Goal: Task Accomplishment & Management: Complete application form

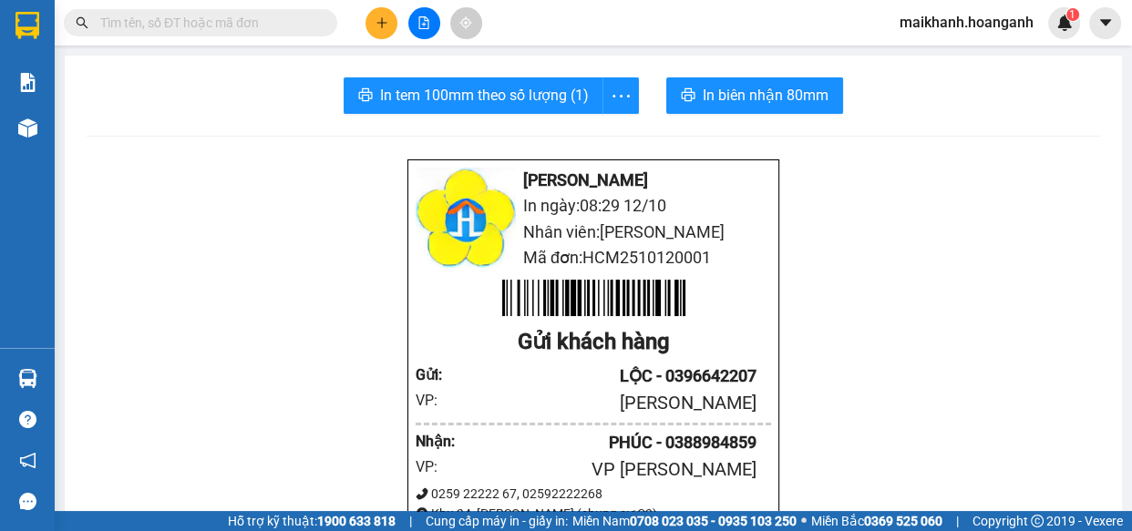
click at [268, 26] on input "text" at bounding box center [207, 23] width 215 height 20
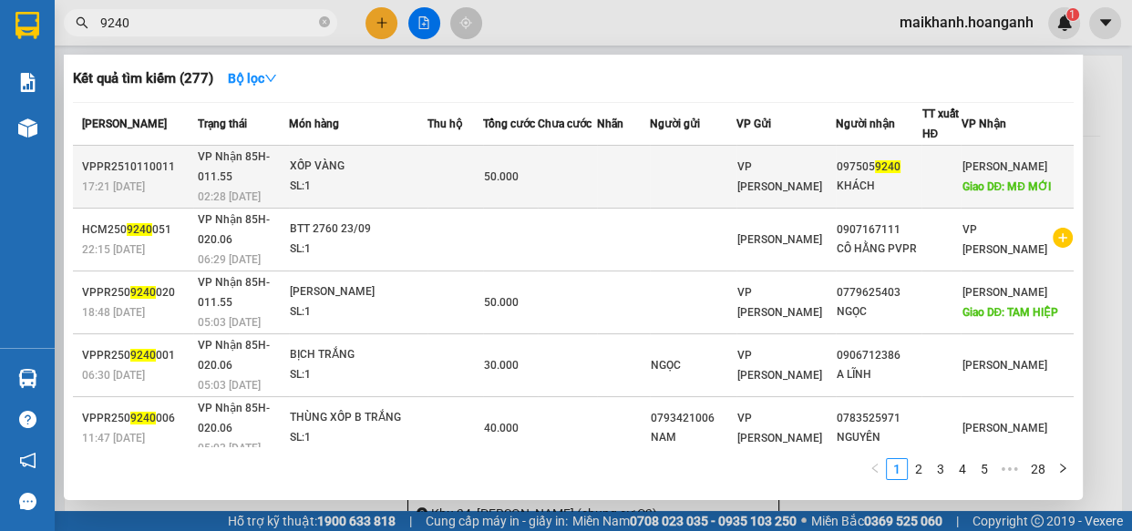
type input "9240"
click at [336, 167] on div "XỐP VÀNG" at bounding box center [358, 167] width 137 height 20
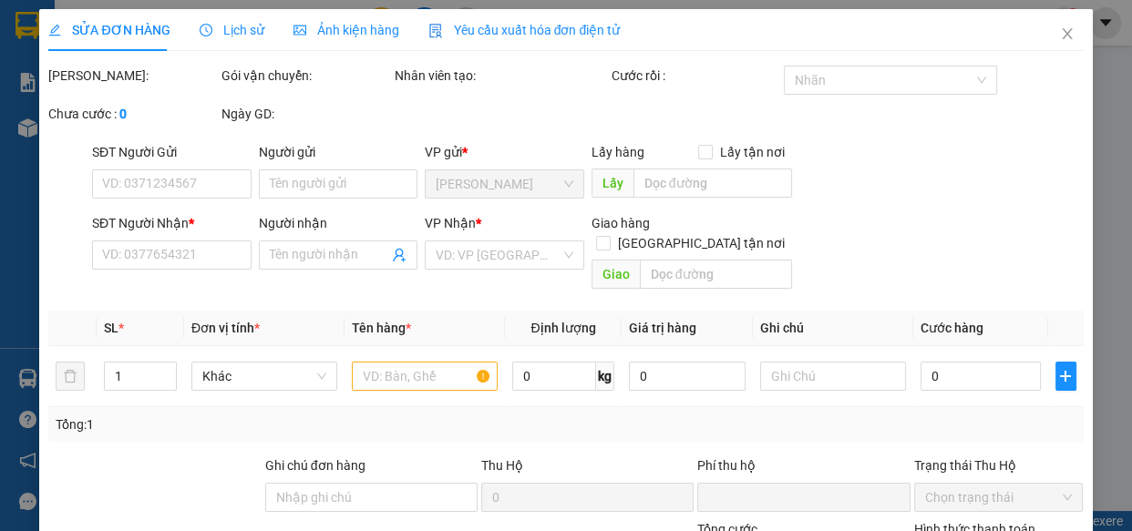
type input "0975059240"
type input "KHÁCH"
type input "MĐ MỚI"
type input "0"
type input "50.000"
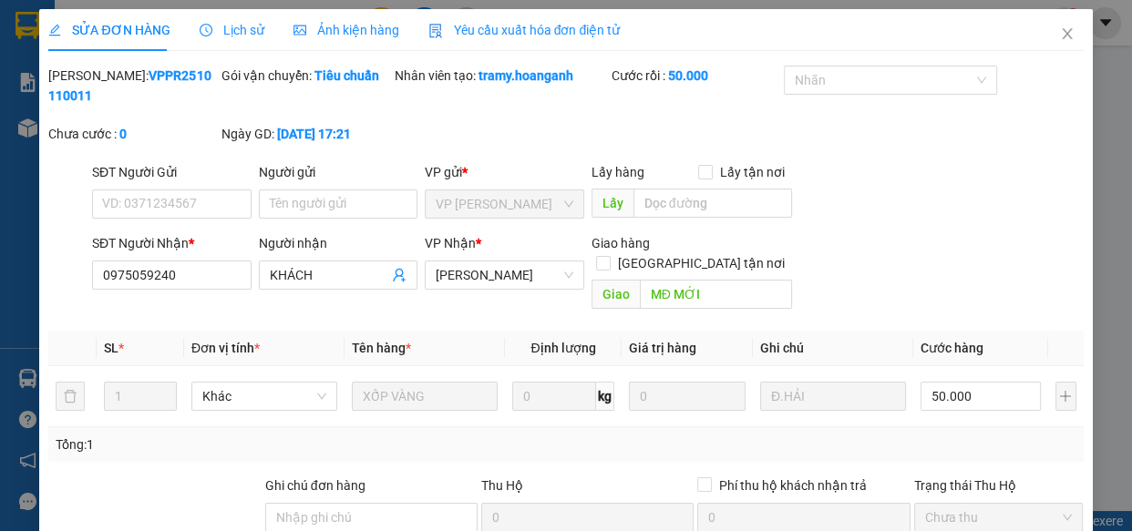
scroll to position [222, 0]
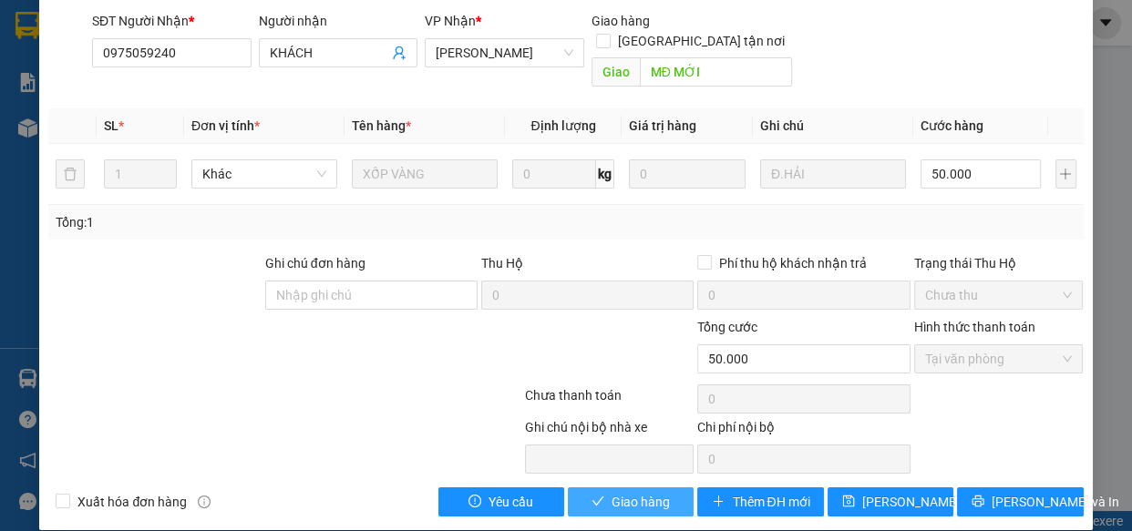
click at [653, 492] on span "Giao hàng" at bounding box center [641, 502] width 58 height 20
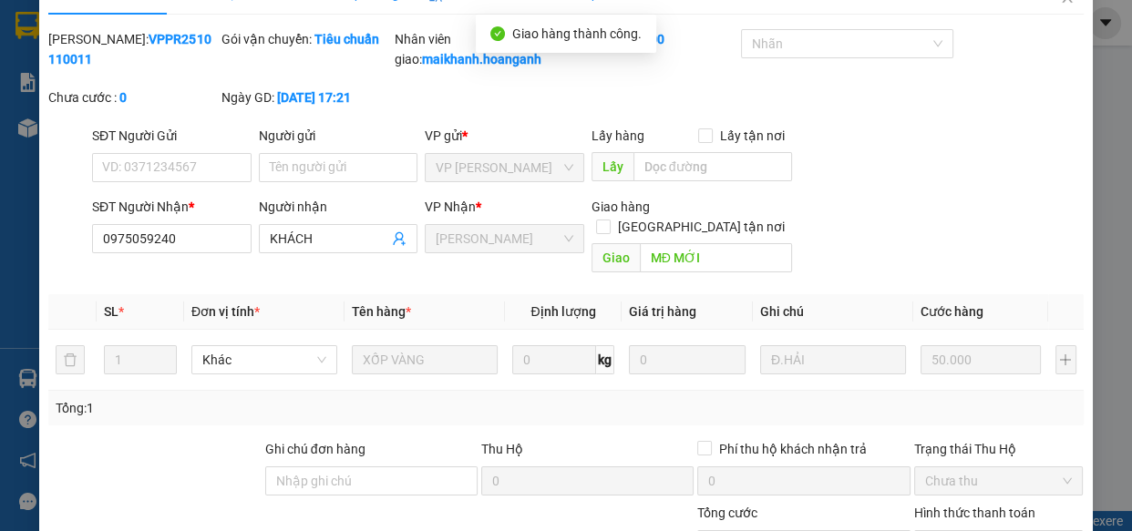
scroll to position [0, 0]
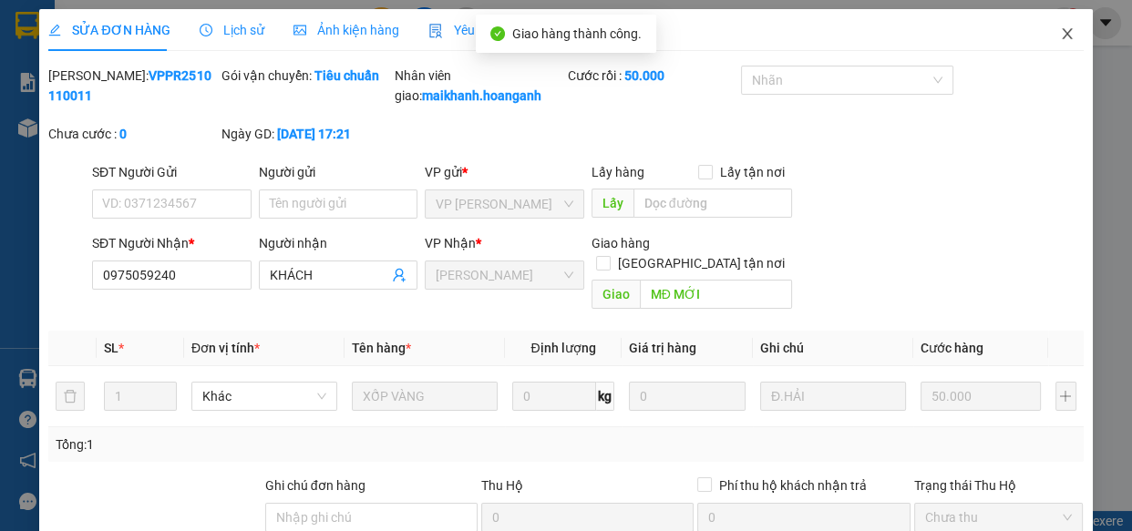
click at [1060, 36] on icon "close" at bounding box center [1067, 33] width 15 height 15
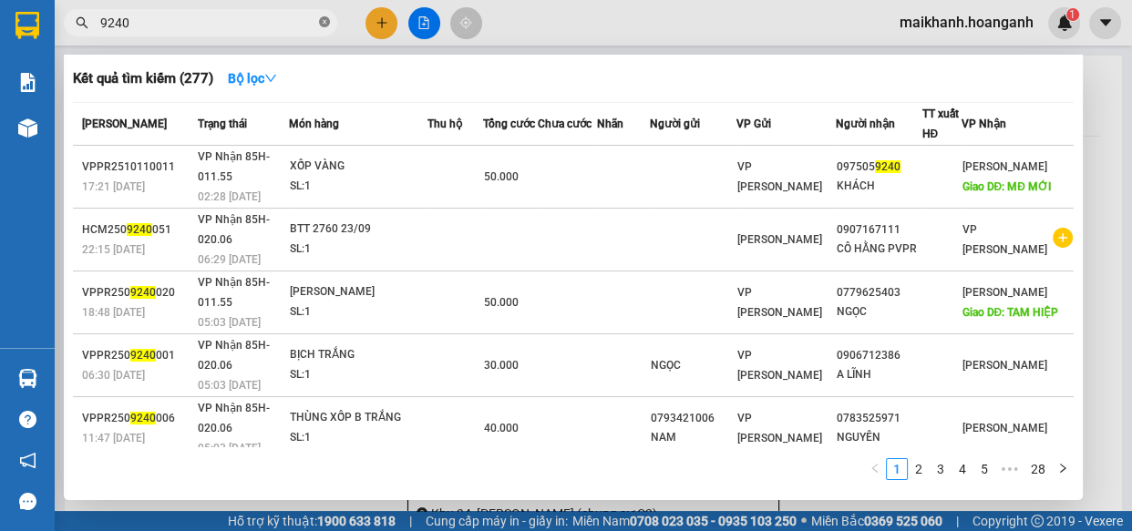
click at [322, 22] on icon "close-circle" at bounding box center [324, 21] width 11 height 11
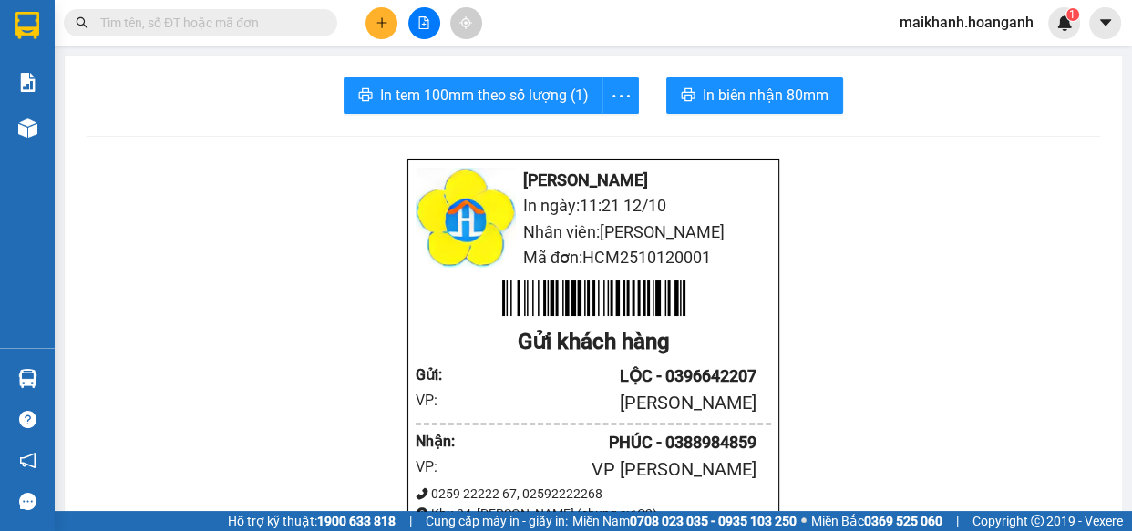
click at [304, 20] on input "text" at bounding box center [207, 23] width 215 height 20
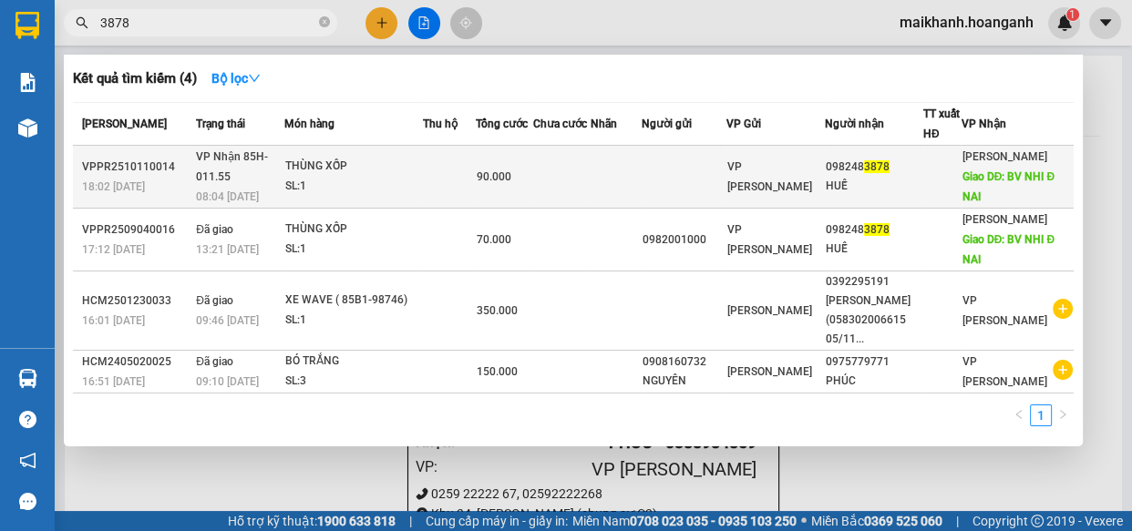
type input "3878"
click at [312, 165] on div "THÙNG XỐP" at bounding box center [353, 167] width 137 height 20
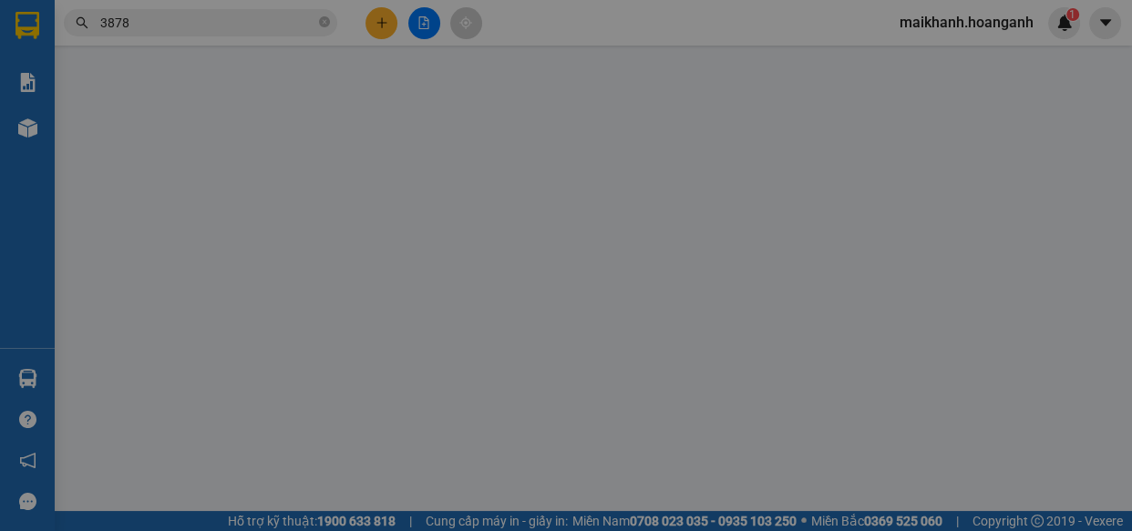
type input "0982483878"
type input "HUẾ"
type input "BV NHI Đ NAI"
type input "0"
type input "90.000"
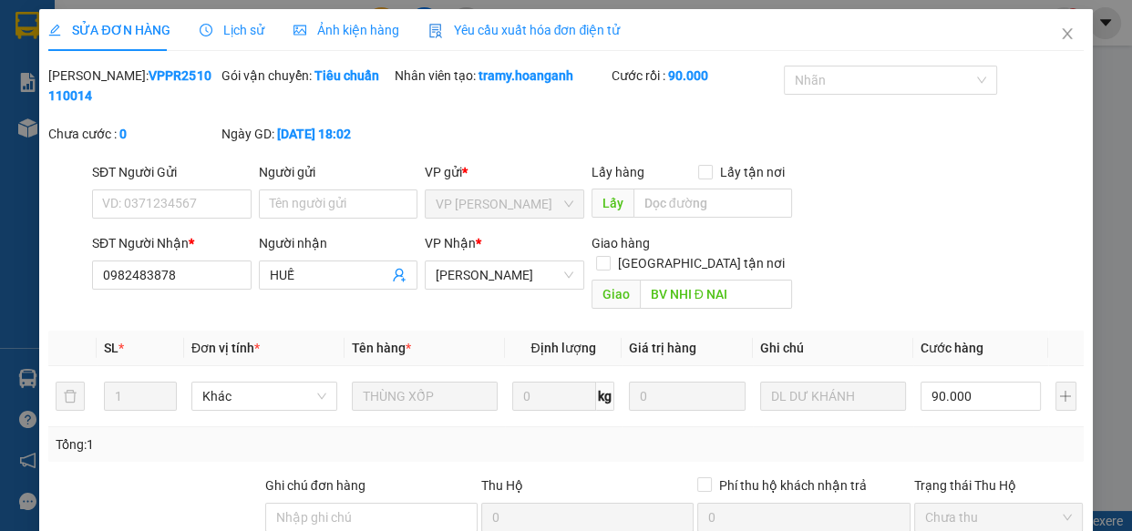
scroll to position [222, 0]
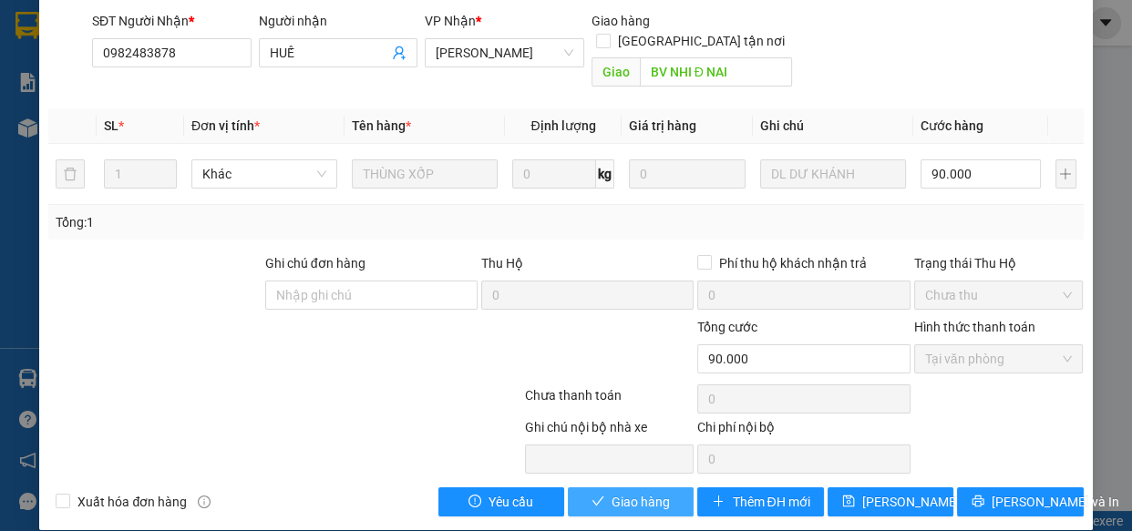
click at [647, 492] on span "Giao hàng" at bounding box center [641, 502] width 58 height 20
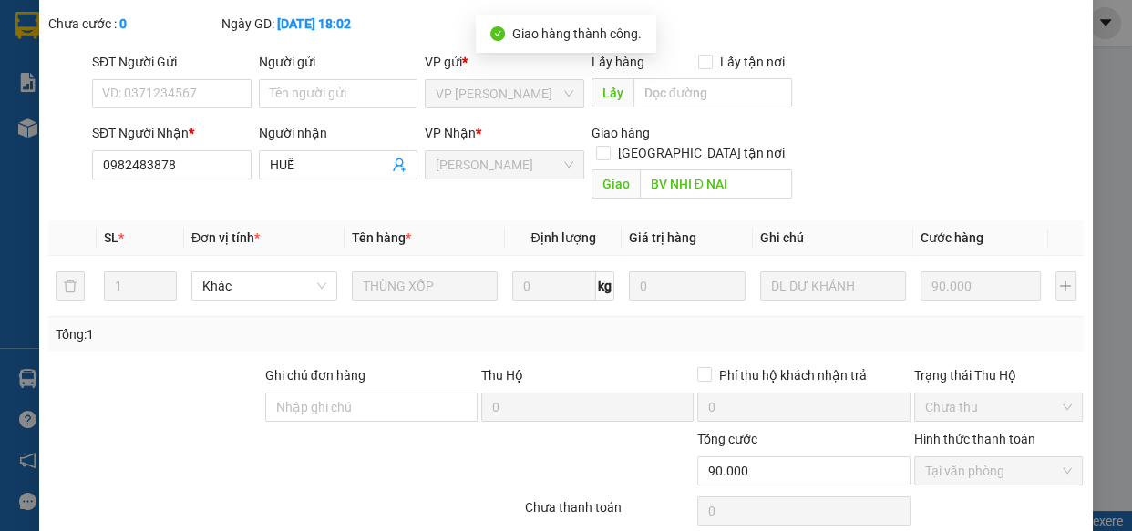
scroll to position [0, 0]
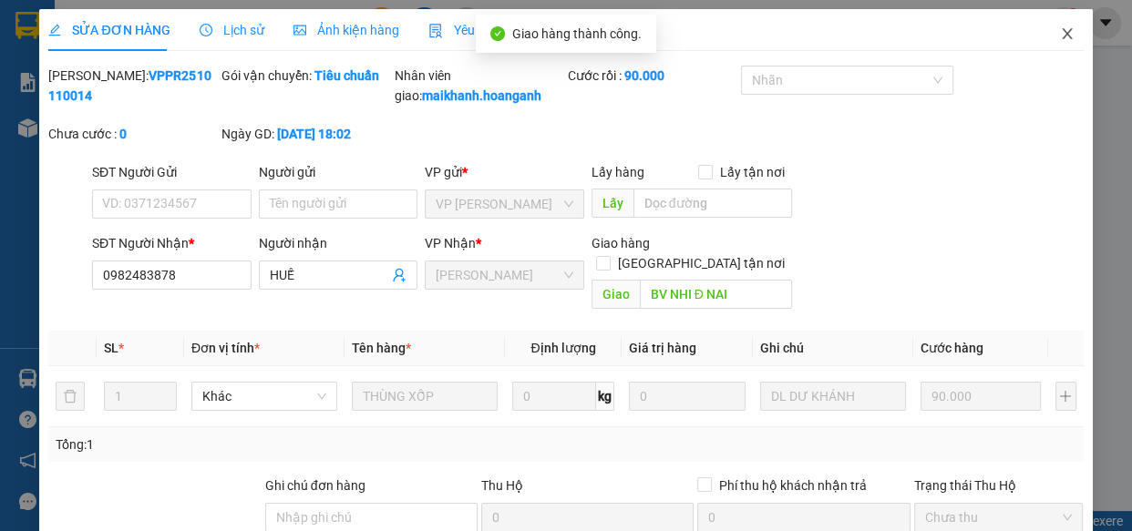
click at [1062, 35] on icon "close" at bounding box center [1067, 33] width 10 height 11
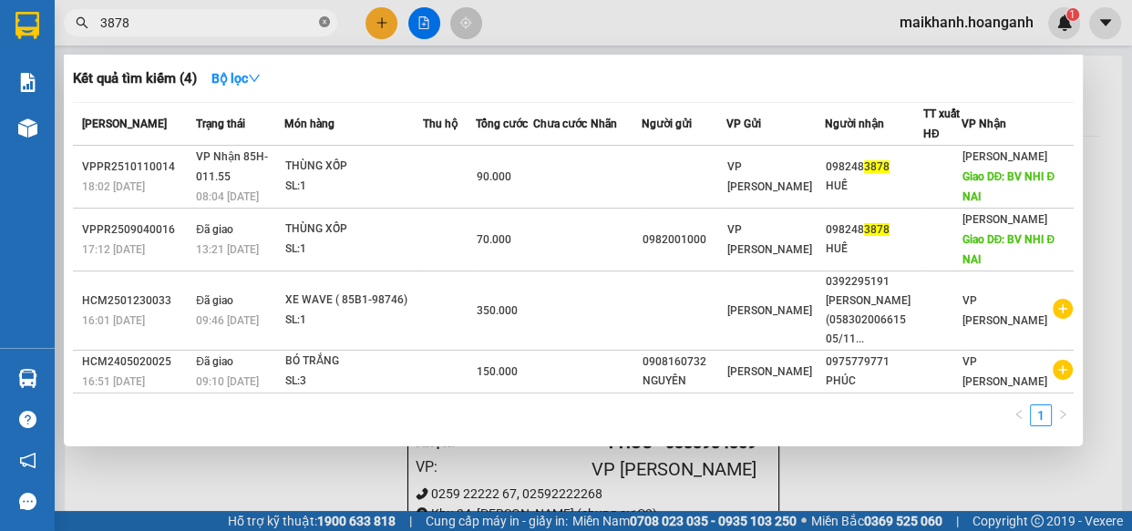
click at [325, 21] on icon "close-circle" at bounding box center [324, 21] width 11 height 11
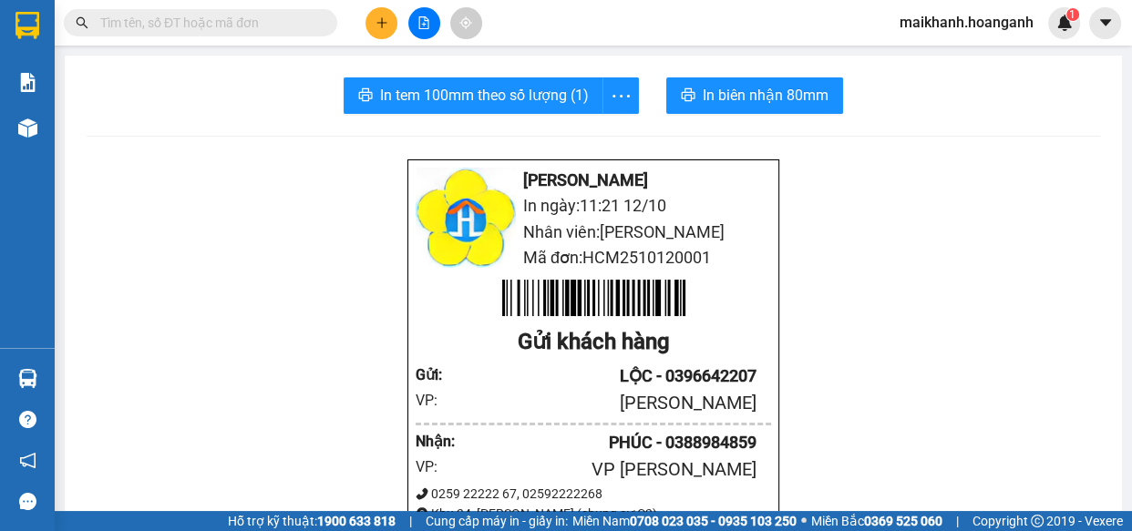
click at [309, 20] on input "text" at bounding box center [207, 23] width 215 height 20
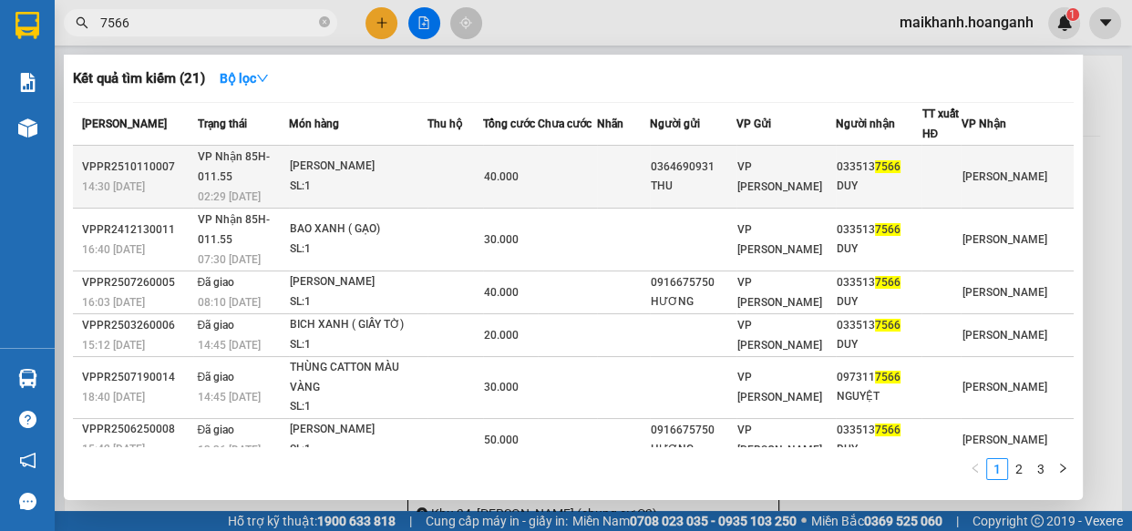
type input "7566"
click at [328, 170] on div "[PERSON_NAME]" at bounding box center [358, 167] width 137 height 20
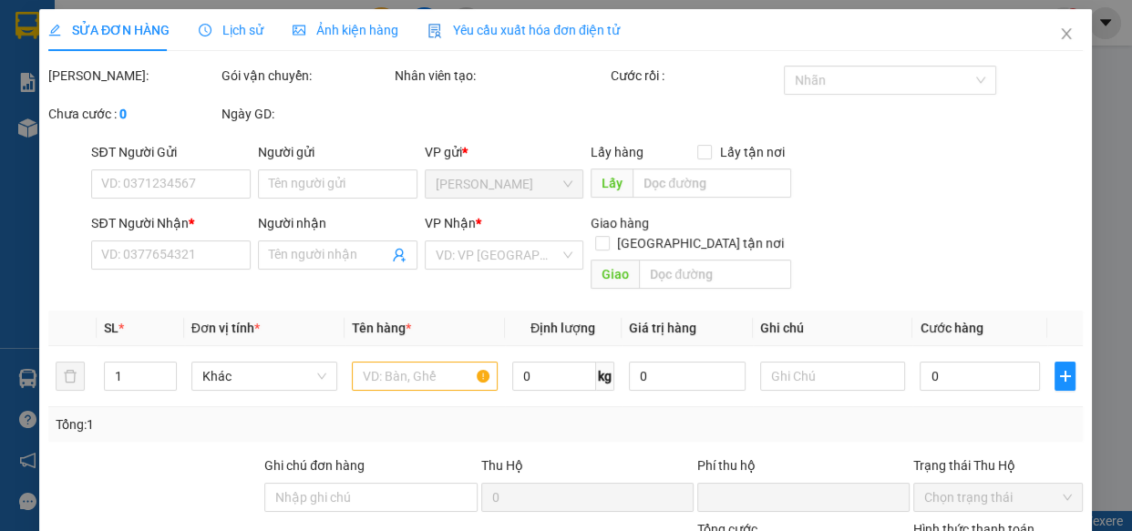
type input "0364690931"
type input "THU"
type input "0335137566"
type input "DUY"
type input "0"
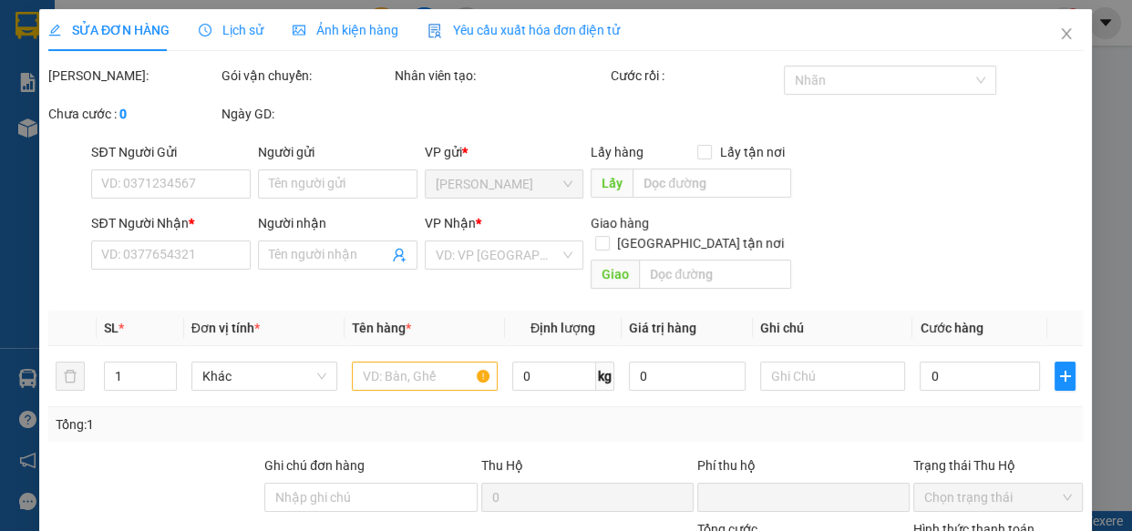
type input "40.000"
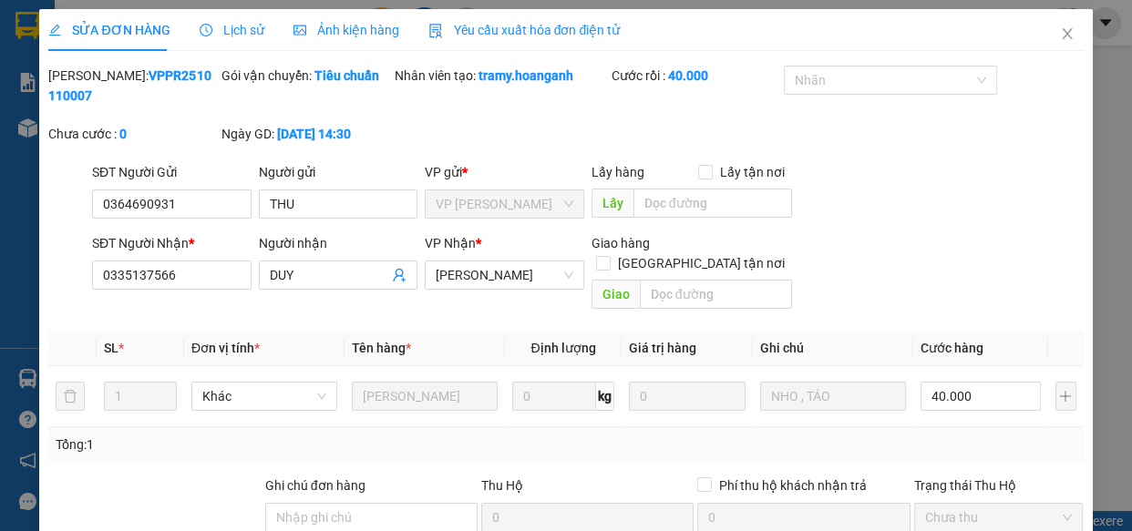
scroll to position [222, 0]
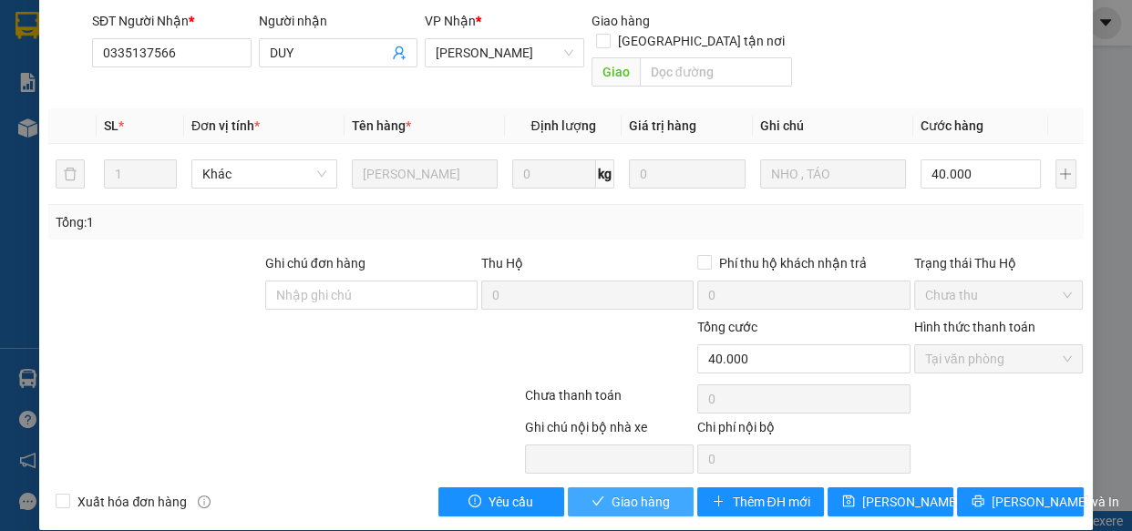
click at [636, 492] on span "Giao hàng" at bounding box center [641, 502] width 58 height 20
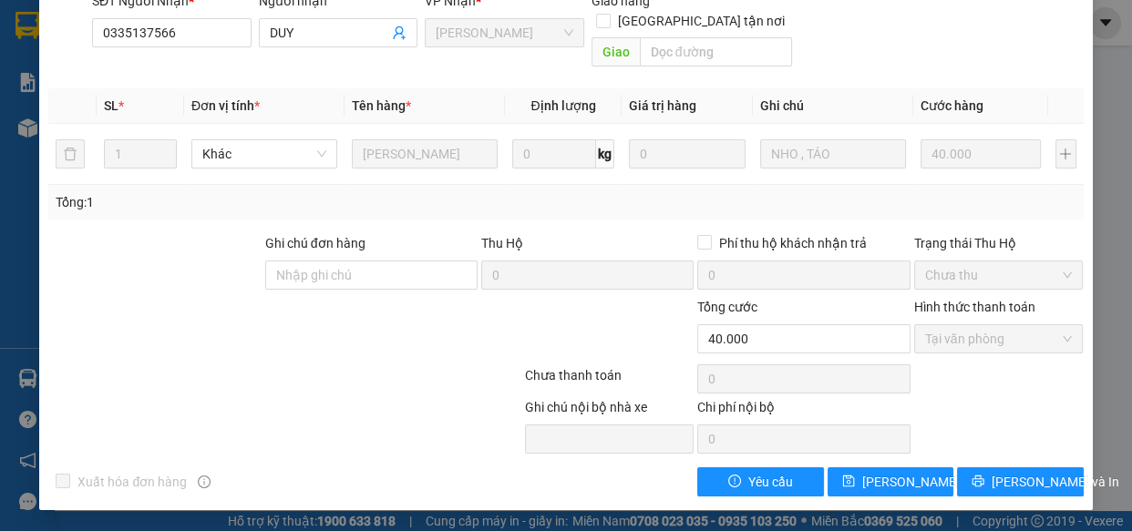
scroll to position [0, 0]
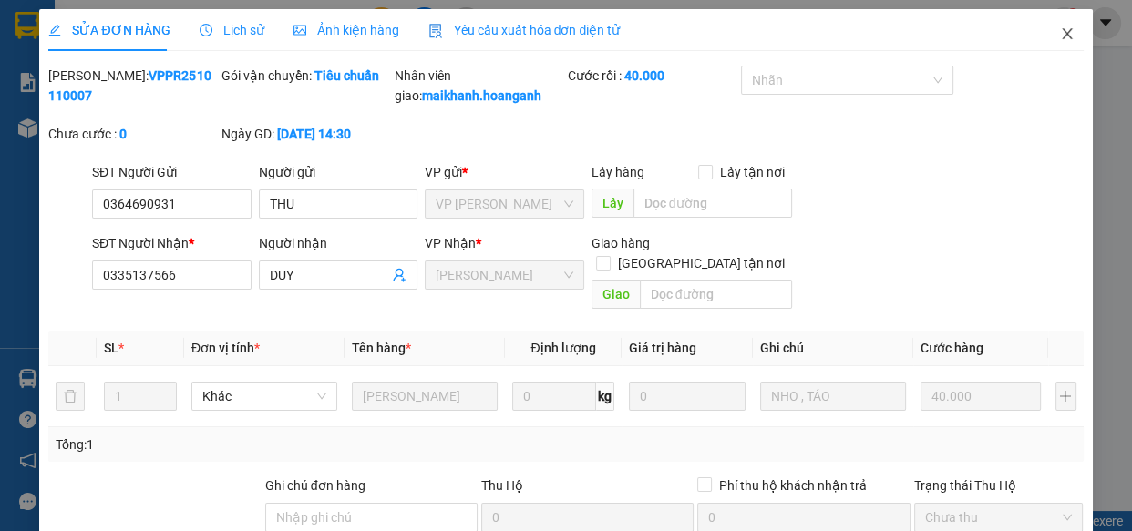
click at [1060, 31] on icon "close" at bounding box center [1067, 33] width 15 height 15
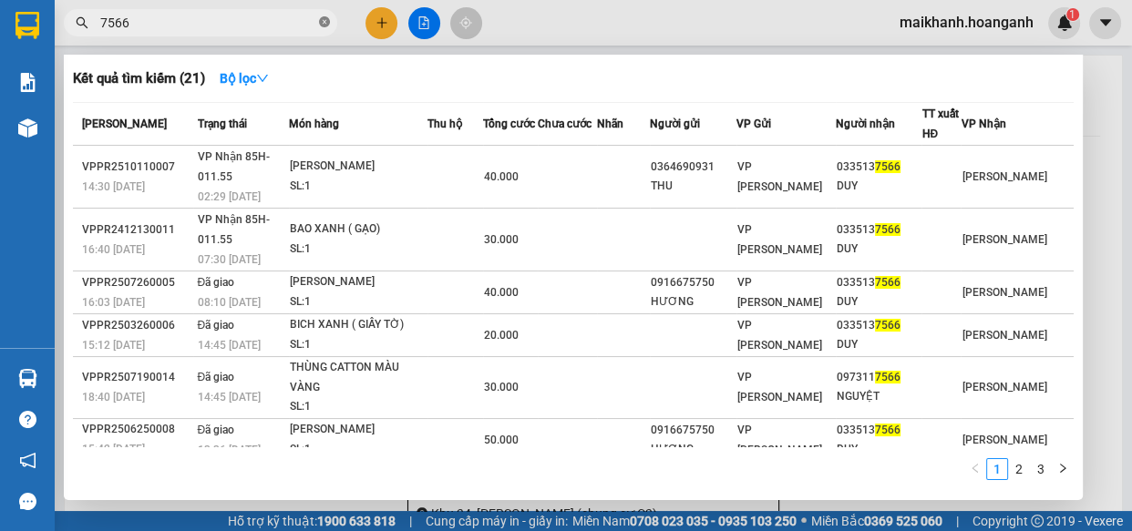
click at [326, 21] on icon "close-circle" at bounding box center [324, 21] width 11 height 11
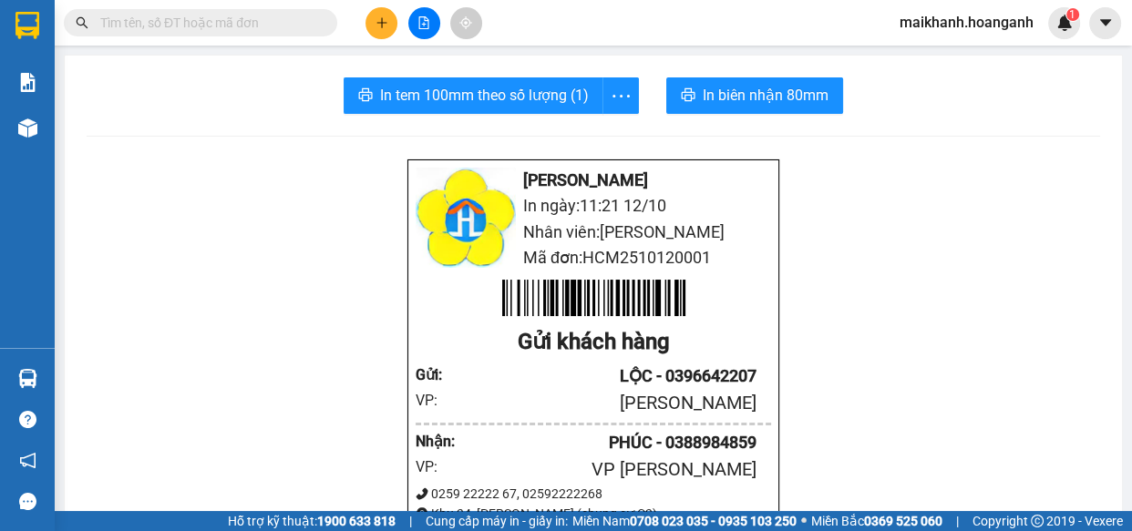
click at [288, 23] on input "text" at bounding box center [207, 23] width 215 height 20
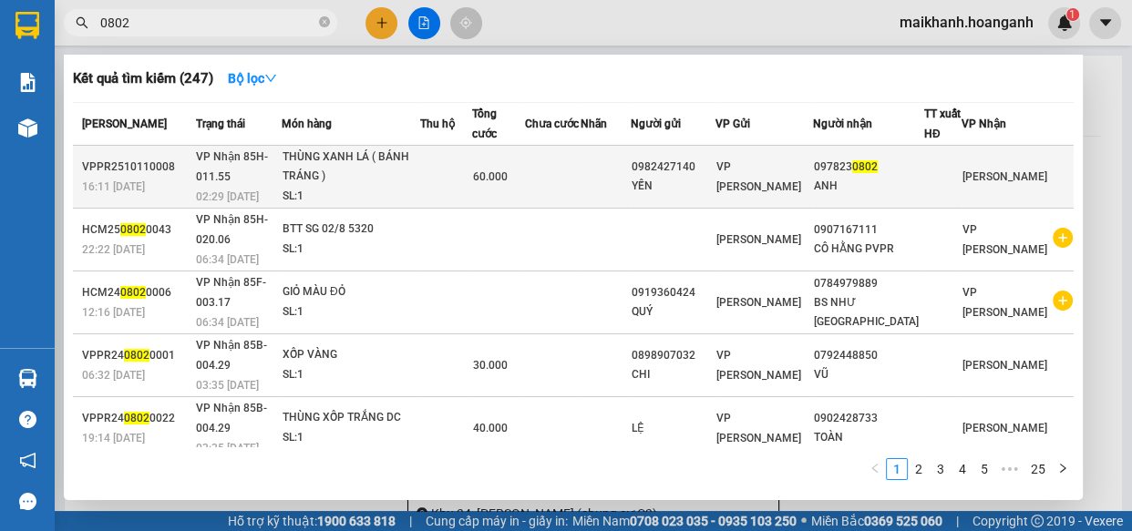
type input "0802"
click at [368, 157] on div "THÙNG XANH LÁ ( BÁNH TRÁNG )" at bounding box center [351, 167] width 137 height 39
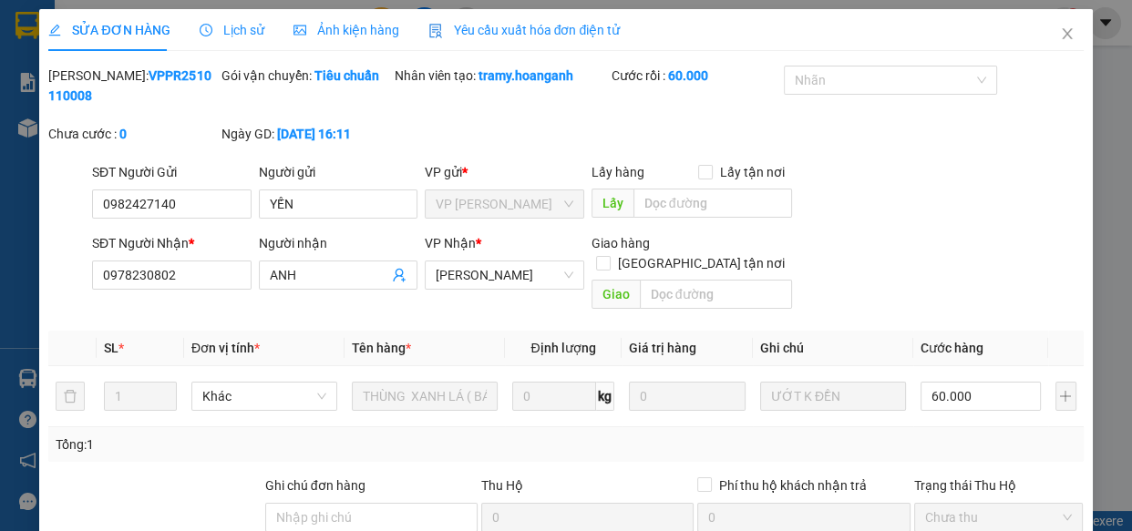
type input "0982427140"
type input "YẾN"
type input "0978230802"
type input "ANH"
type input "0"
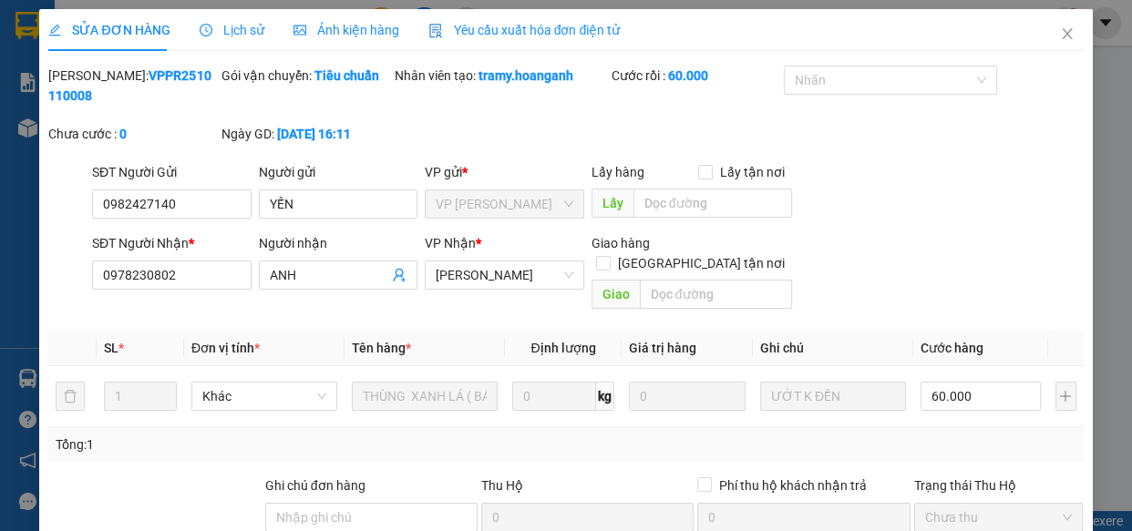
type input "60.000"
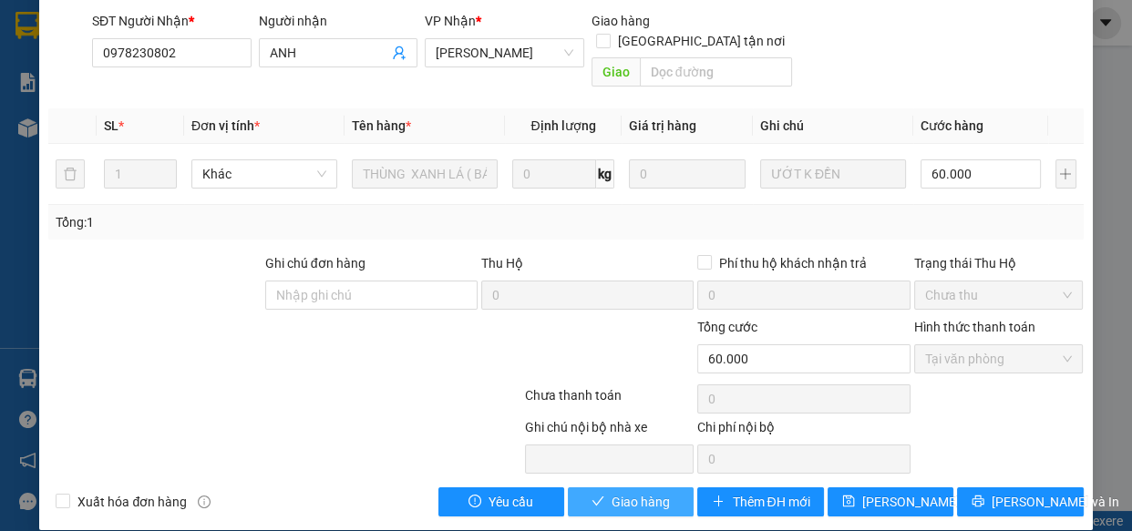
click at [650, 492] on span "Giao hàng" at bounding box center [641, 502] width 58 height 20
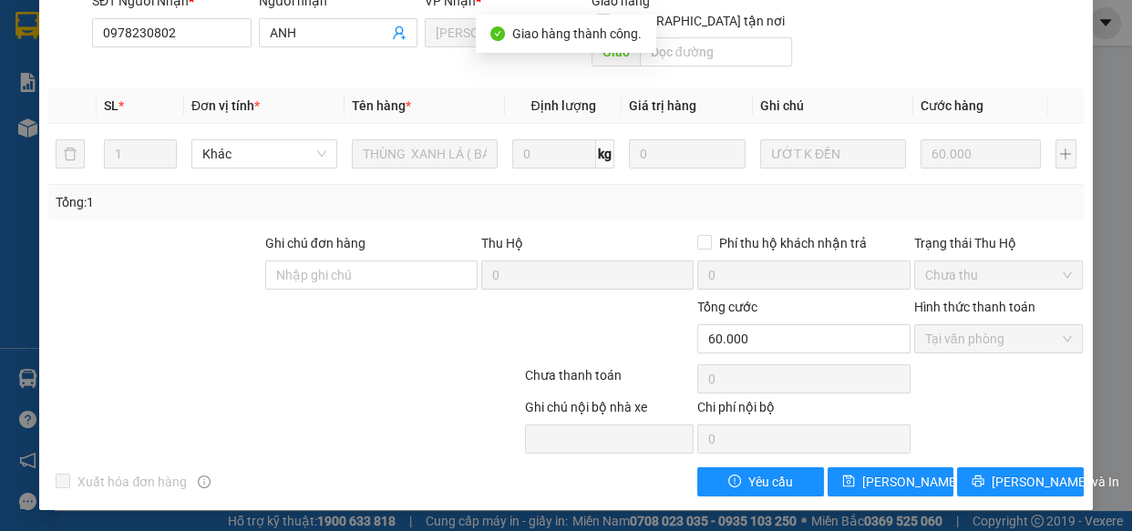
scroll to position [0, 0]
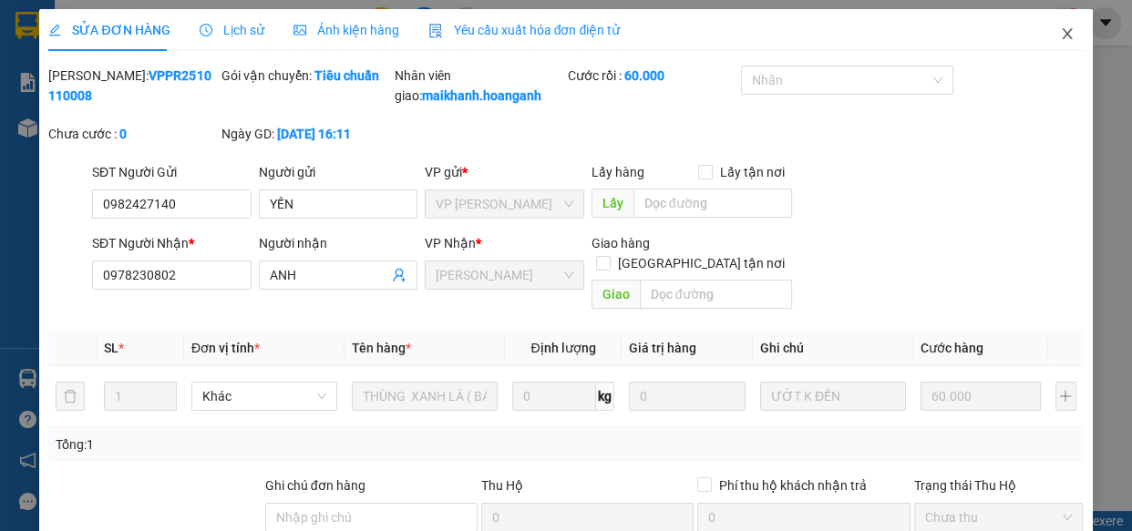
click at [1062, 33] on icon "close" at bounding box center [1067, 33] width 10 height 11
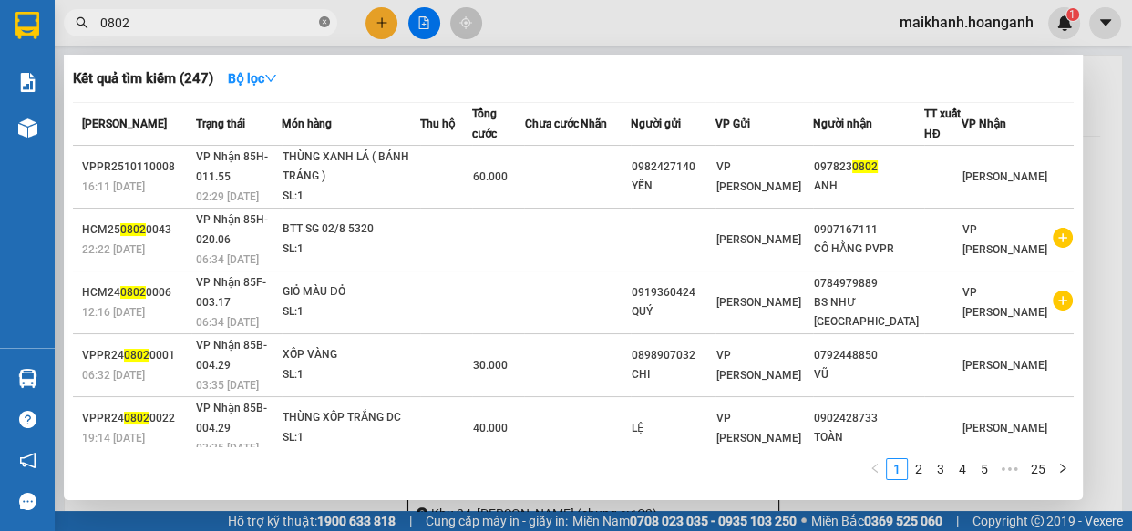
click at [324, 23] on icon "close-circle" at bounding box center [324, 21] width 11 height 11
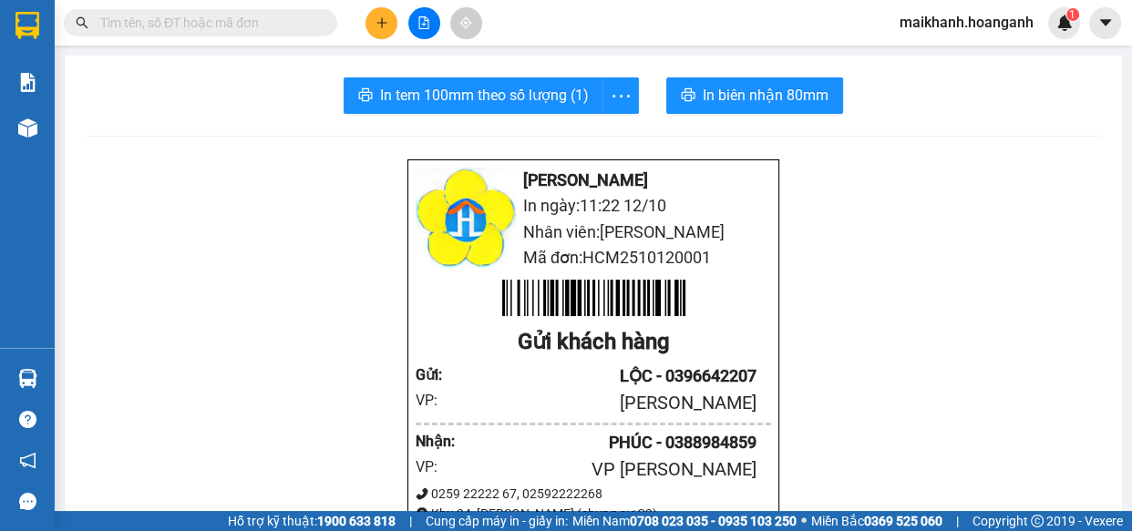
click at [292, 18] on input "text" at bounding box center [207, 23] width 215 height 20
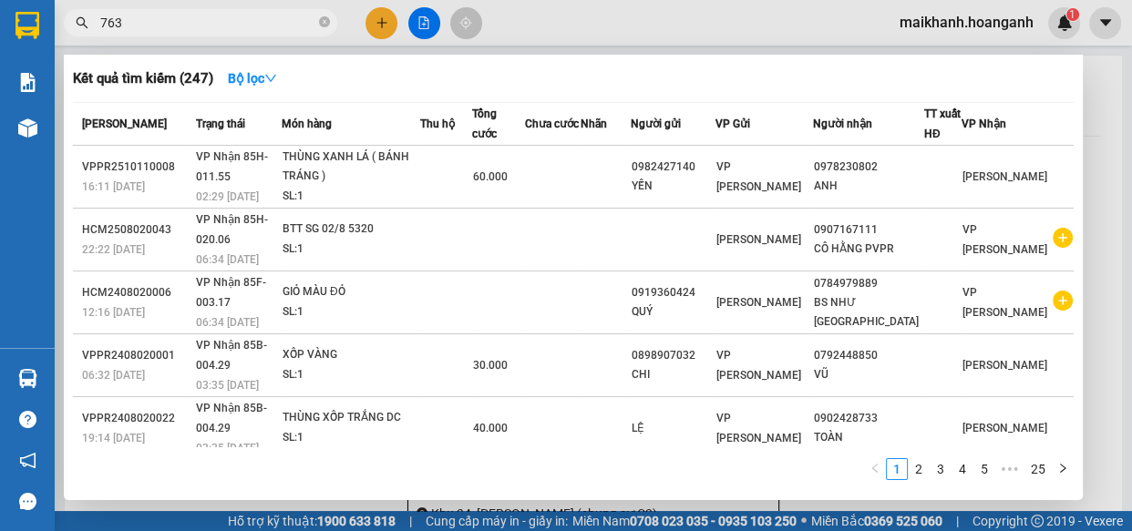
type input "7633"
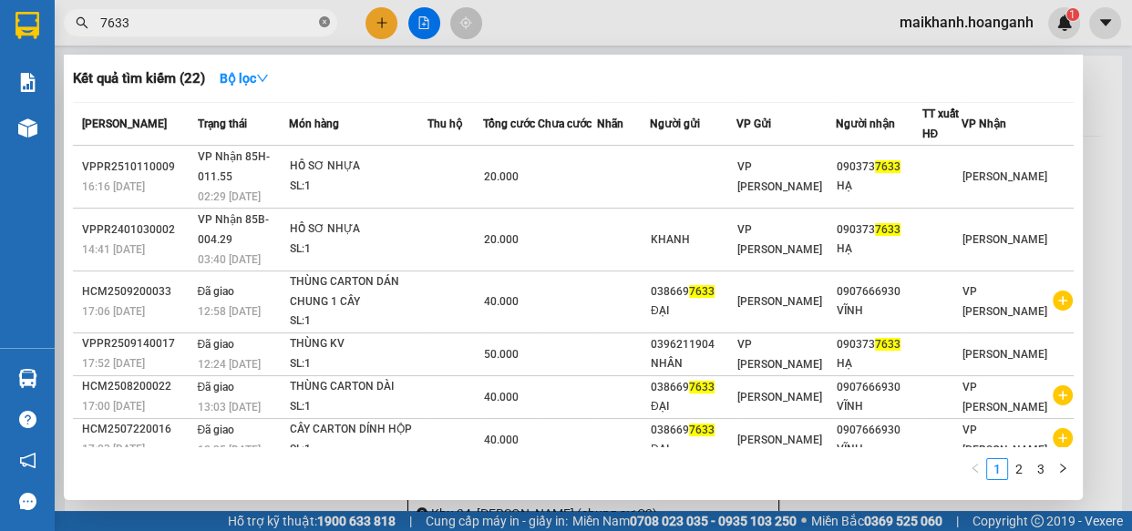
click at [325, 18] on icon "close-circle" at bounding box center [324, 21] width 11 height 11
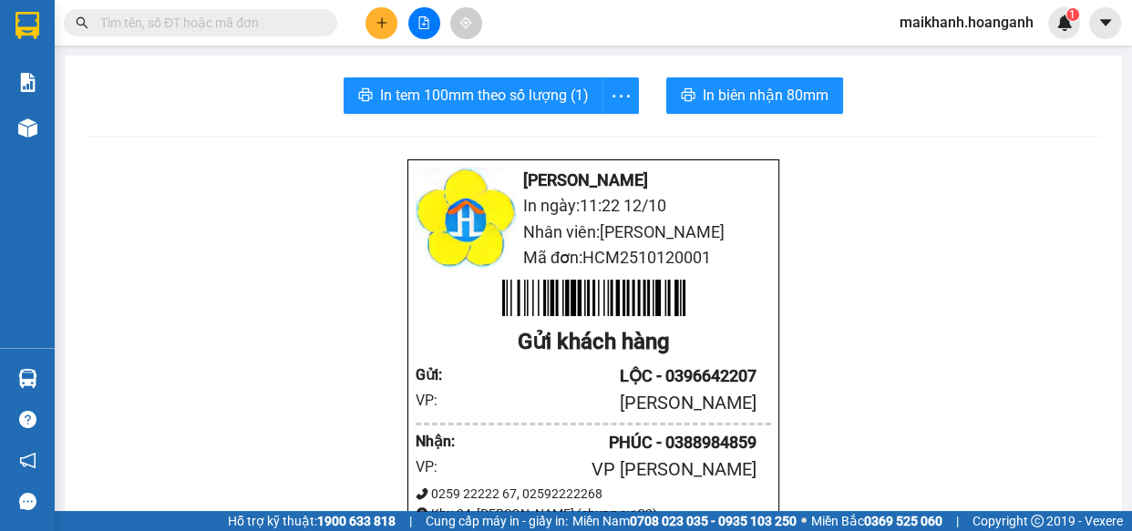
click at [302, 26] on input "text" at bounding box center [207, 23] width 215 height 20
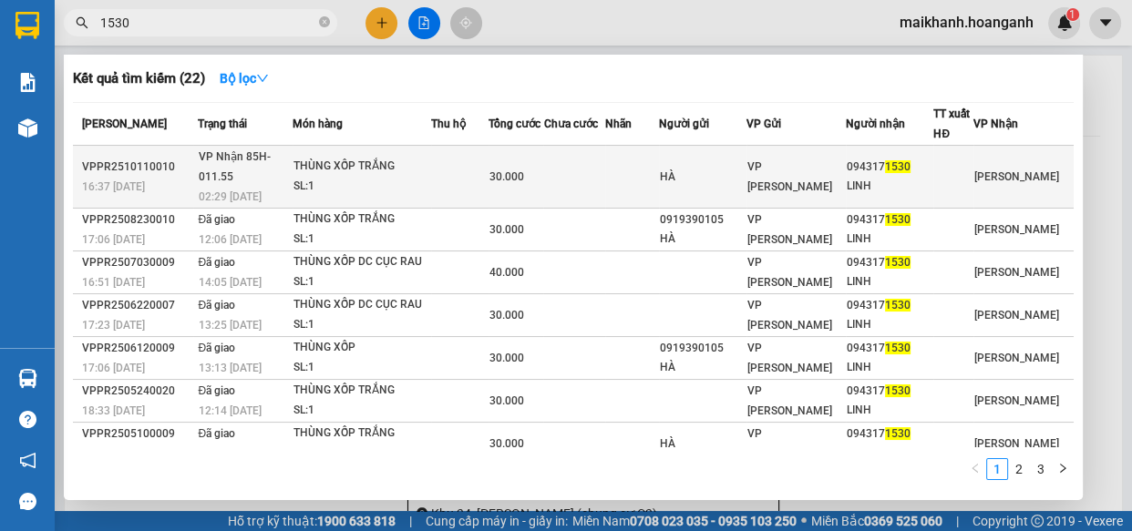
type input "1530"
click at [329, 157] on div "THÙNG XỐP TRẮNG" at bounding box center [362, 167] width 137 height 20
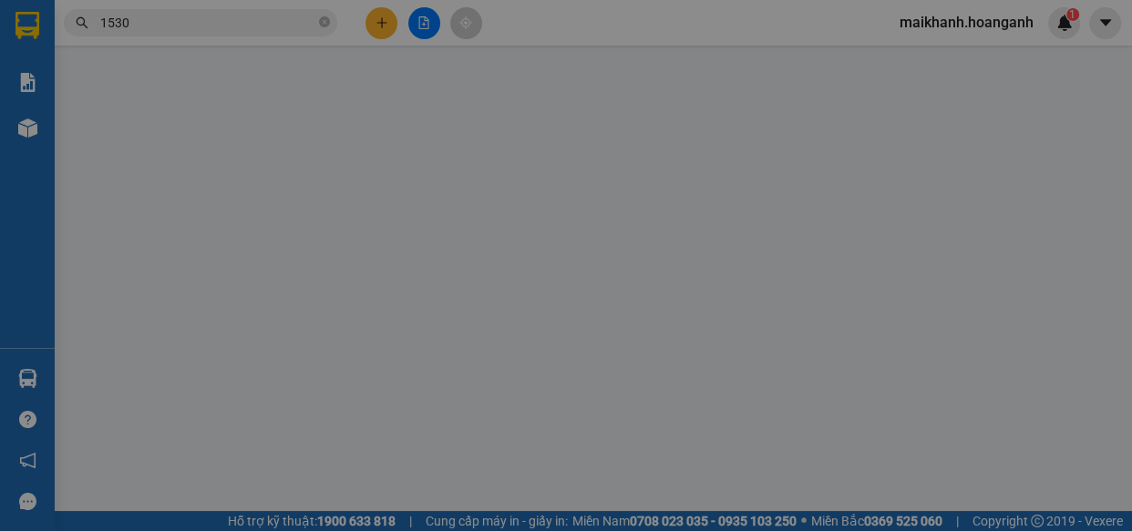
type input "HÀ"
type input "0943171530"
type input "LINH"
type input "0"
type input "30.000"
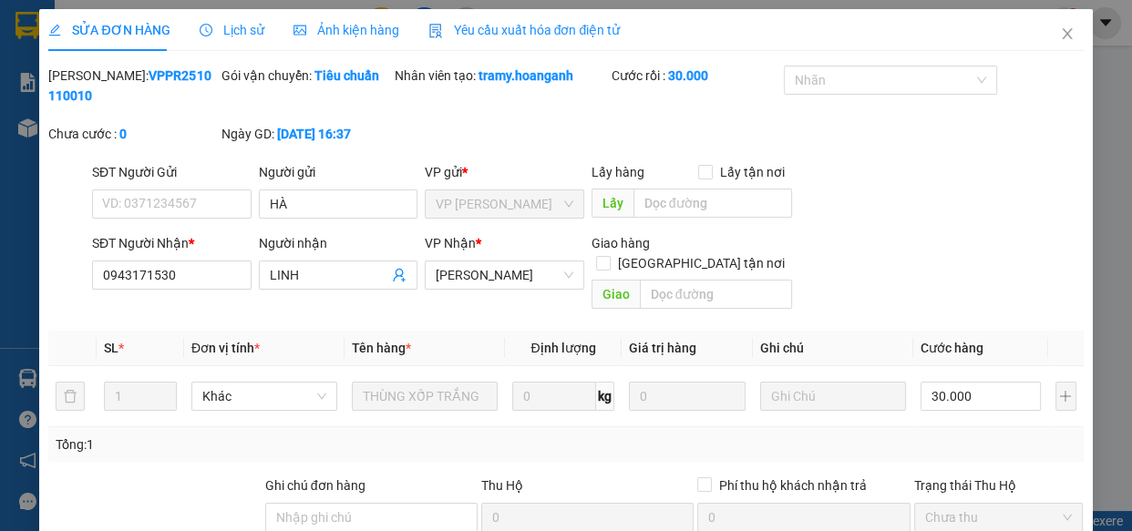
scroll to position [222, 0]
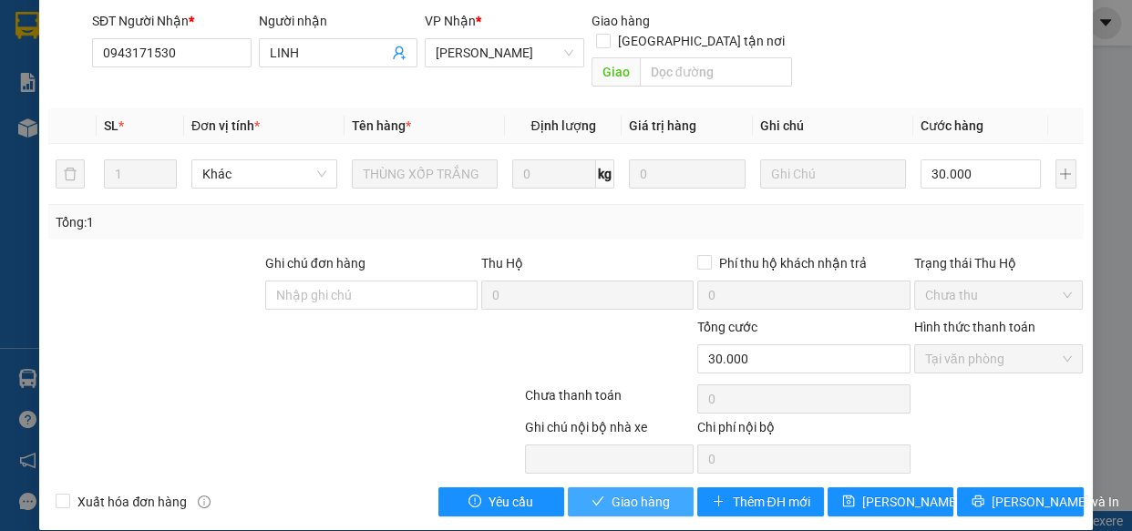
click at [670, 488] on button "Giao hàng" at bounding box center [631, 502] width 126 height 29
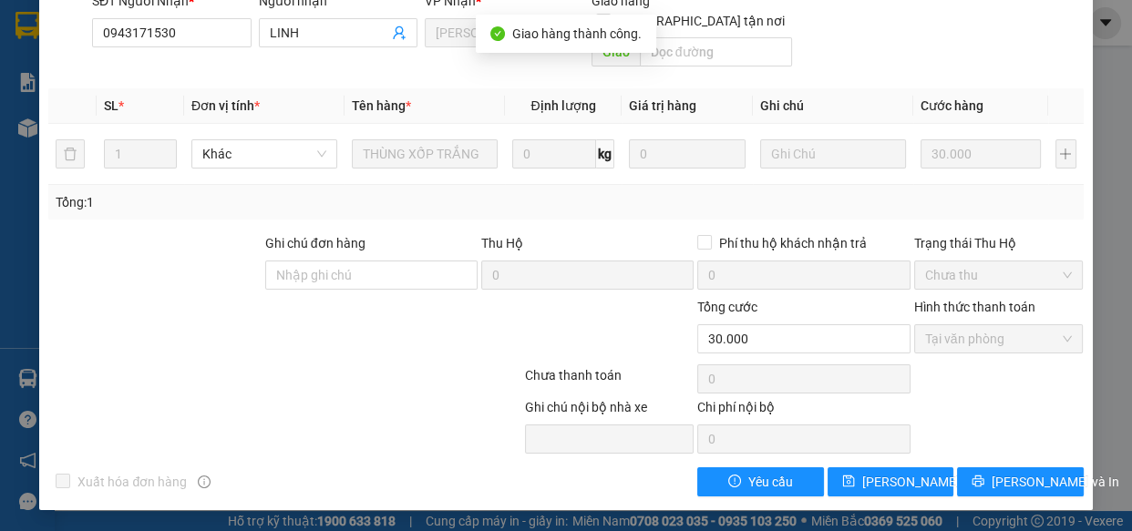
scroll to position [0, 0]
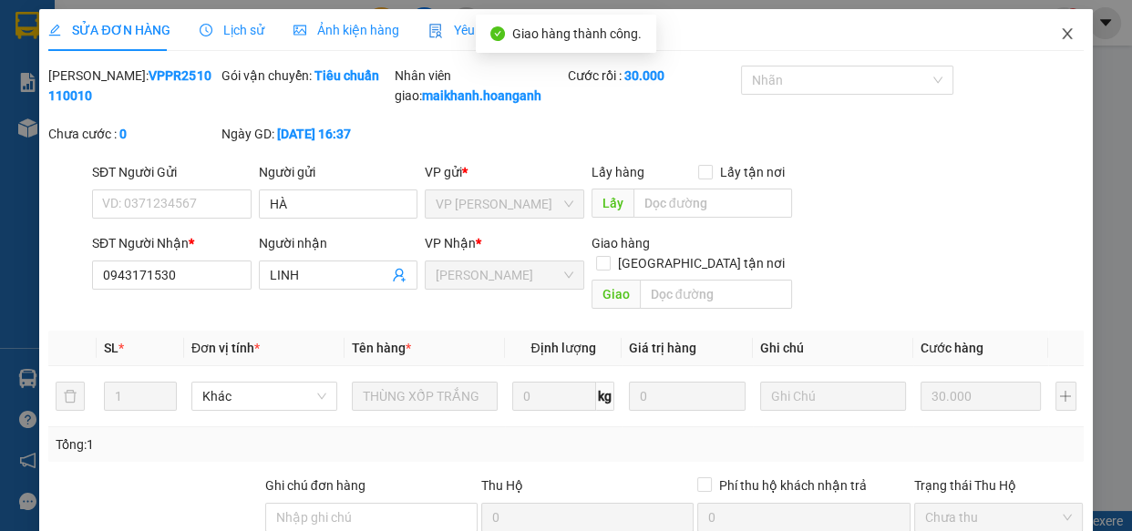
click at [1062, 35] on icon "close" at bounding box center [1067, 33] width 10 height 11
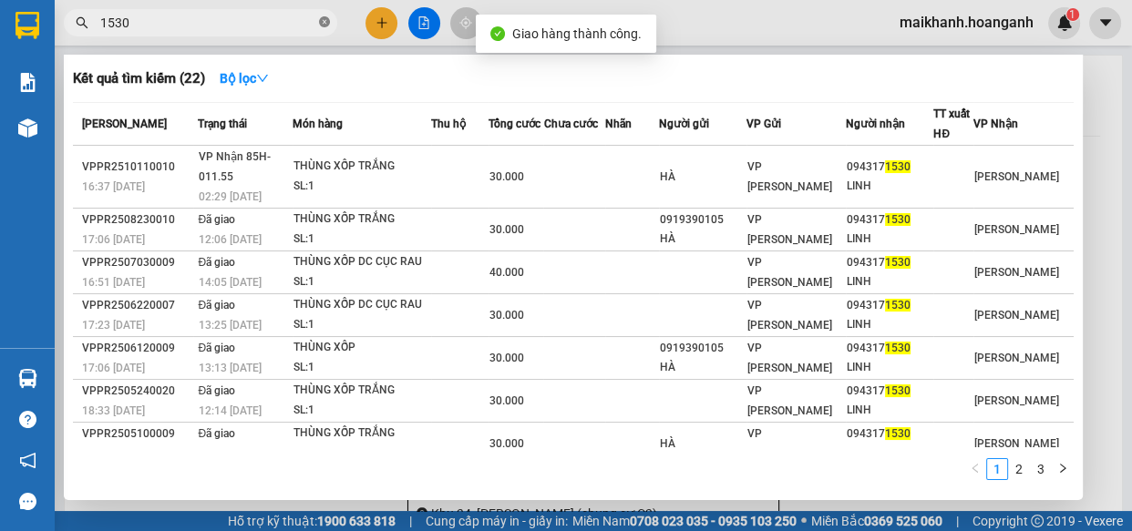
click at [327, 23] on icon "close-circle" at bounding box center [324, 21] width 11 height 11
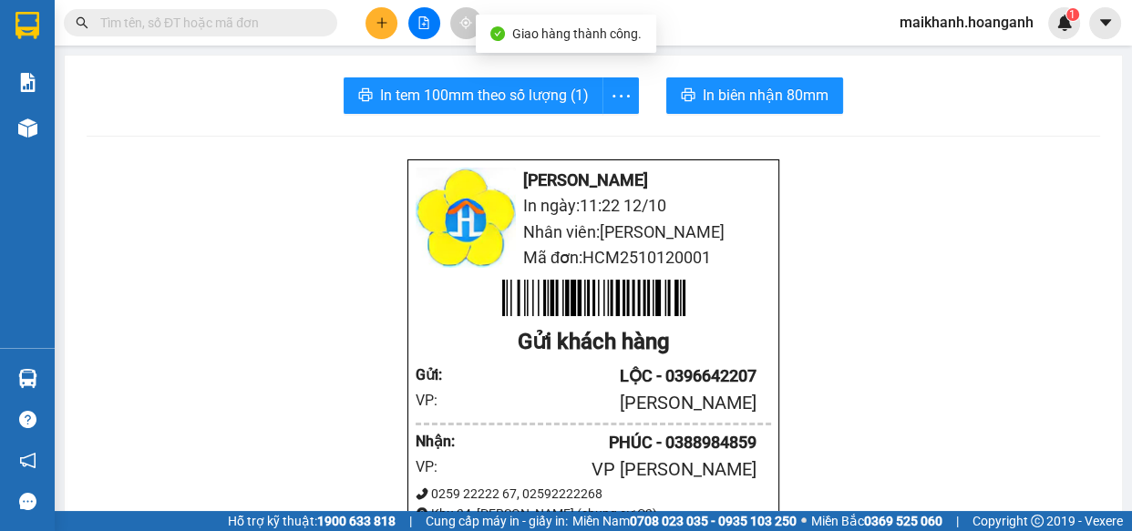
click at [294, 26] on input "text" at bounding box center [207, 23] width 215 height 20
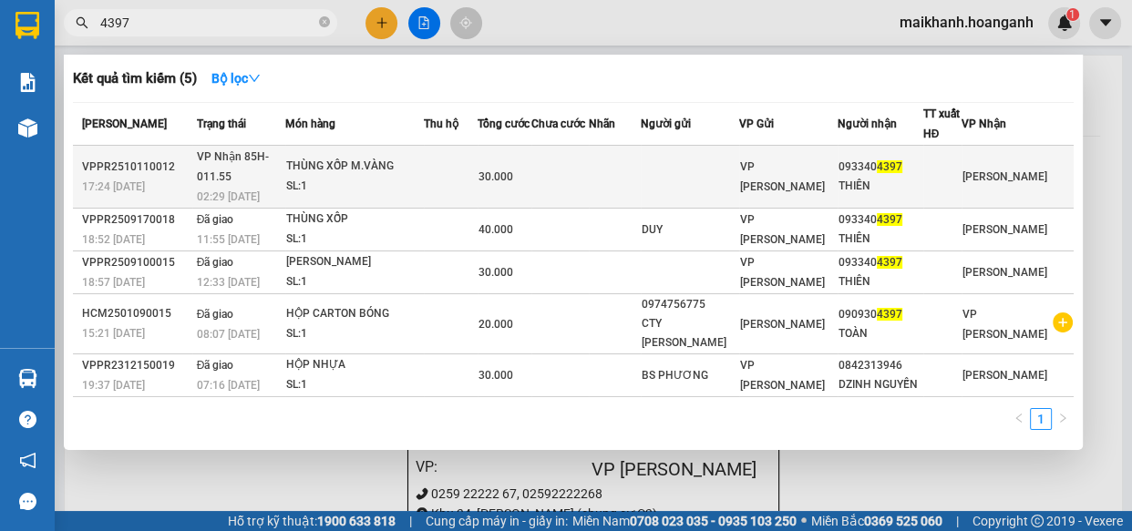
type input "4397"
click at [365, 157] on div "THÙNG XỐP M.VÀNG" at bounding box center [354, 167] width 137 height 20
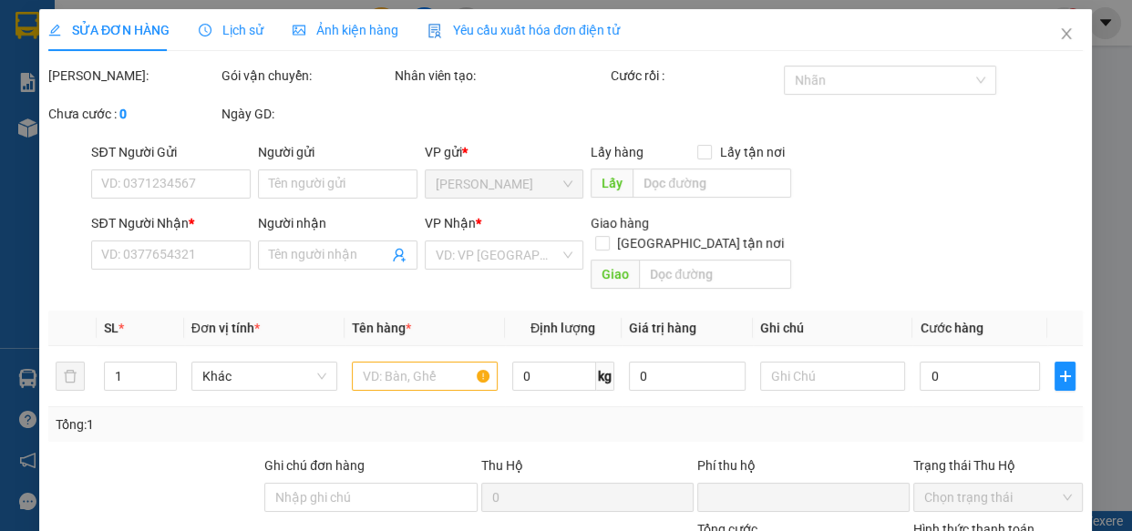
type input "0933404397"
type input "THIÊN"
type input "0"
type input "30.000"
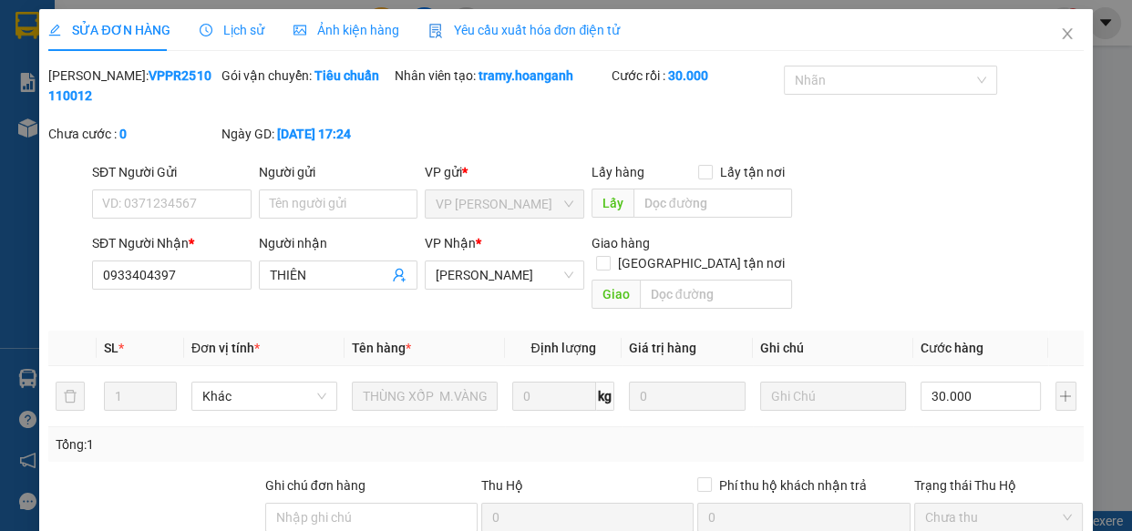
scroll to position [222, 0]
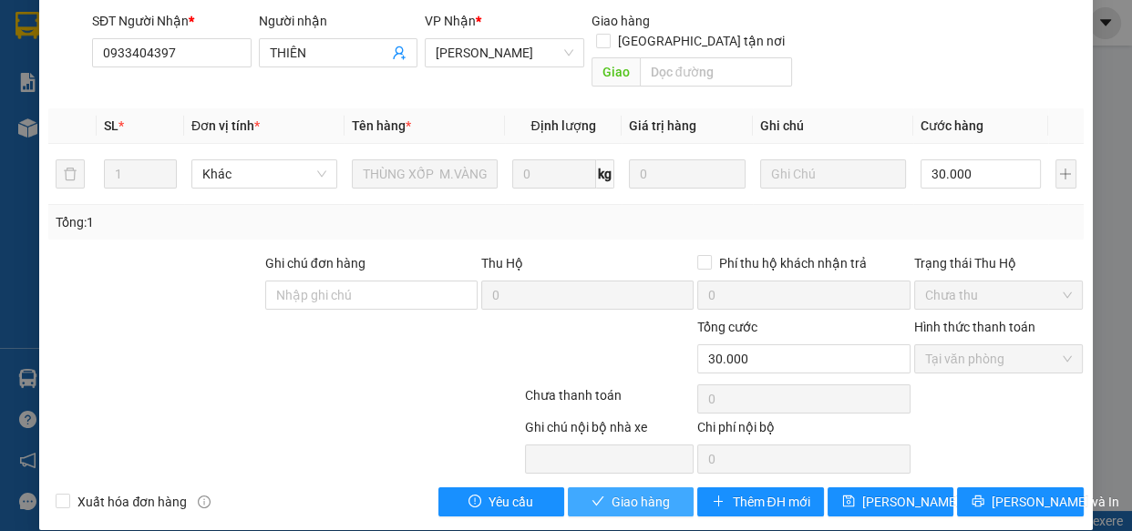
click at [646, 492] on span "Giao hàng" at bounding box center [641, 502] width 58 height 20
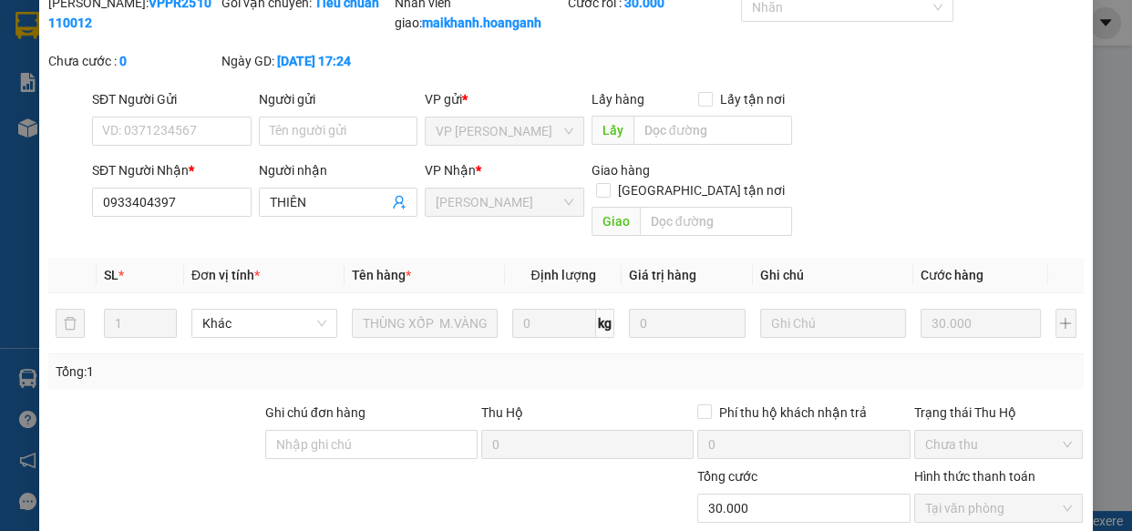
scroll to position [0, 0]
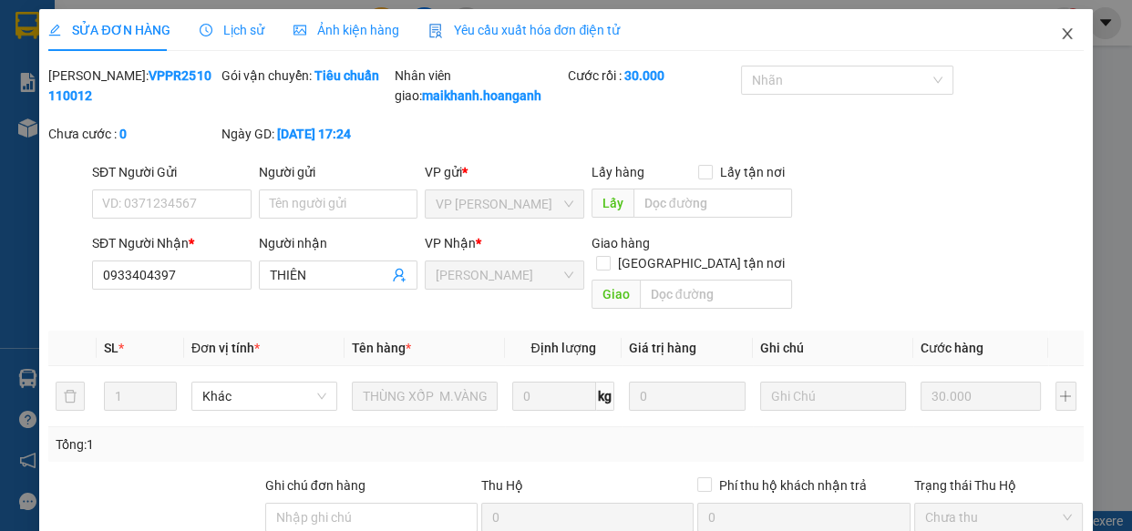
click at [1062, 33] on icon "close" at bounding box center [1067, 33] width 10 height 11
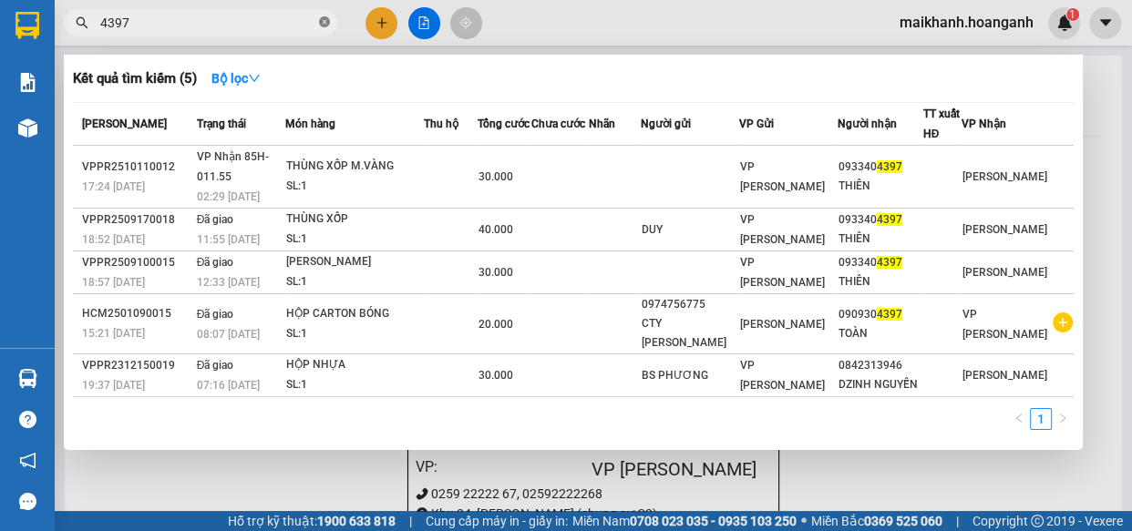
click at [324, 18] on icon "close-circle" at bounding box center [324, 21] width 11 height 11
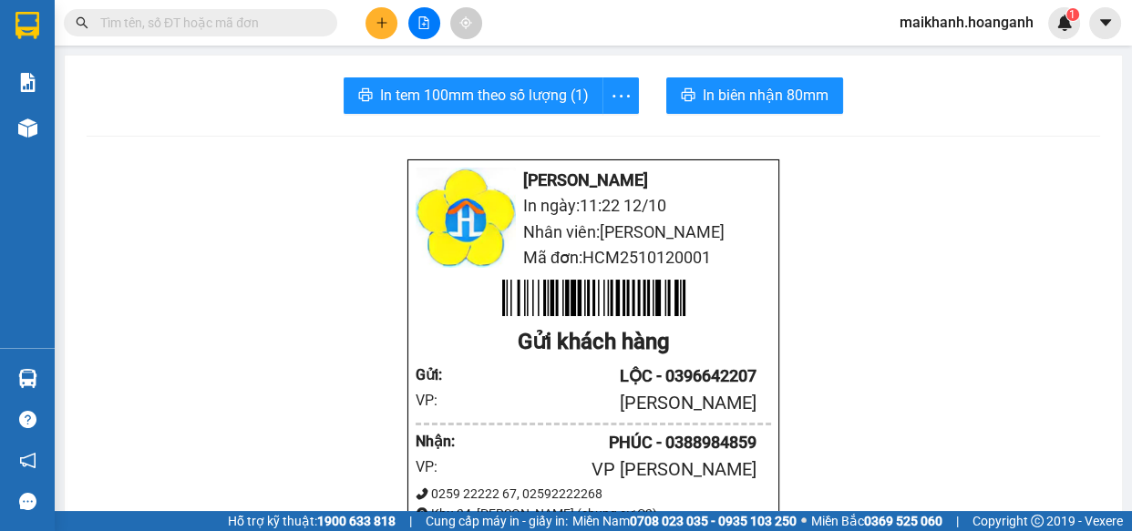
click at [309, 16] on input "text" at bounding box center [207, 23] width 215 height 20
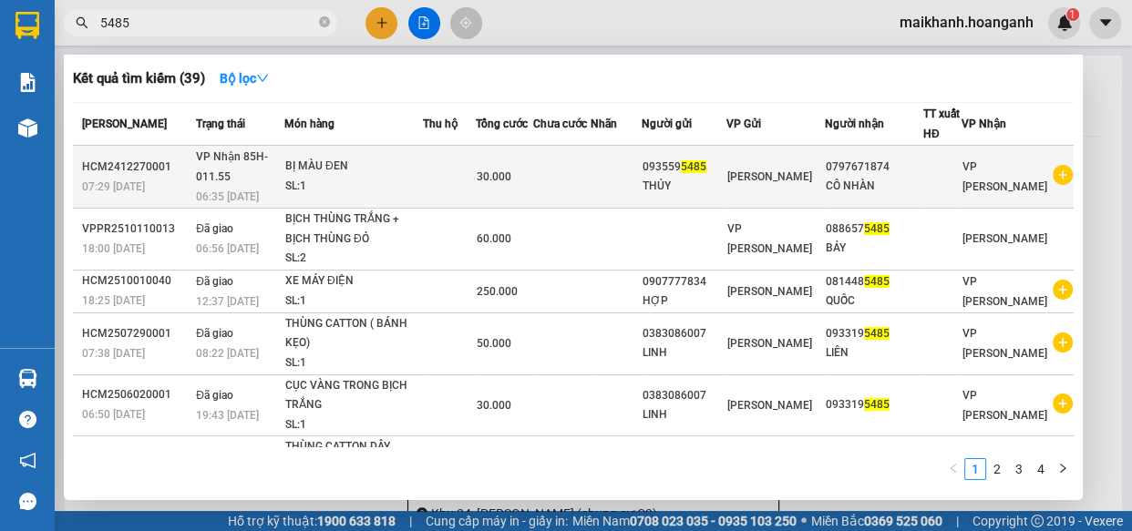
type input "5485"
click at [346, 162] on div "BỊ MÀU ĐEN" at bounding box center [353, 167] width 137 height 20
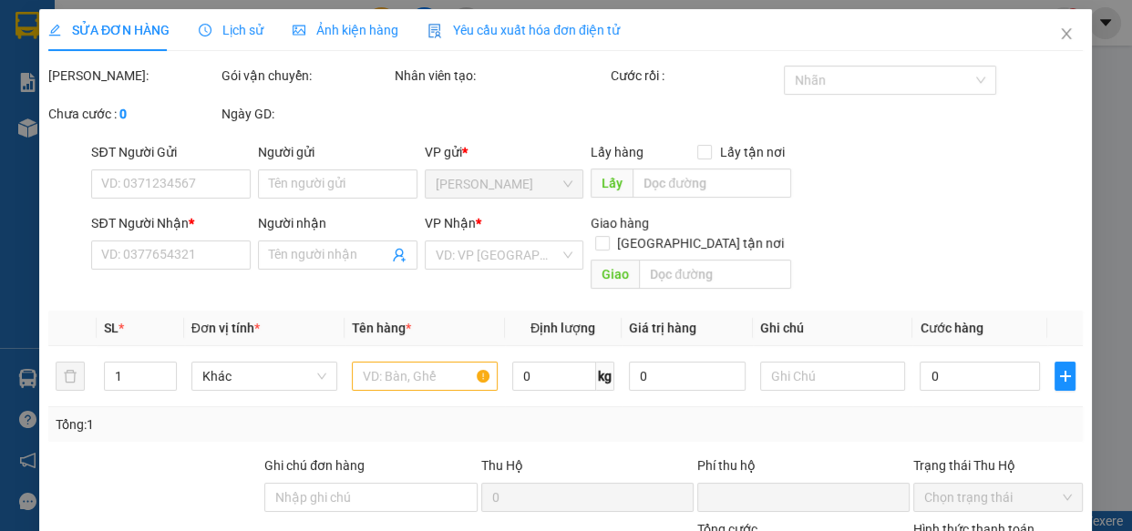
type input "0935595485"
type input "THỦY"
type input "0797671874"
type input "CÔ NHÀN"
type input "0"
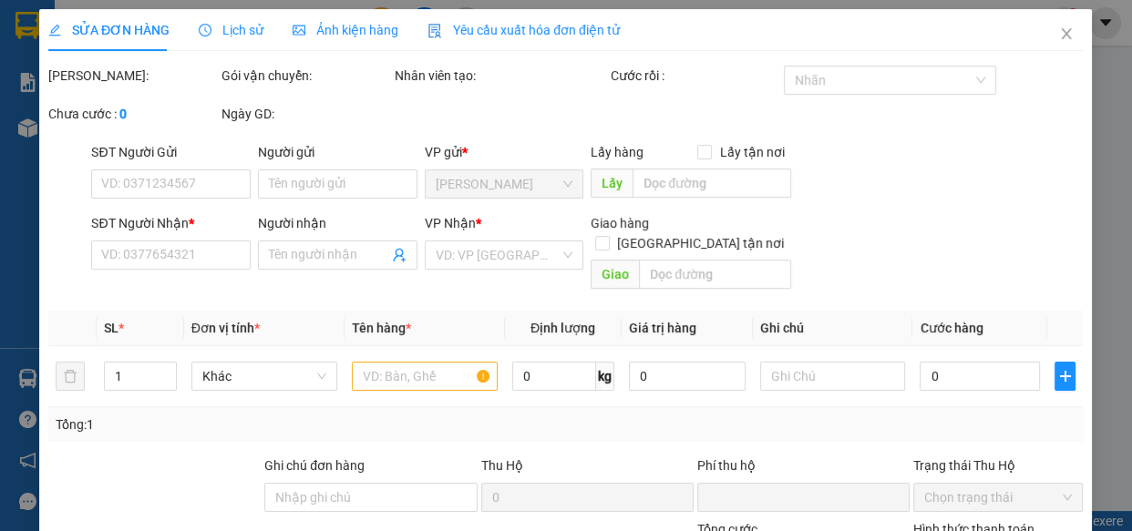
type input "30.000"
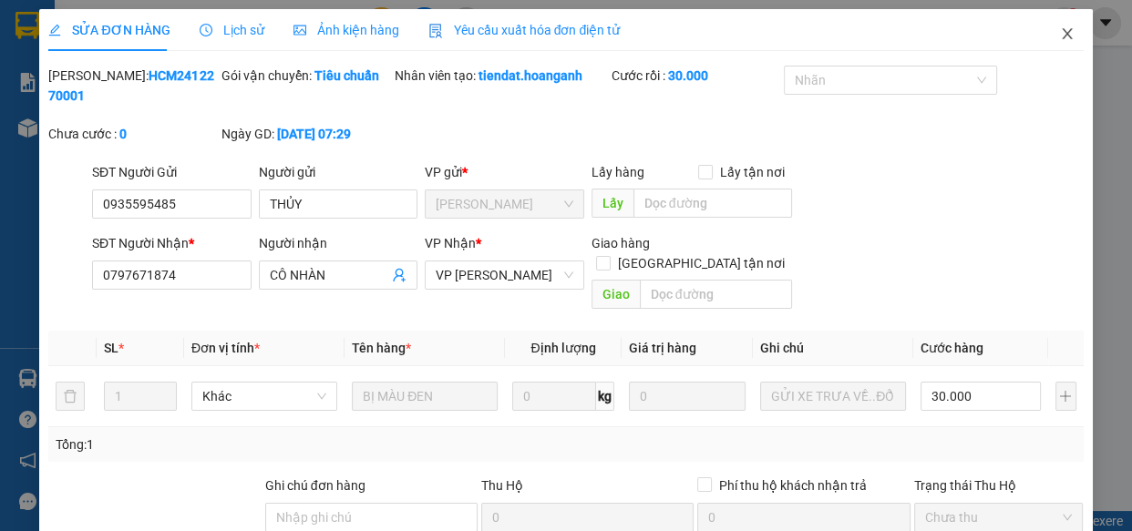
click at [1060, 30] on icon "close" at bounding box center [1067, 33] width 15 height 15
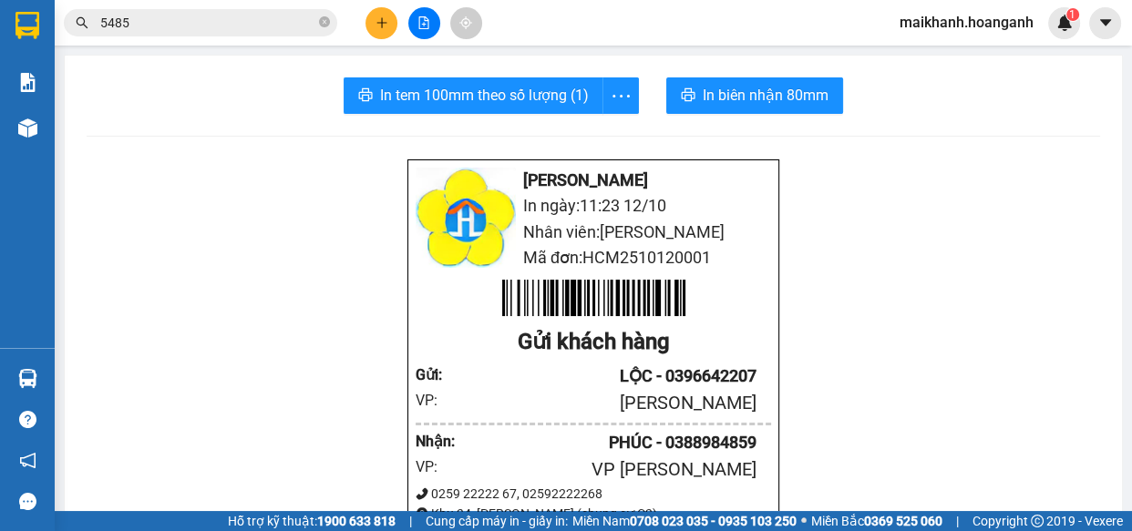
click at [253, 25] on input "5485" at bounding box center [207, 23] width 215 height 20
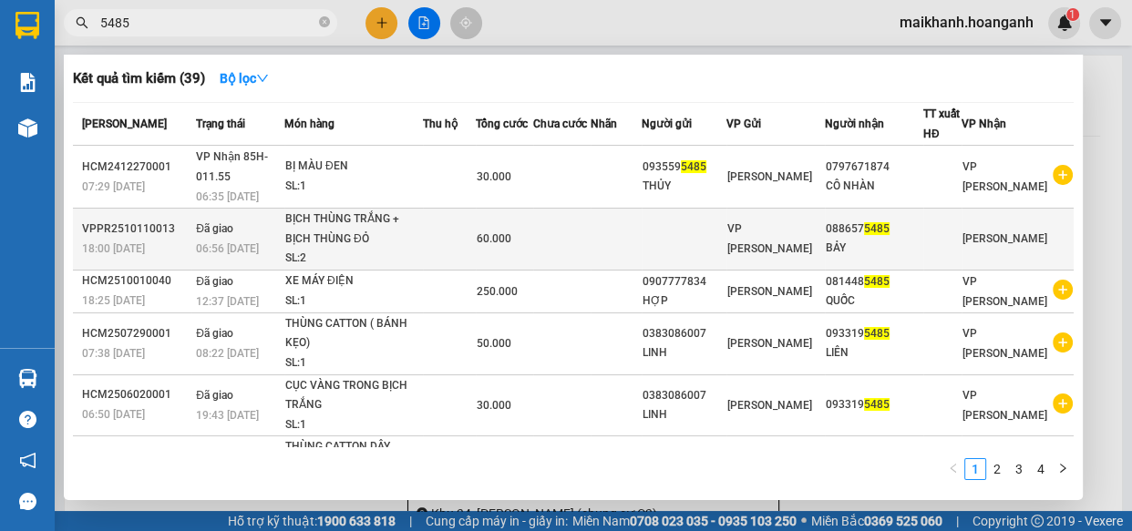
click at [335, 229] on div "BỊCH THÙNG TRẮNG + BỊCH THÙNG ĐỎ" at bounding box center [353, 229] width 137 height 39
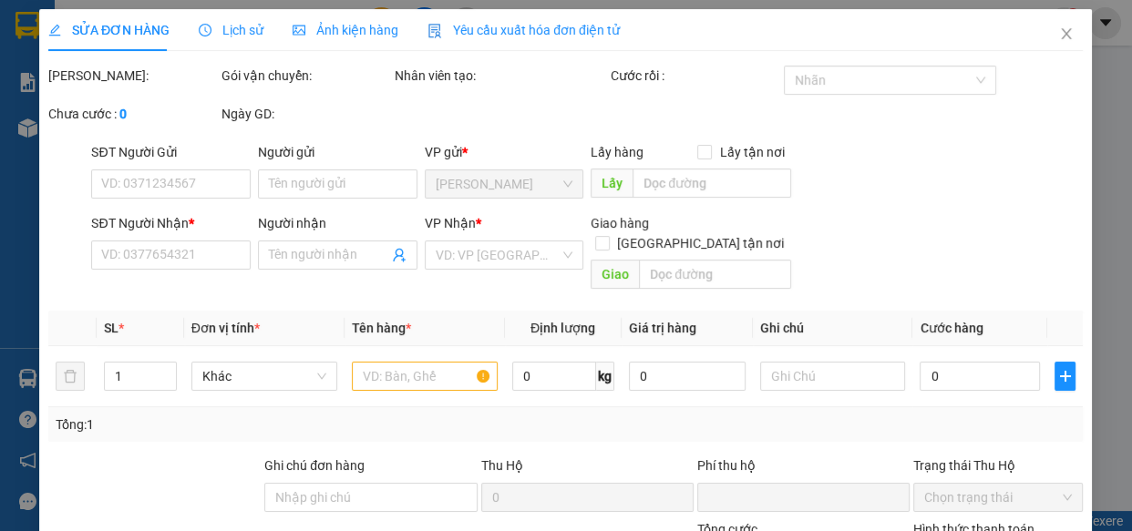
type input "0886575485"
type input "BẢY"
type input "0"
type input "60.000"
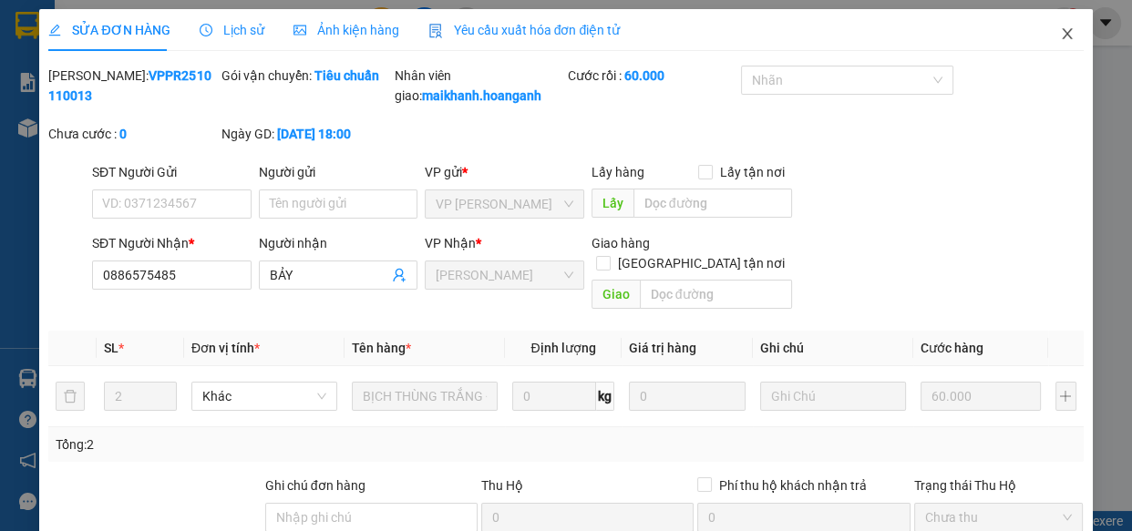
click at [1060, 30] on icon "close" at bounding box center [1067, 33] width 15 height 15
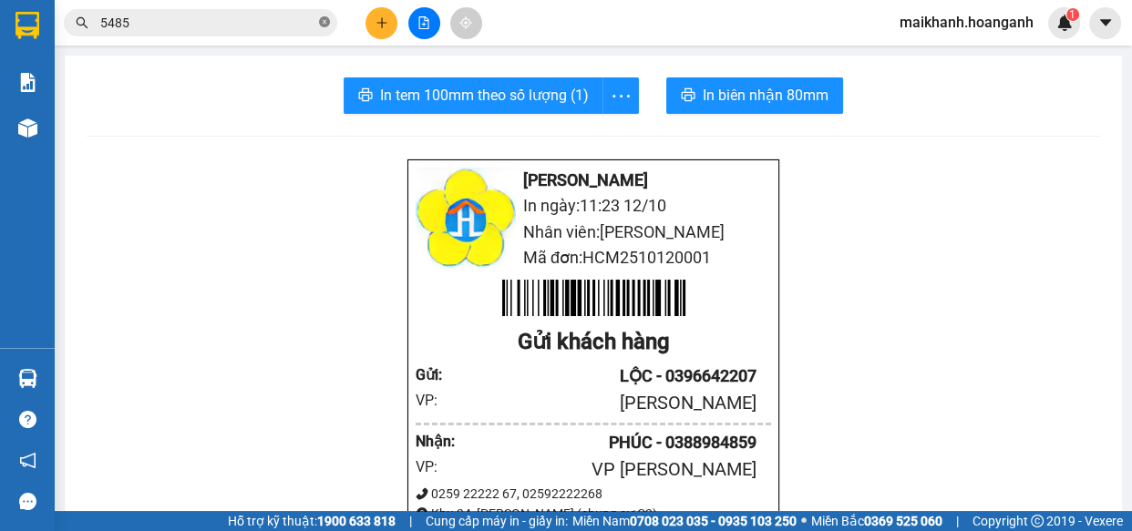
click at [323, 20] on icon "close-circle" at bounding box center [324, 21] width 11 height 11
click at [287, 23] on input "text" at bounding box center [207, 23] width 215 height 20
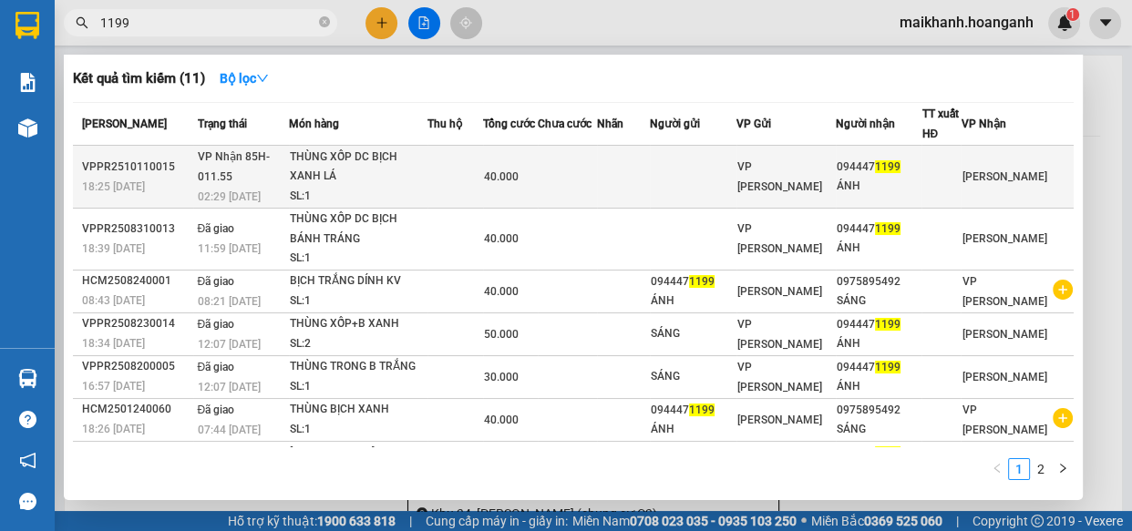
type input "1199"
click at [322, 156] on div "THÙNG XỐP DC BỊCH XANH LÁ" at bounding box center [358, 167] width 137 height 39
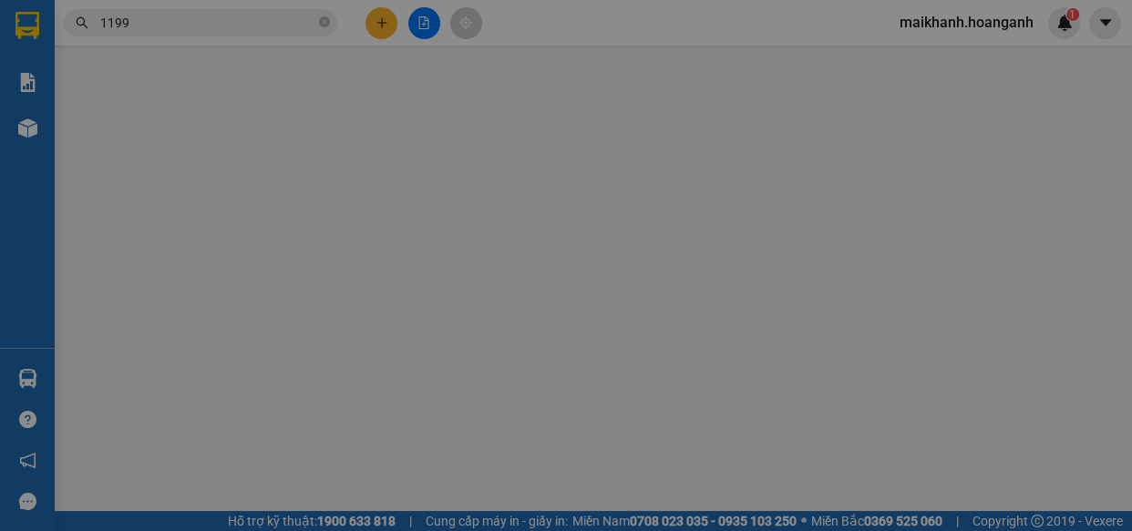
type input "0944471199"
type input "ÁNH"
type input "0"
type input "40.000"
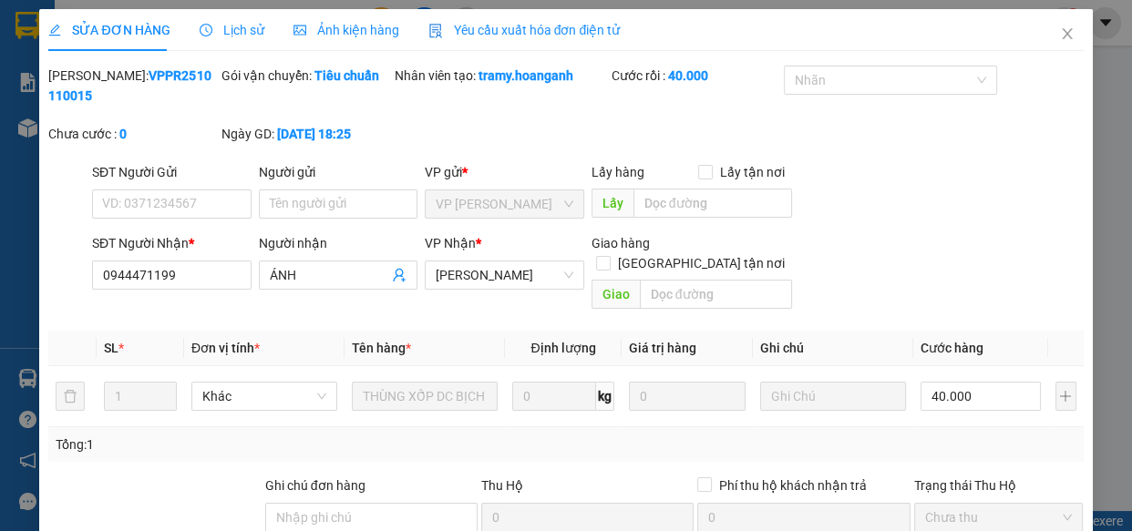
scroll to position [222, 0]
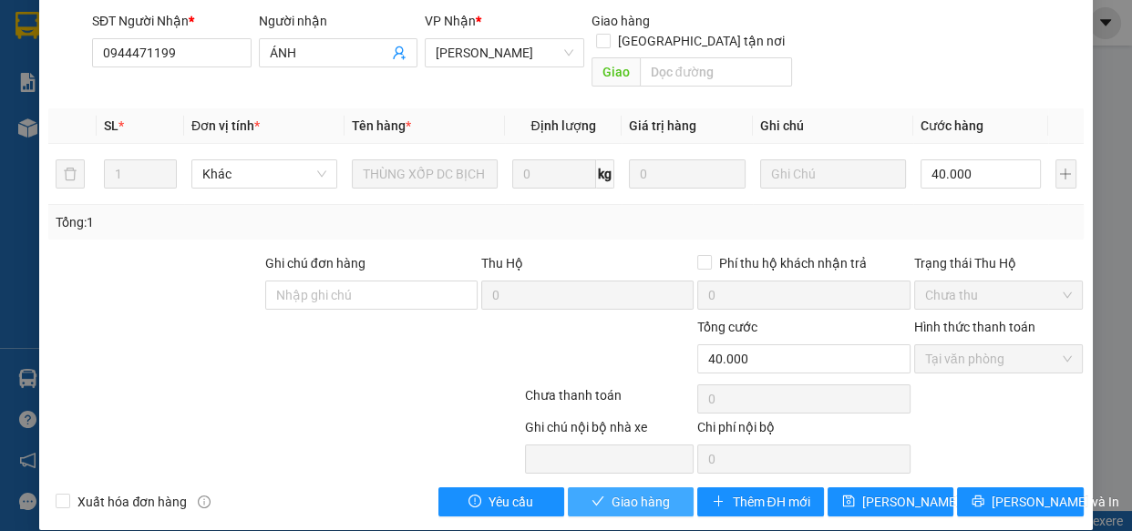
click at [652, 492] on span "Giao hàng" at bounding box center [641, 502] width 58 height 20
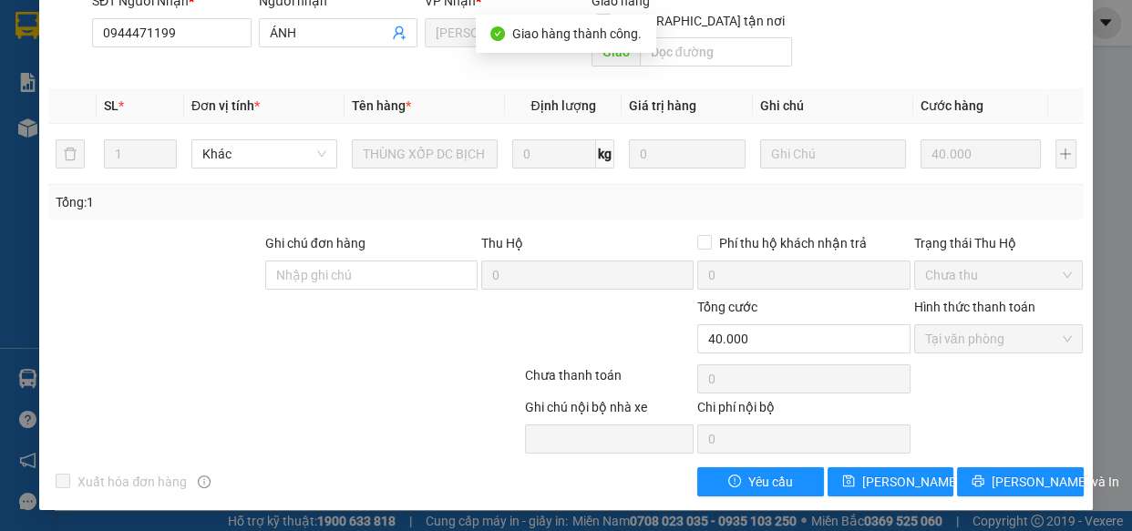
scroll to position [0, 0]
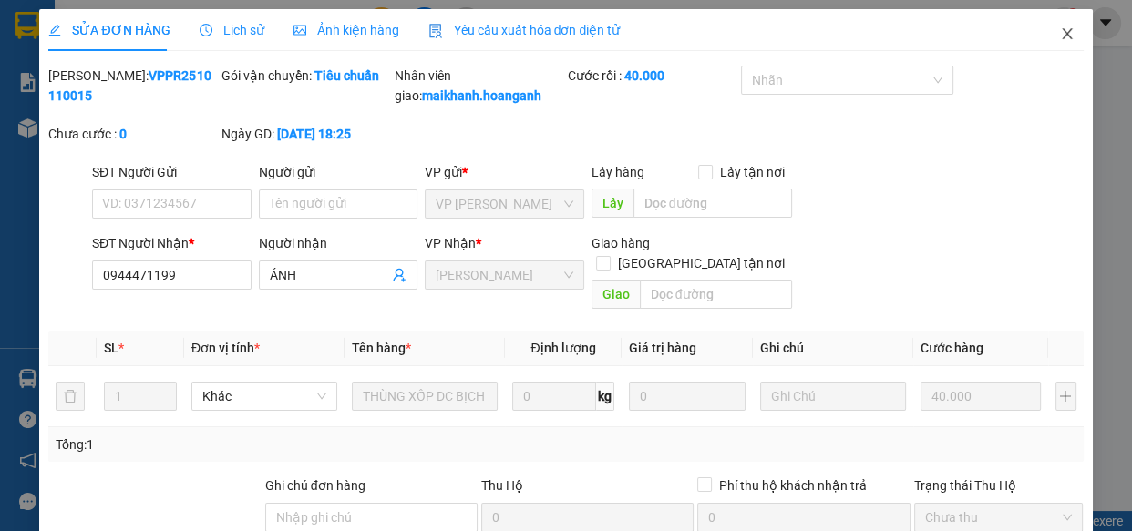
click at [1062, 36] on icon "close" at bounding box center [1067, 33] width 10 height 11
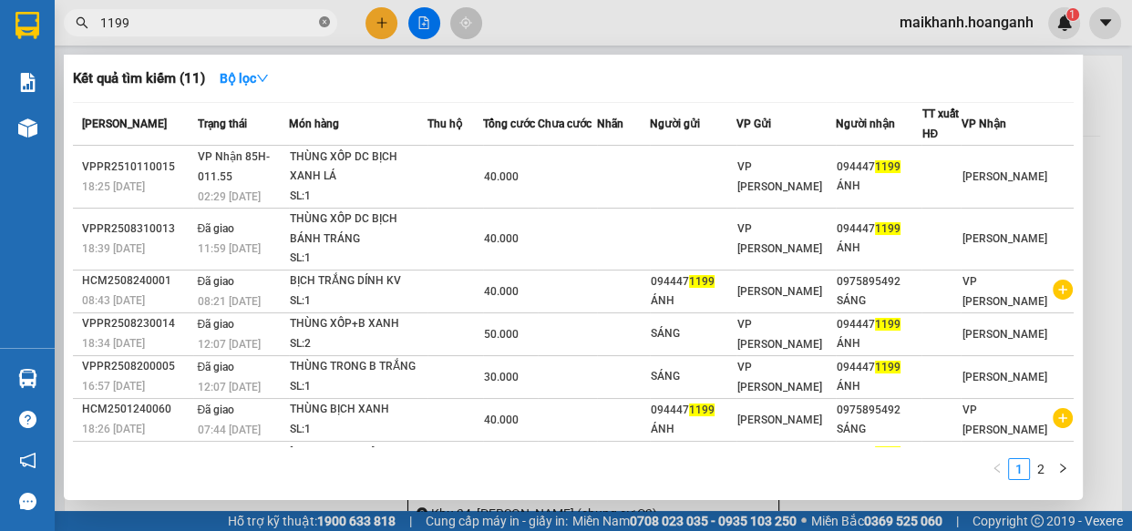
click at [325, 21] on icon "close-circle" at bounding box center [324, 21] width 11 height 11
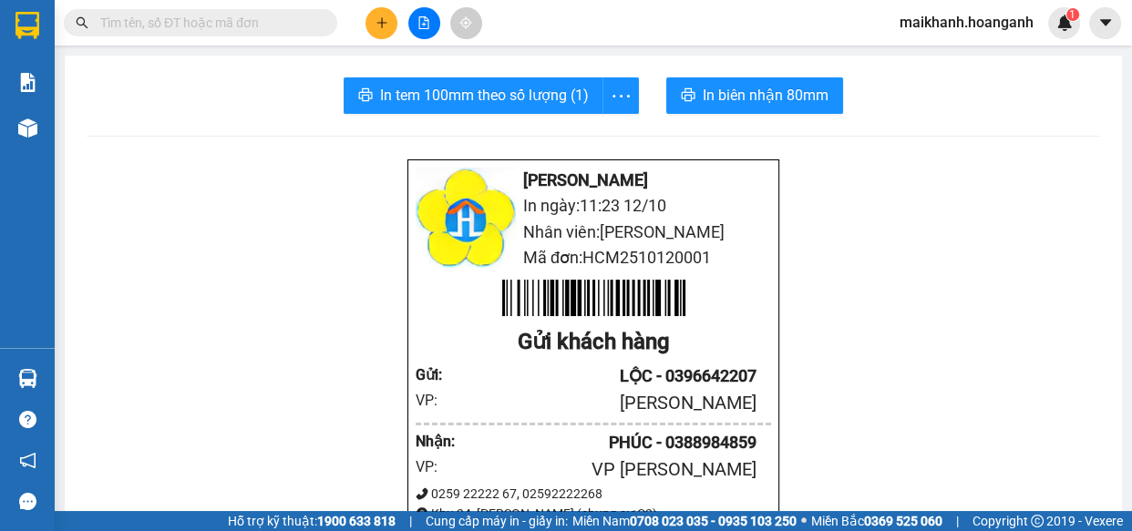
click at [313, 19] on input "text" at bounding box center [207, 23] width 215 height 20
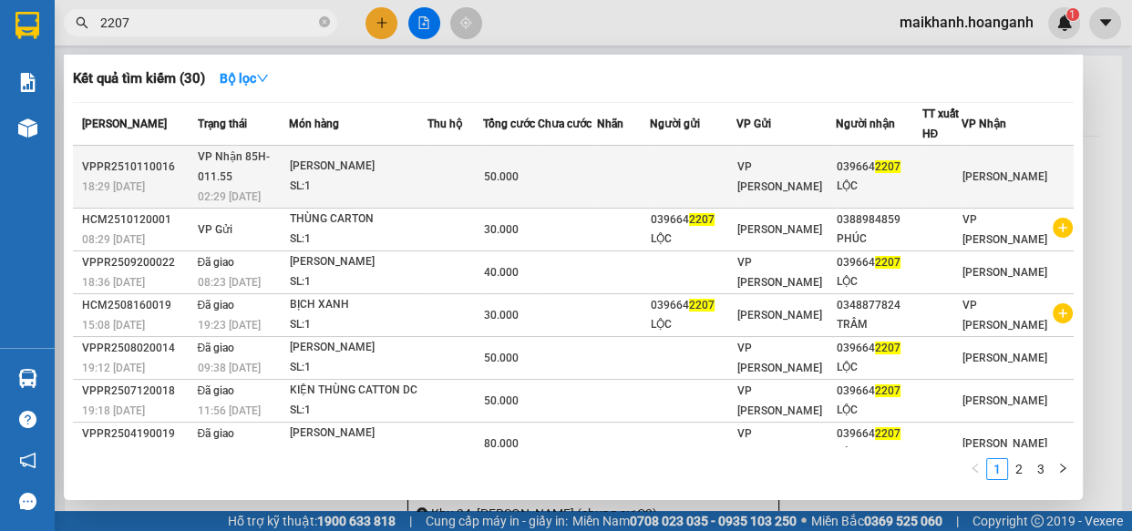
type input "2207"
click at [337, 157] on div "[PERSON_NAME]" at bounding box center [358, 167] width 137 height 20
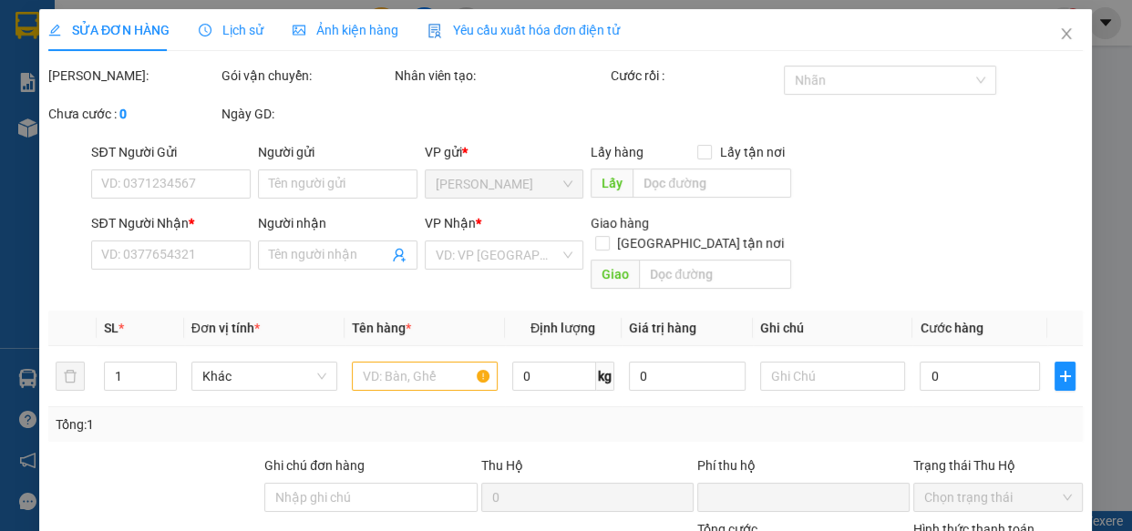
type input "0396642207"
type input "LỘC"
type input "0"
type input "50.000"
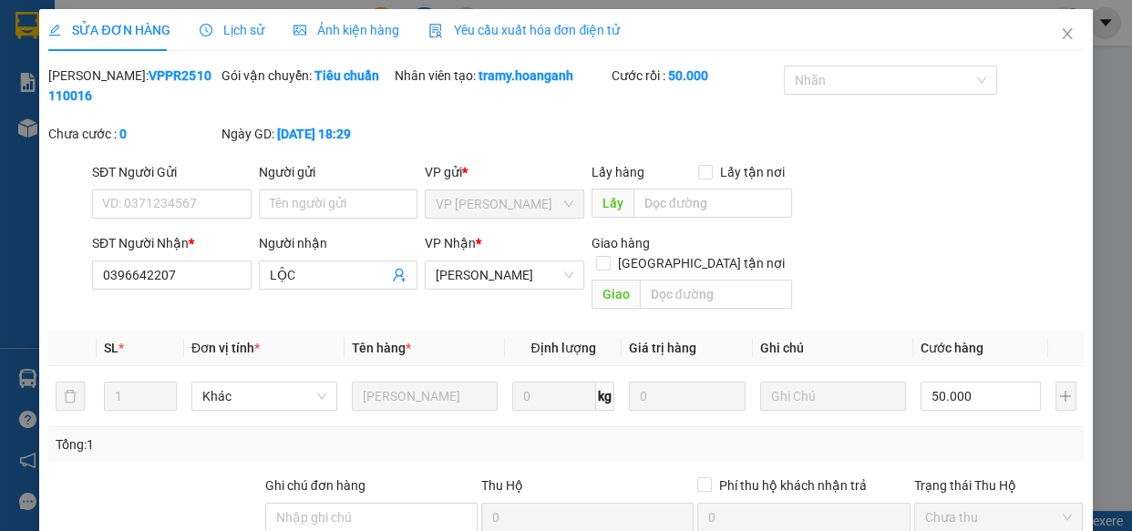
scroll to position [222, 0]
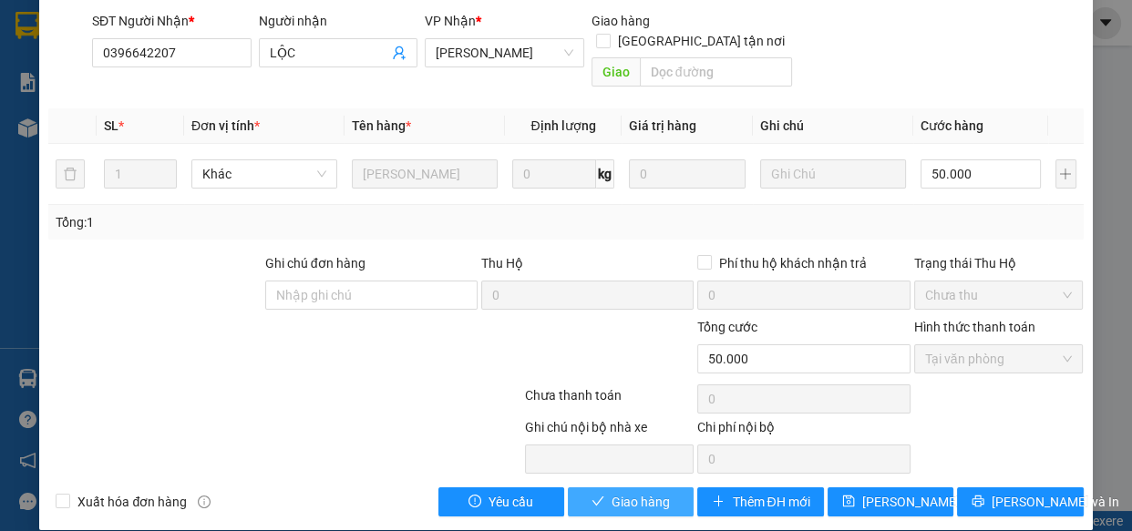
click at [650, 492] on span "Giao hàng" at bounding box center [641, 502] width 58 height 20
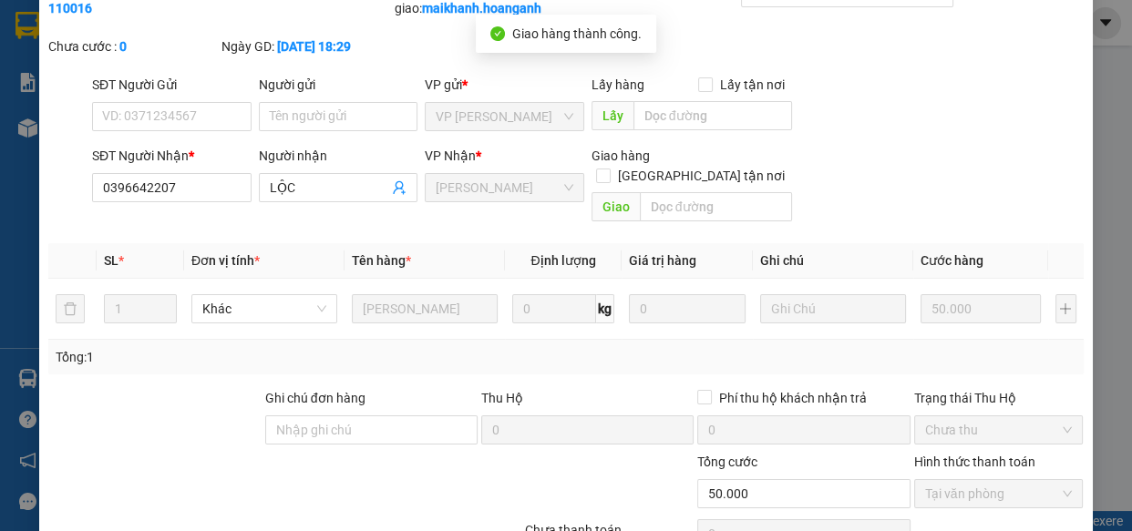
scroll to position [0, 0]
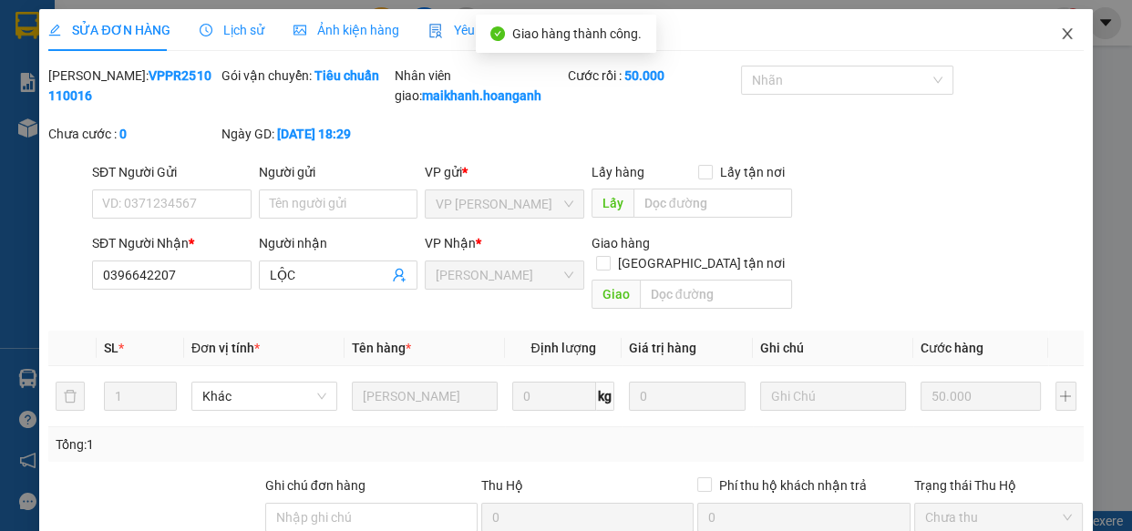
click at [1060, 33] on icon "close" at bounding box center [1067, 33] width 15 height 15
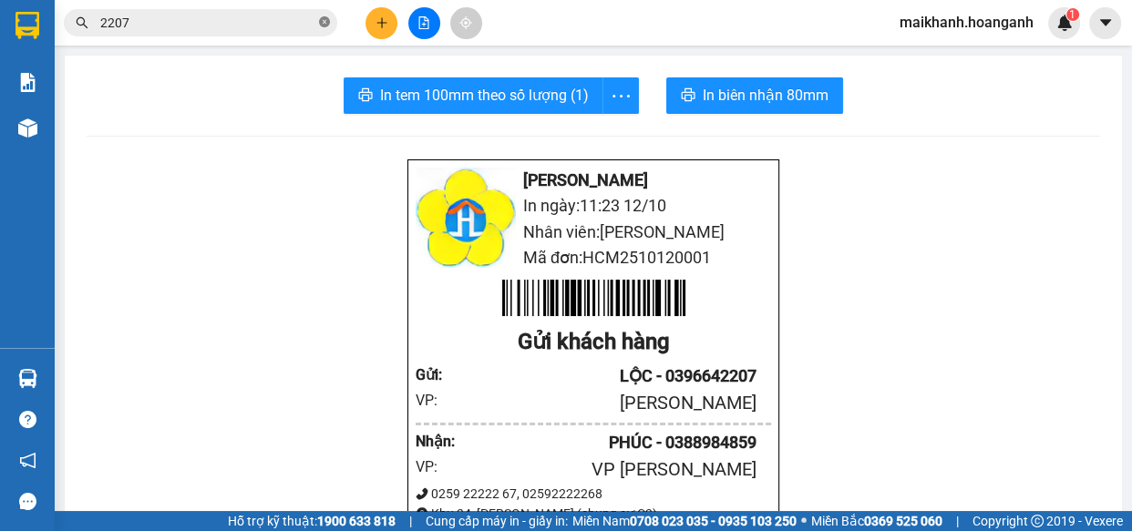
click at [324, 17] on icon "close-circle" at bounding box center [324, 21] width 11 height 11
click at [265, 16] on input "text" at bounding box center [207, 23] width 215 height 20
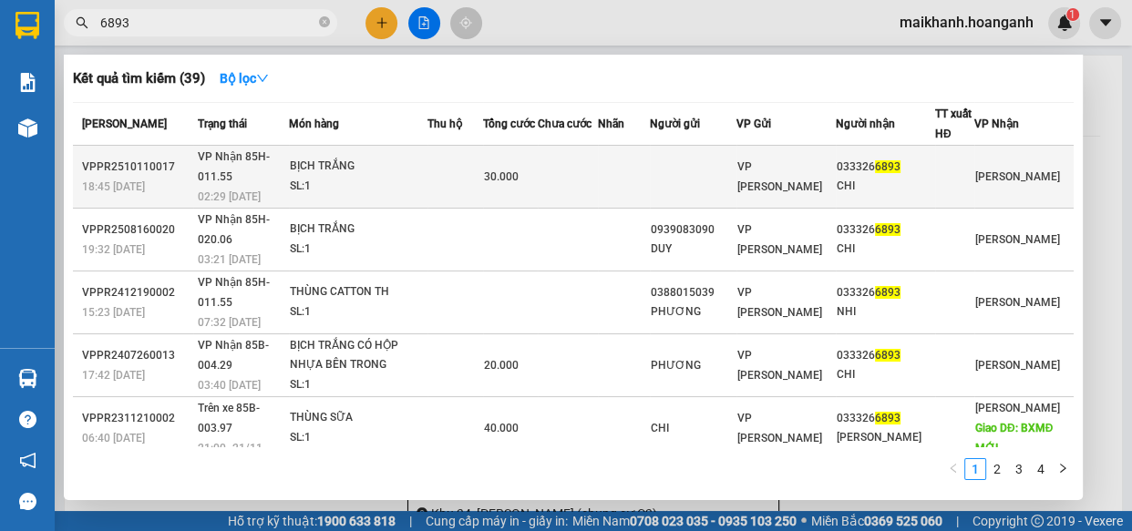
type input "6893"
click at [342, 159] on div "BỊCH TRẮNG" at bounding box center [358, 167] width 137 height 20
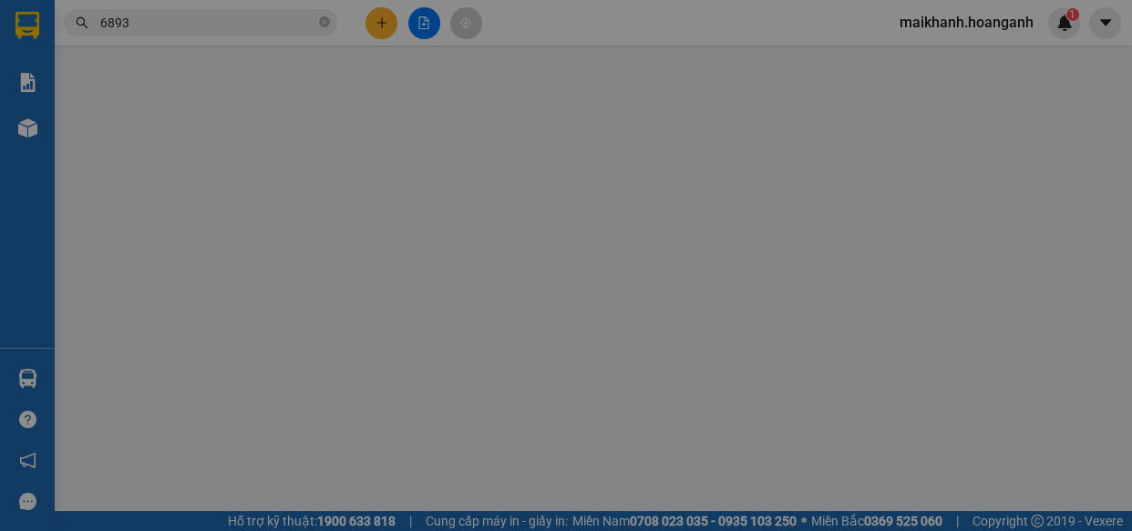
type input "0333266893"
type input "CHI"
type input "0"
type input "30.000"
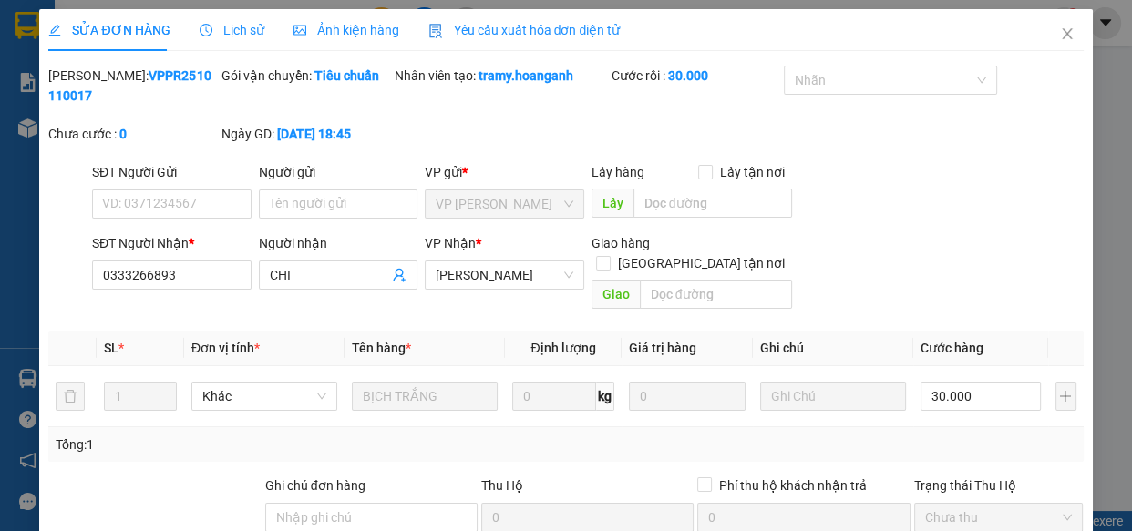
scroll to position [222, 0]
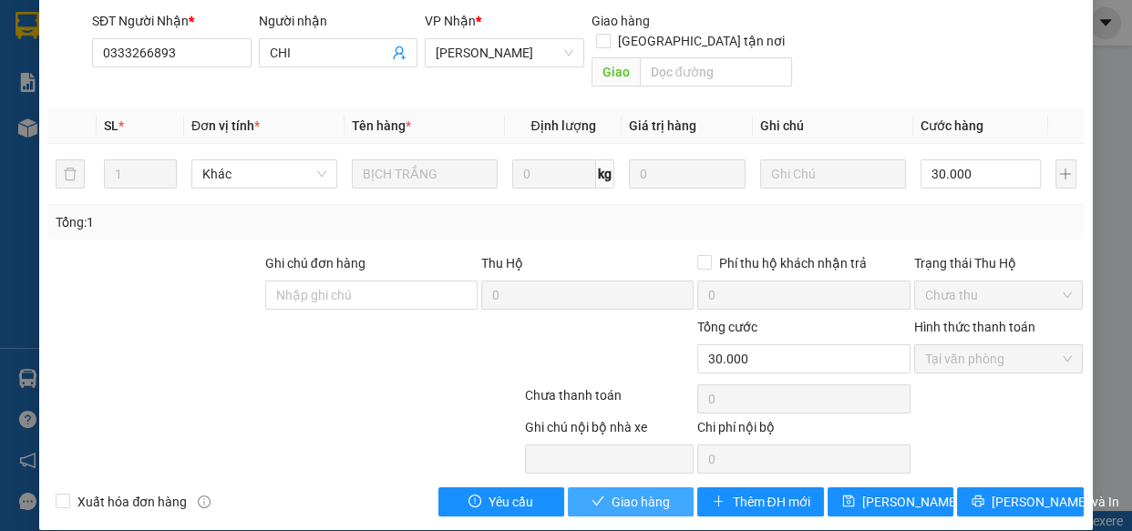
click at [681, 488] on button "Giao hàng" at bounding box center [631, 502] width 126 height 29
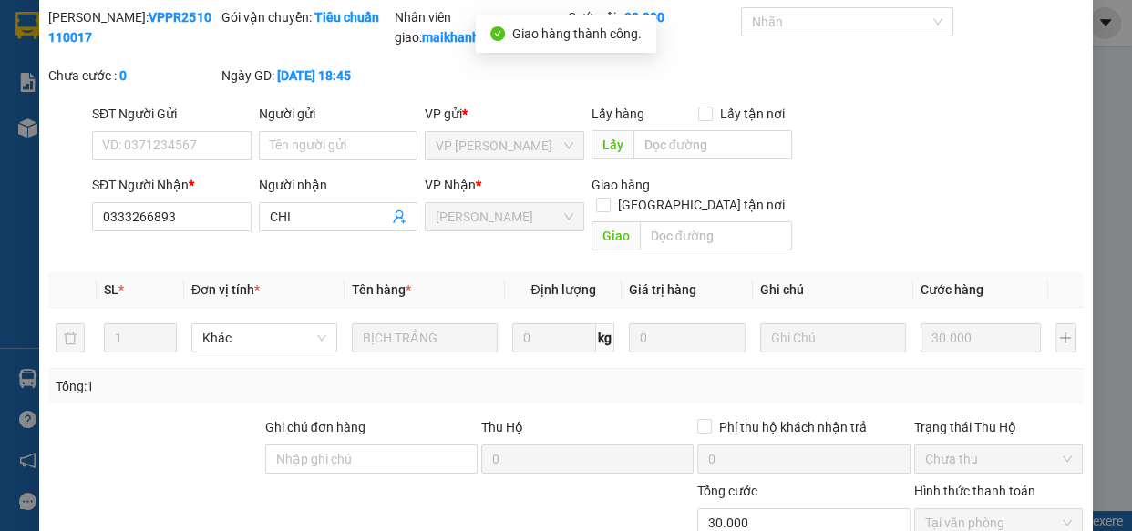
scroll to position [0, 0]
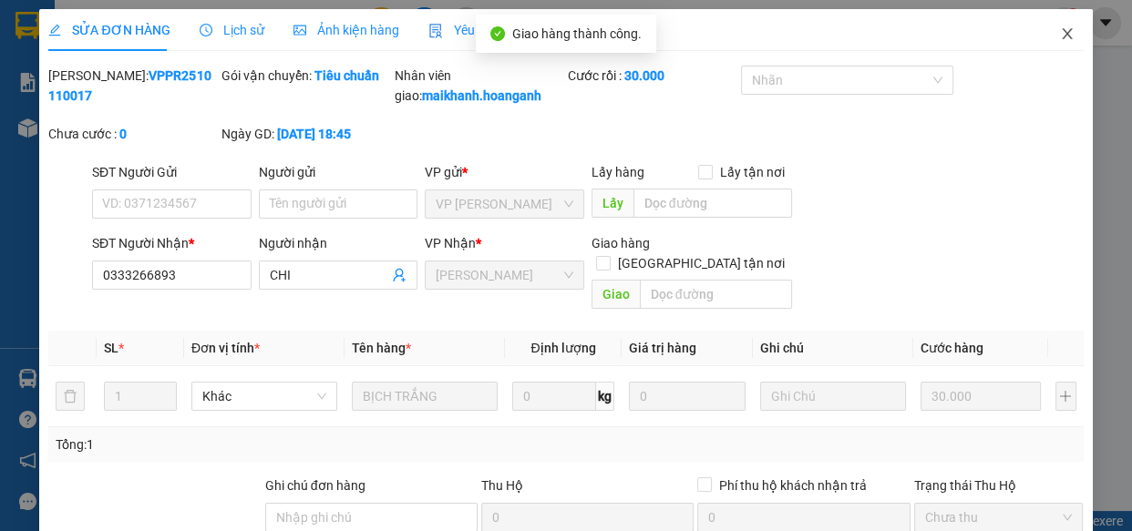
click at [1060, 36] on icon "close" at bounding box center [1067, 33] width 15 height 15
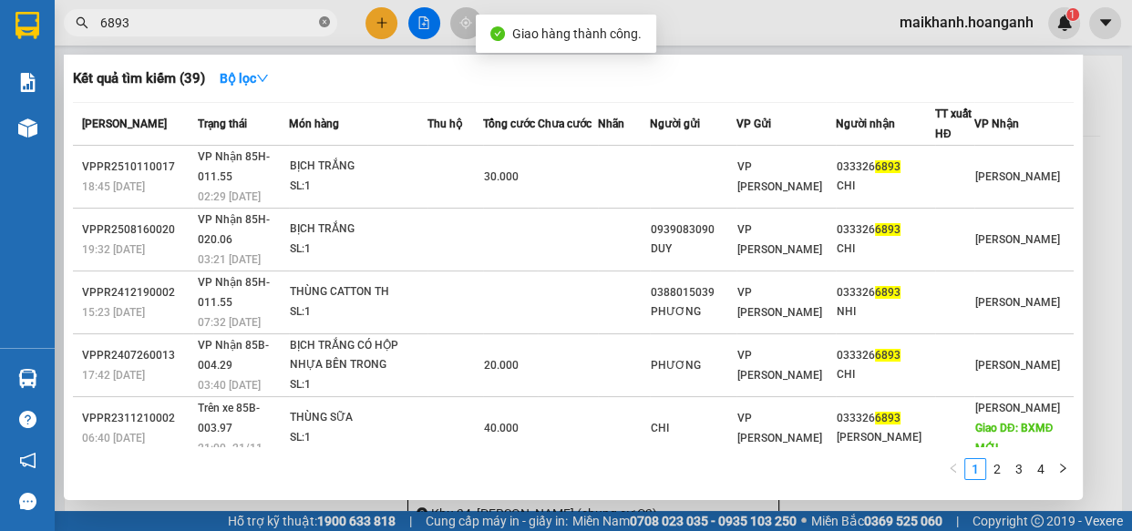
click at [327, 20] on icon "close-circle" at bounding box center [324, 21] width 11 height 11
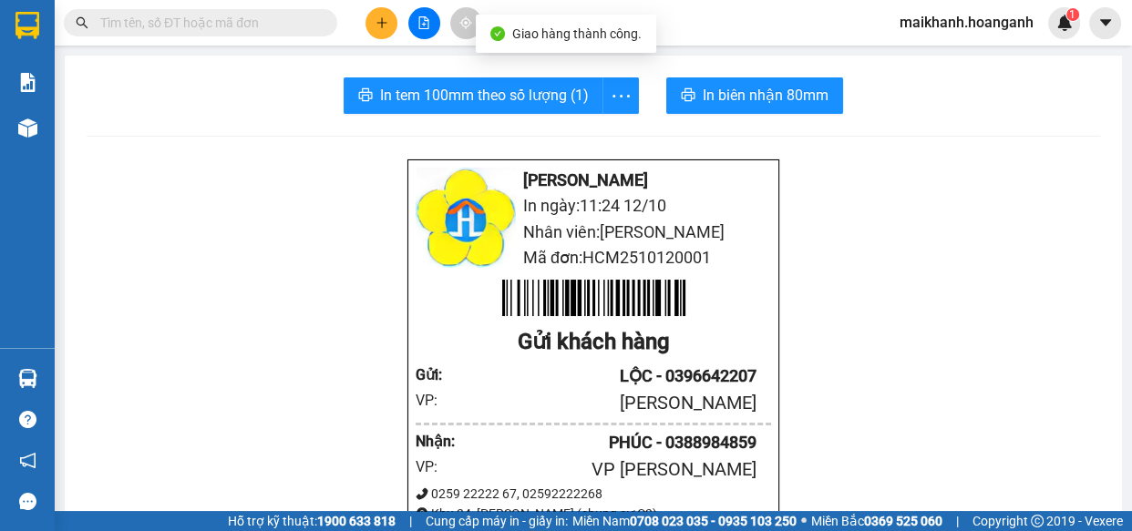
click at [269, 25] on input "text" at bounding box center [207, 23] width 215 height 20
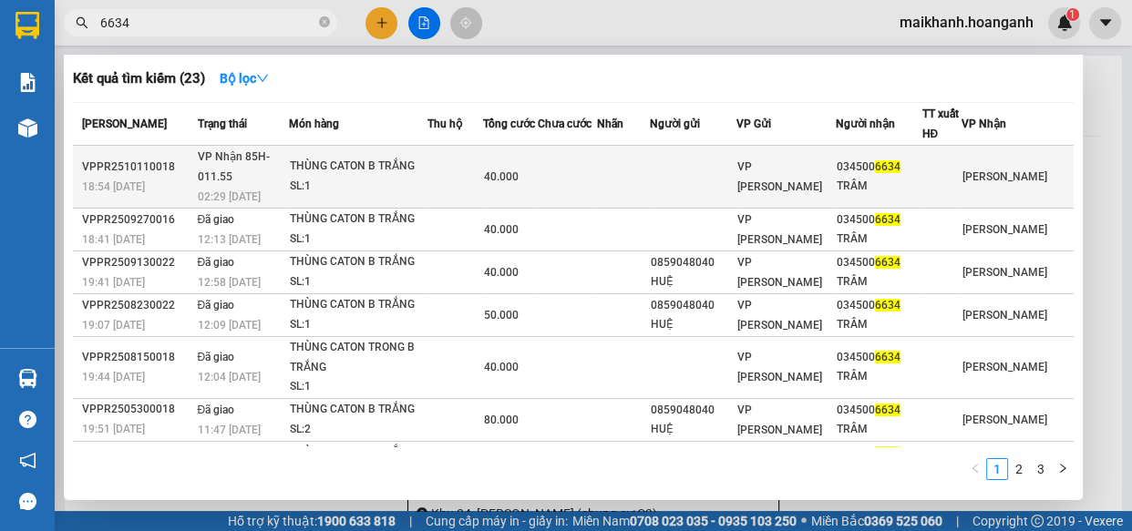
type input "6634"
click at [355, 164] on div "THÙNG CATON B TRẮNG" at bounding box center [358, 167] width 137 height 20
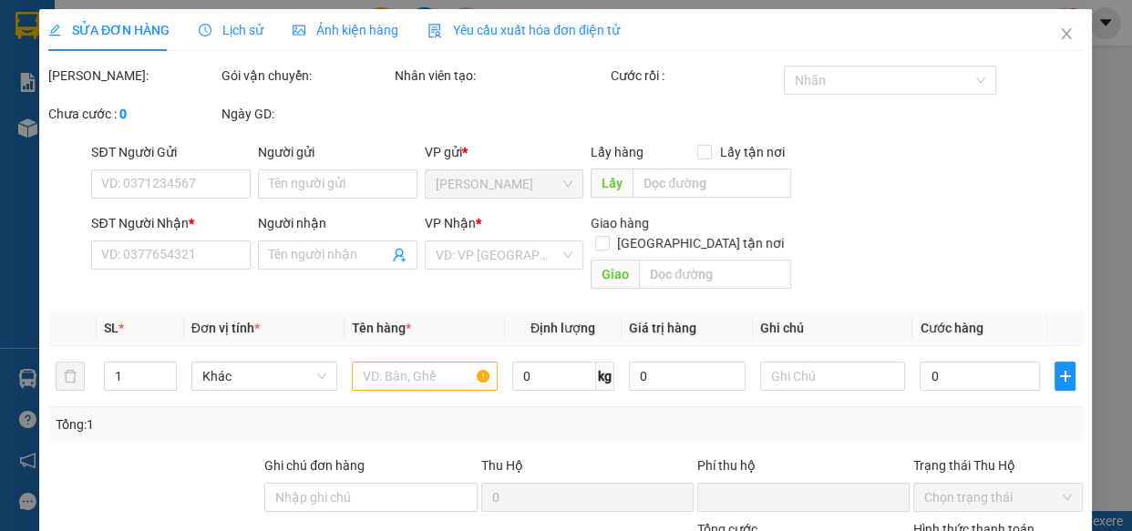
type input "0345006634"
type input "TRÂM"
type input "0"
type input "40.000"
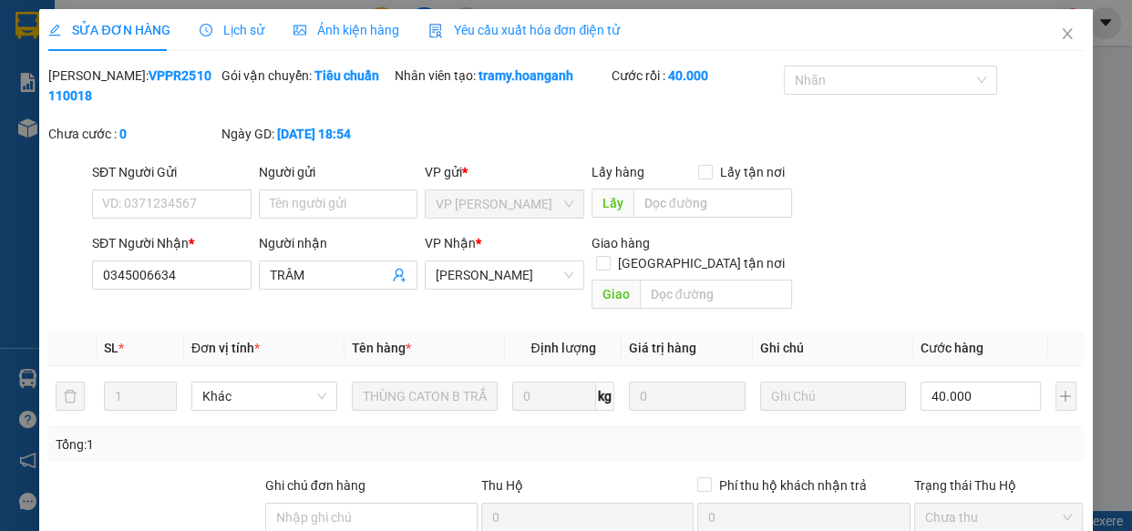
scroll to position [222, 0]
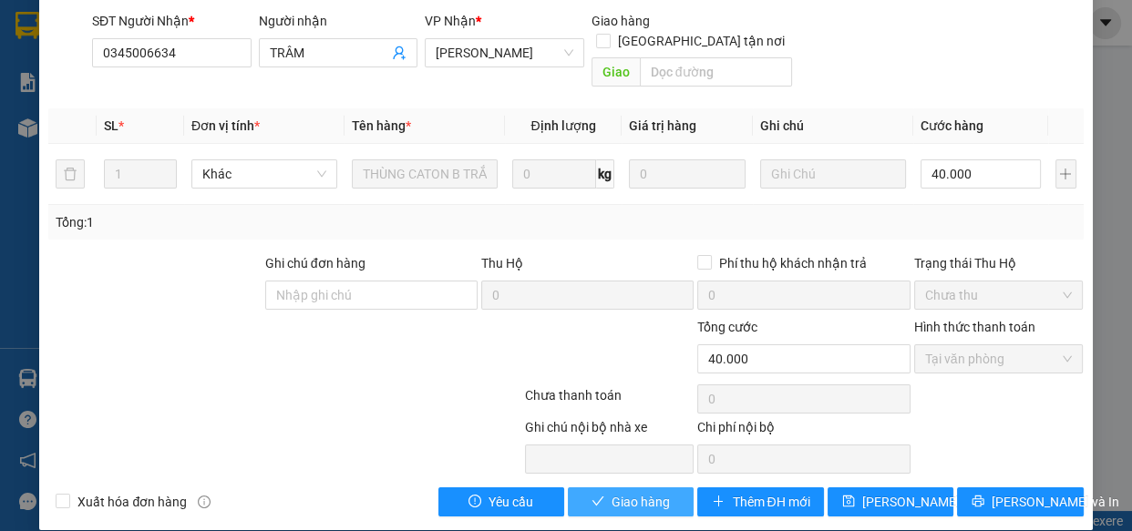
click at [665, 488] on button "Giao hàng" at bounding box center [631, 502] width 126 height 29
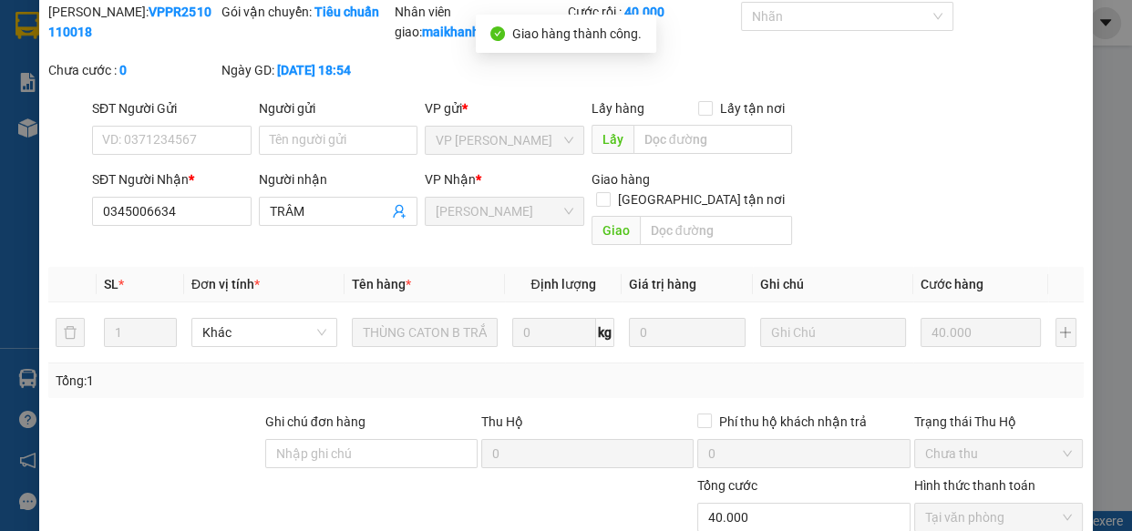
scroll to position [0, 0]
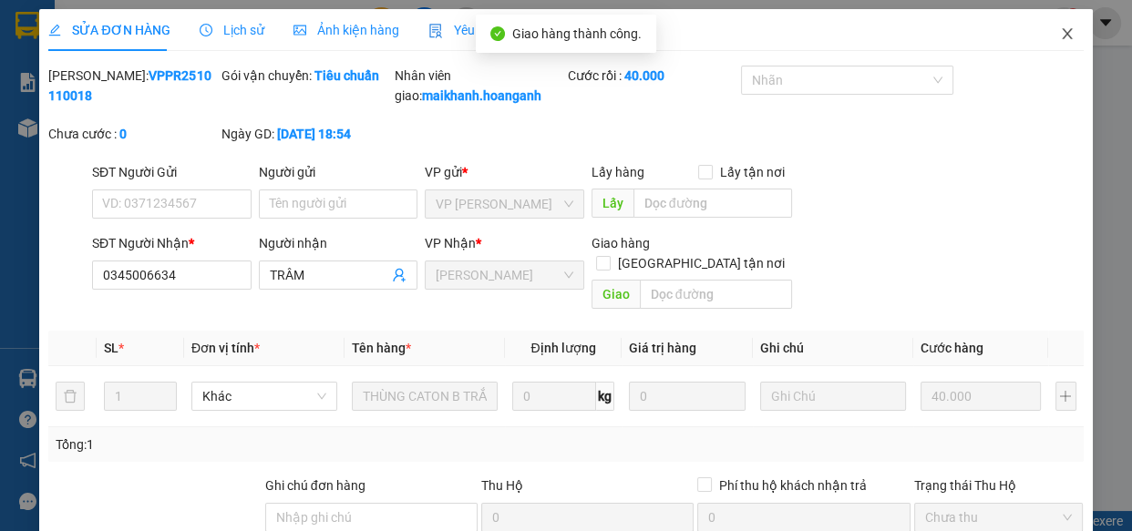
click at [1060, 35] on icon "close" at bounding box center [1067, 33] width 15 height 15
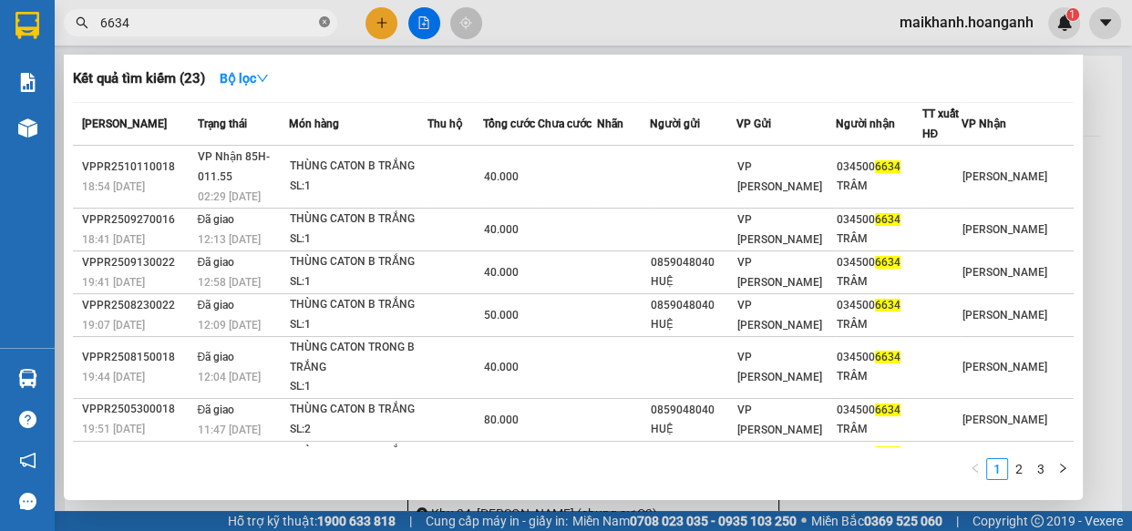
click at [323, 24] on icon "close-circle" at bounding box center [324, 21] width 11 height 11
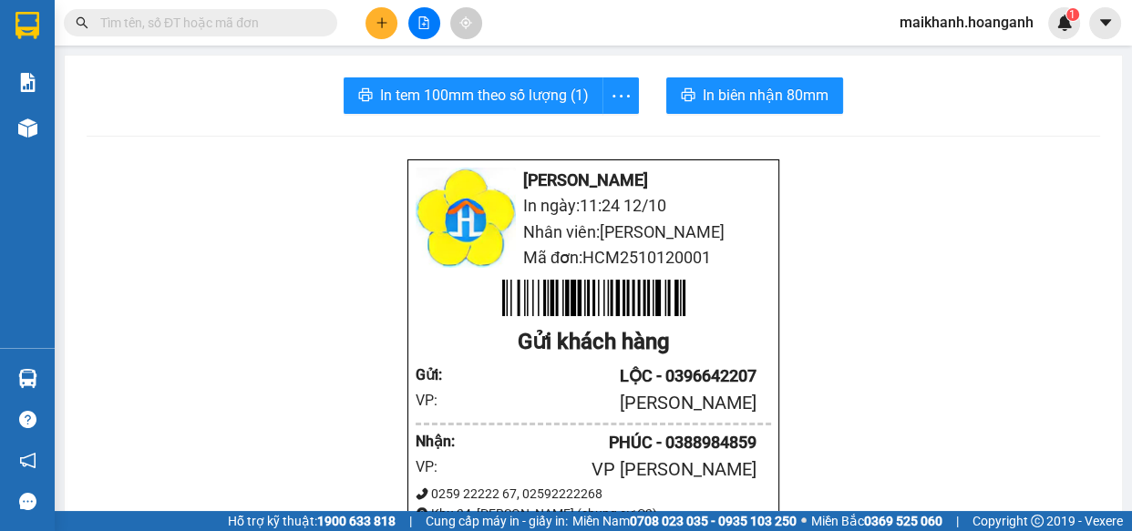
click at [303, 22] on input "text" at bounding box center [207, 23] width 215 height 20
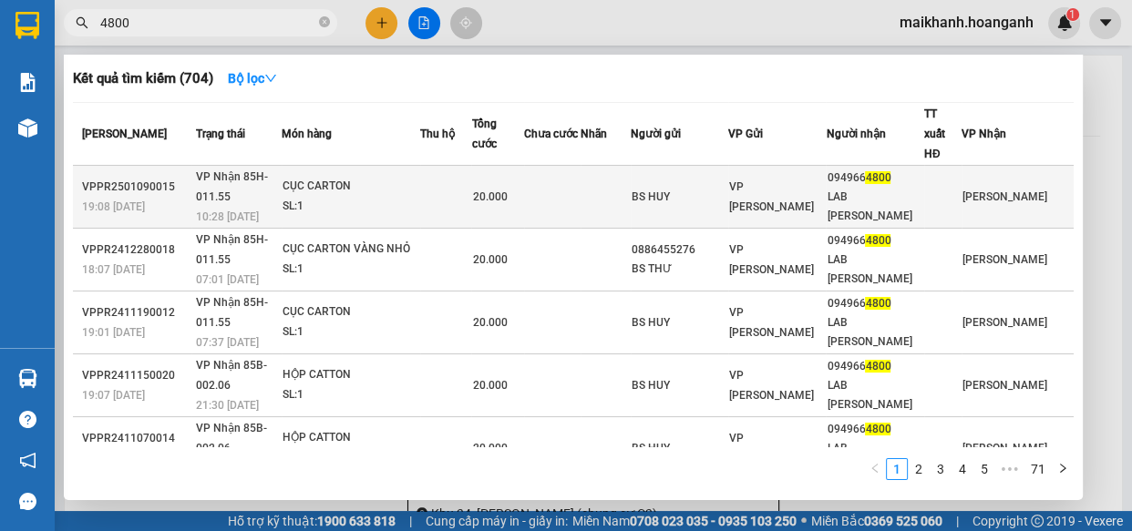
type input "4800"
click at [325, 177] on div "CỤC CARTON" at bounding box center [351, 187] width 137 height 20
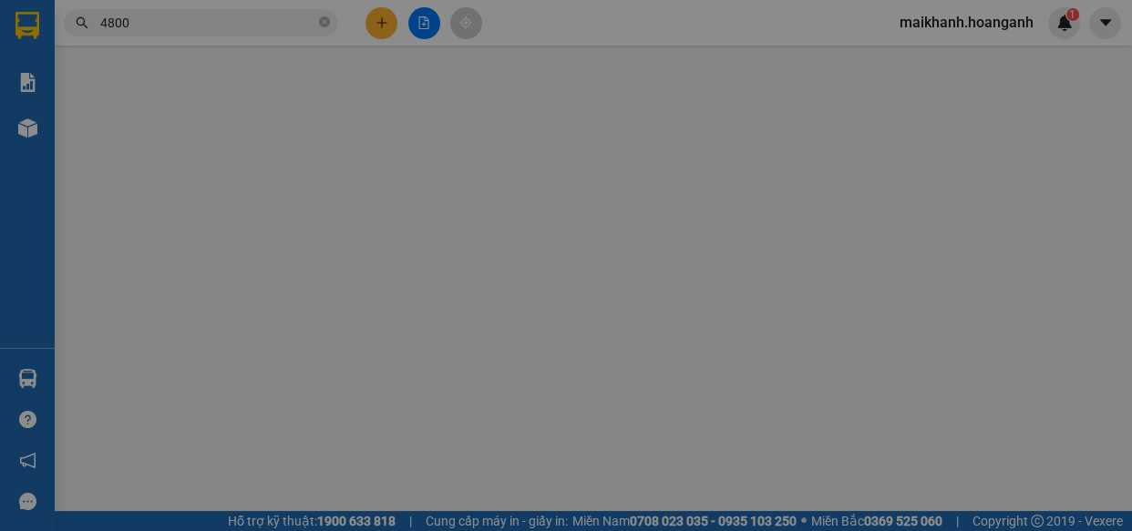
type input "BS HUY"
type input "0949664800"
type input "LAB [PERSON_NAME]"
type input "0"
type input "20.000"
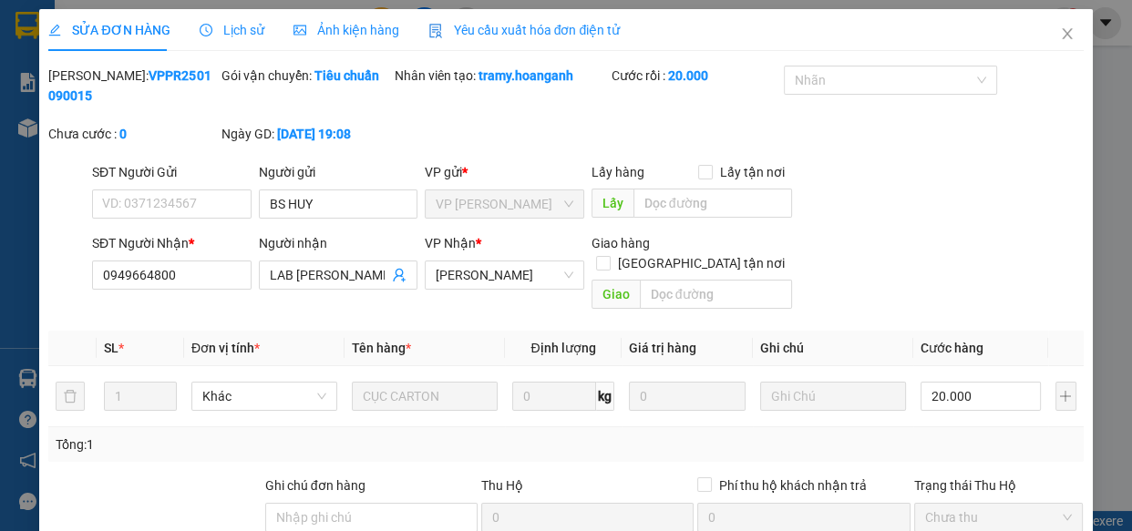
scroll to position [222, 0]
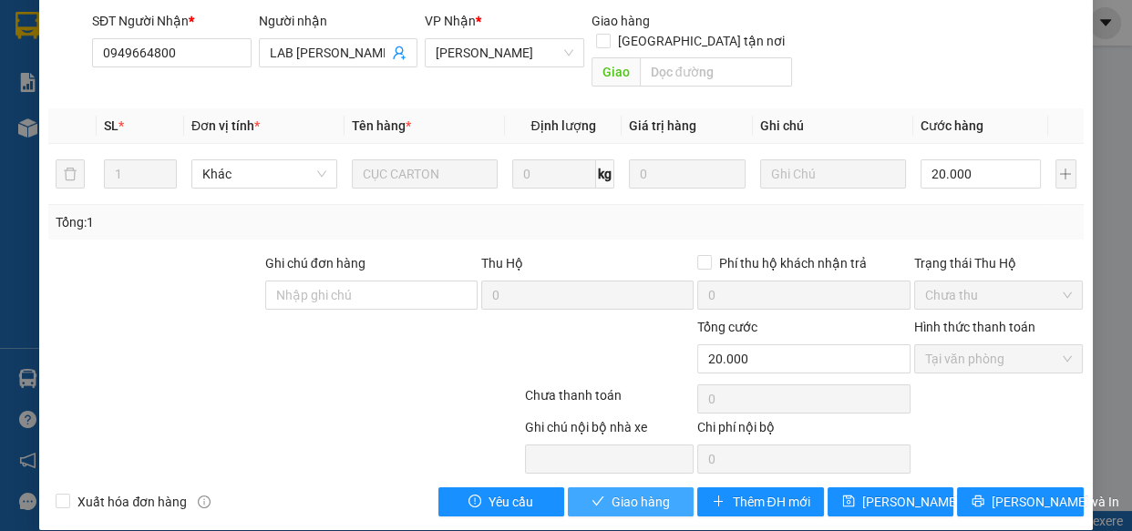
click at [650, 492] on span "Giao hàng" at bounding box center [641, 502] width 58 height 20
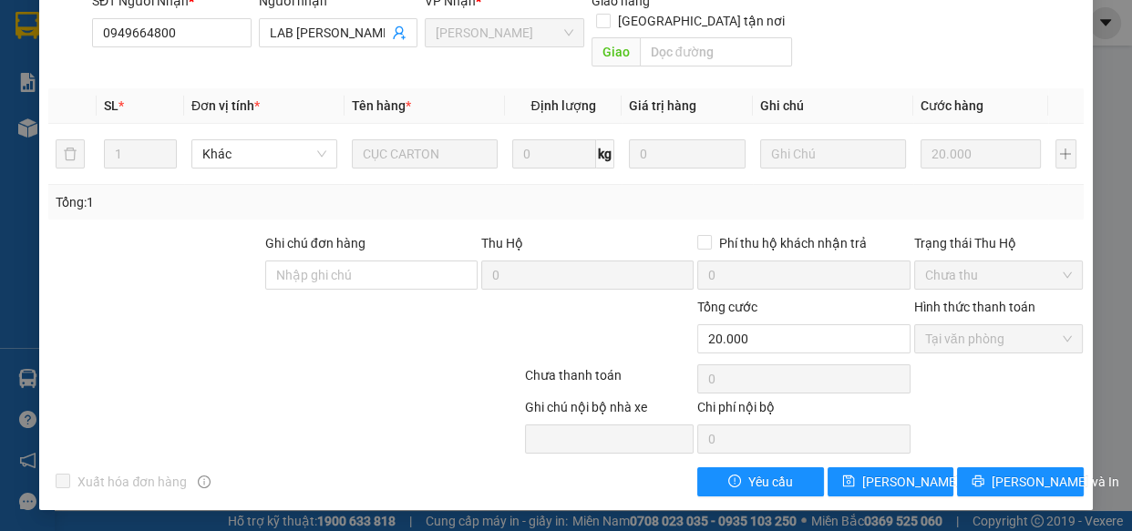
scroll to position [0, 0]
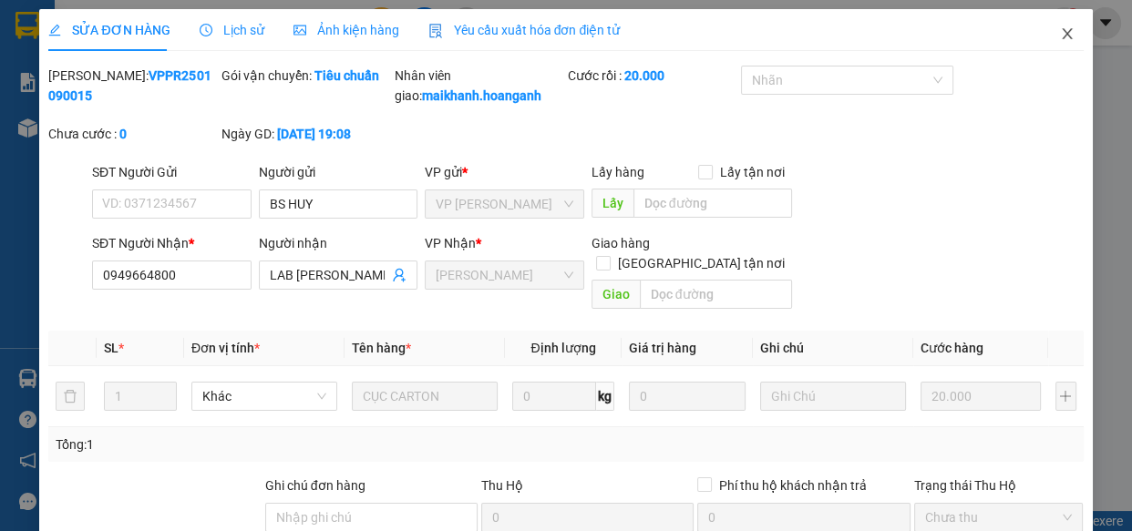
click at [1060, 30] on icon "close" at bounding box center [1067, 33] width 15 height 15
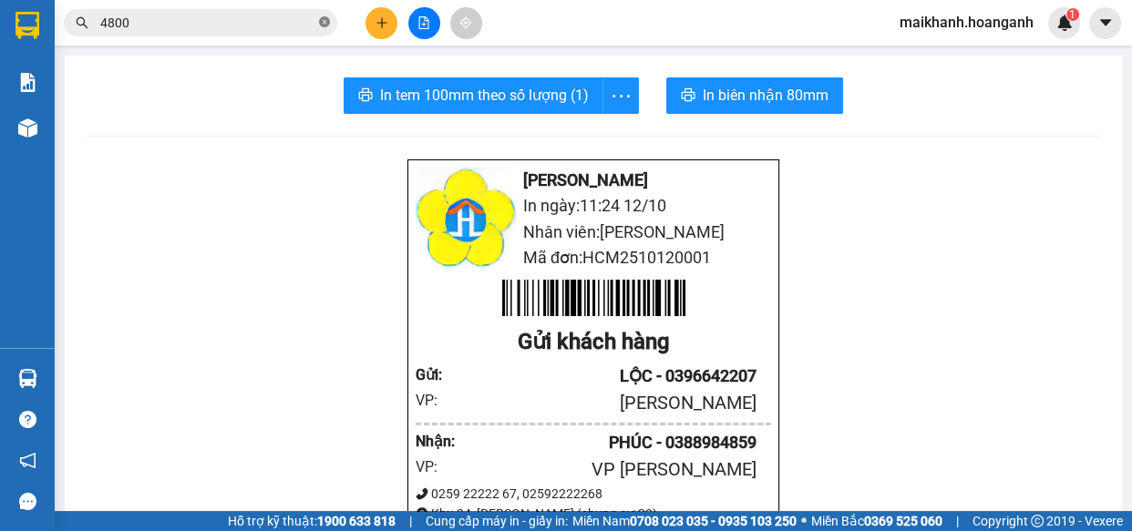
click at [325, 20] on icon "close-circle" at bounding box center [324, 21] width 11 height 11
click at [292, 14] on input "text" at bounding box center [207, 23] width 215 height 20
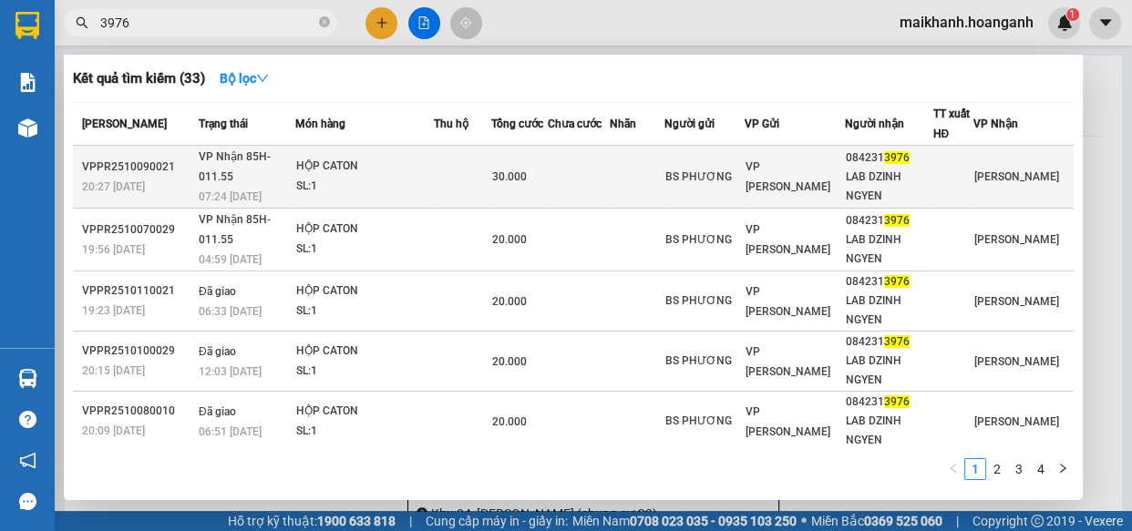
type input "3976"
click at [347, 157] on div "HỘP CATON" at bounding box center [363, 167] width 137 height 20
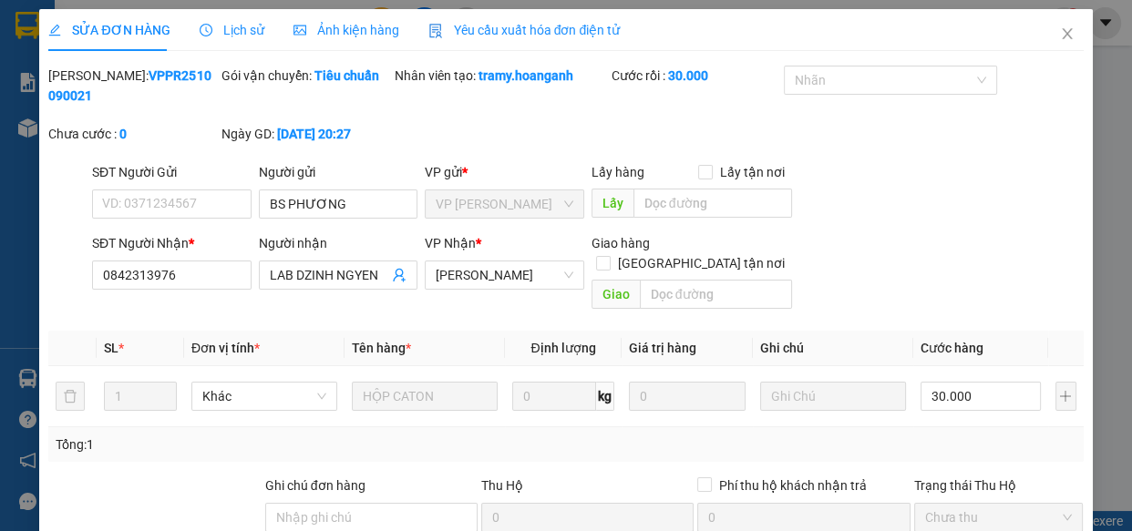
scroll to position [222, 0]
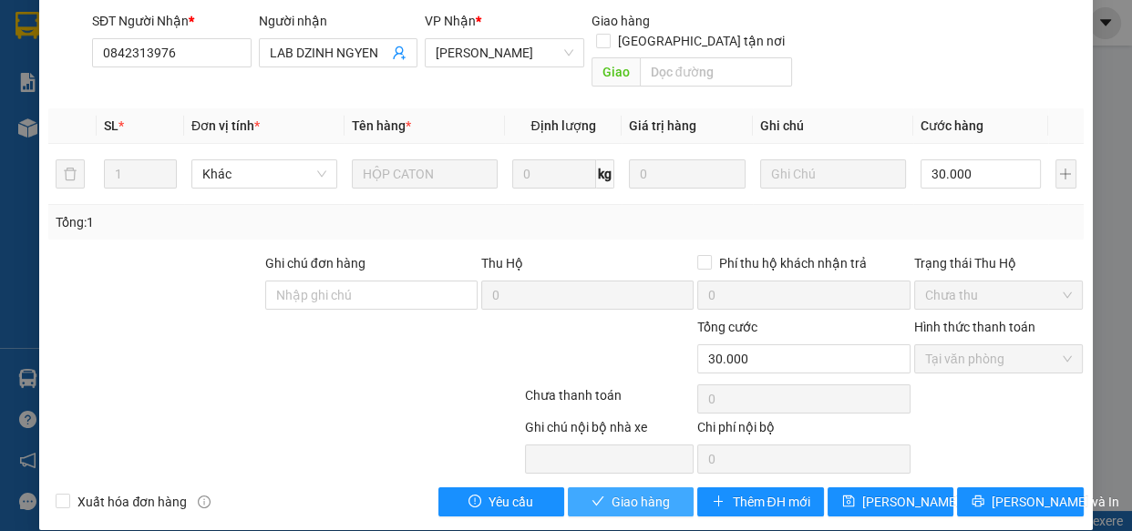
click at [639, 492] on span "Giao hàng" at bounding box center [641, 502] width 58 height 20
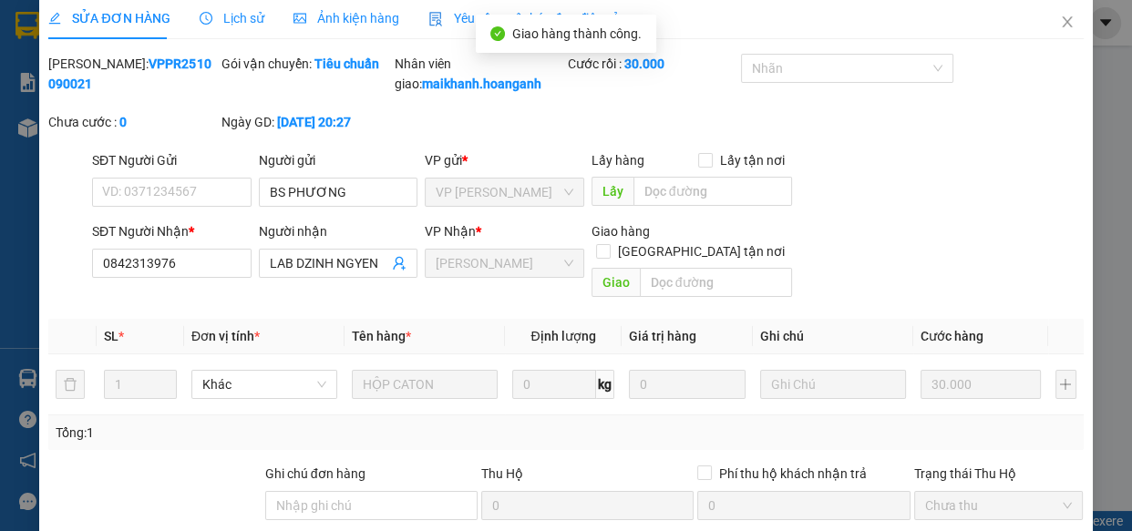
scroll to position [0, 0]
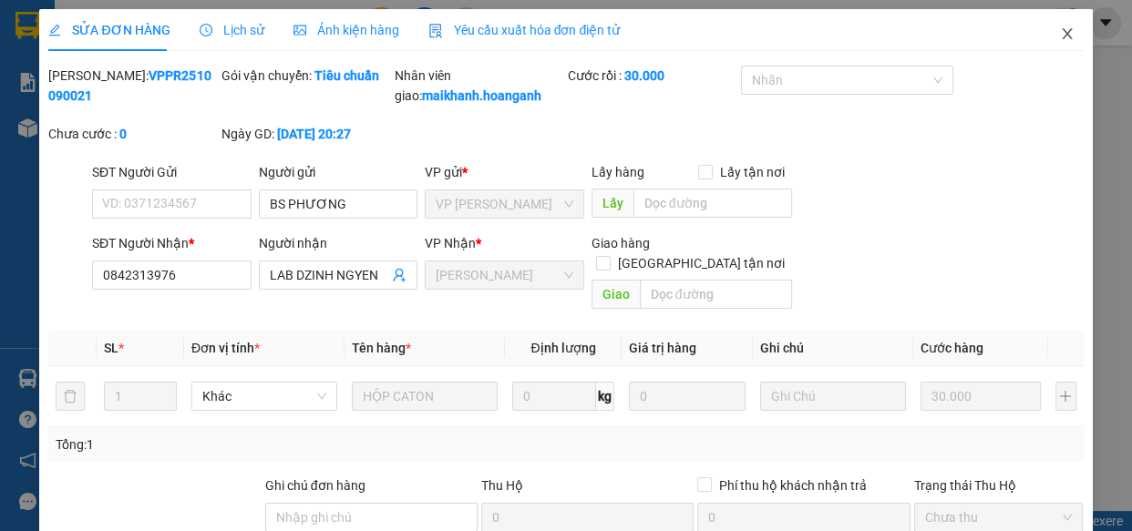
click at [1060, 34] on icon "close" at bounding box center [1067, 33] width 15 height 15
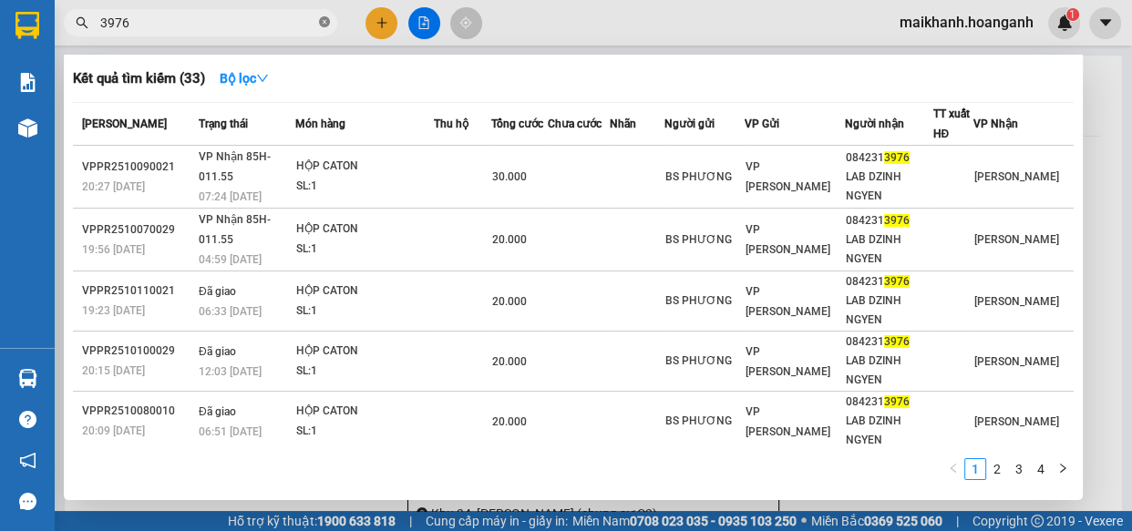
click at [320, 18] on icon "close-circle" at bounding box center [324, 21] width 11 height 11
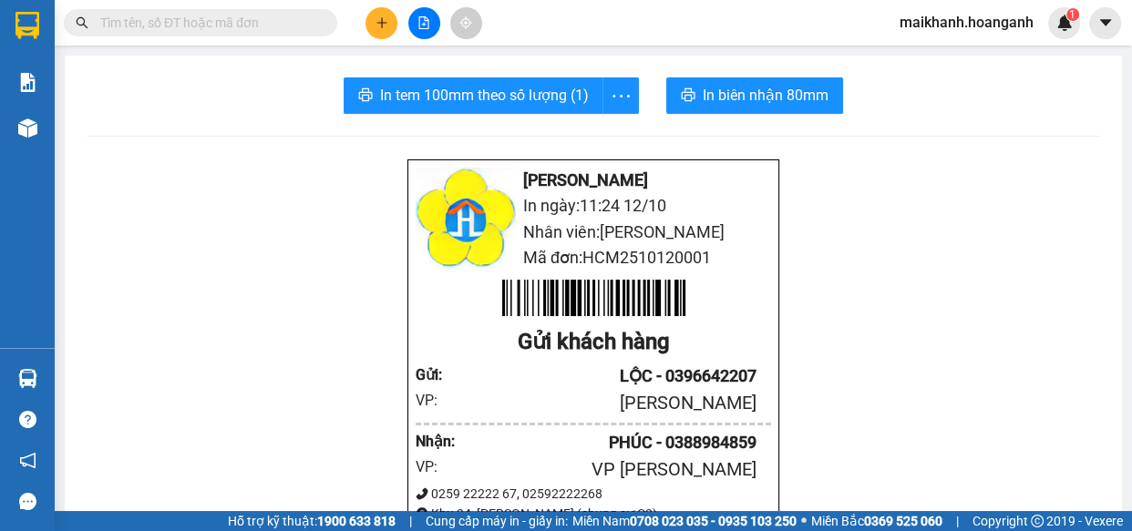
click at [269, 25] on input "text" at bounding box center [207, 23] width 215 height 20
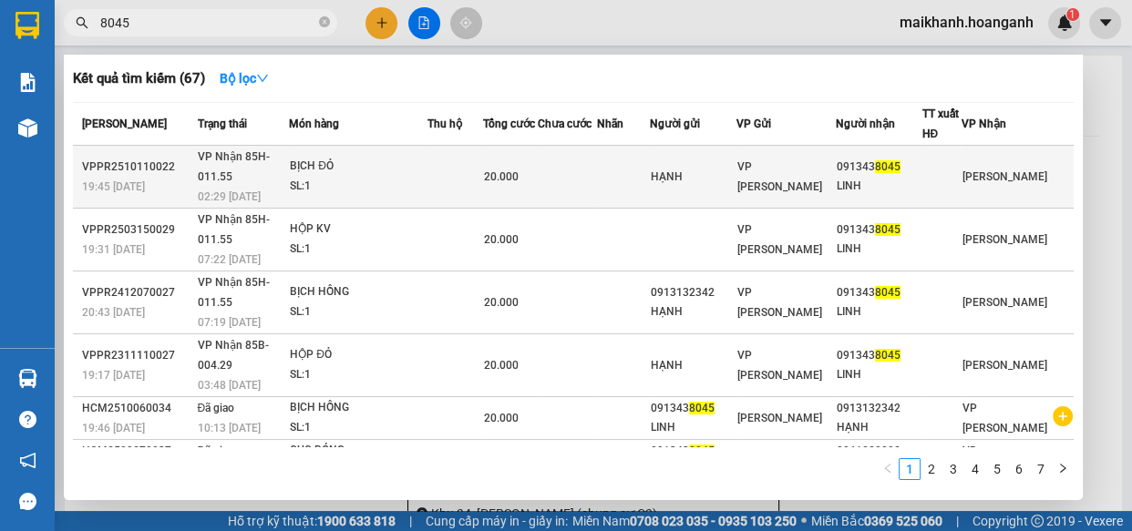
type input "8045"
click at [315, 161] on div "BỊCH ĐỎ" at bounding box center [358, 167] width 137 height 20
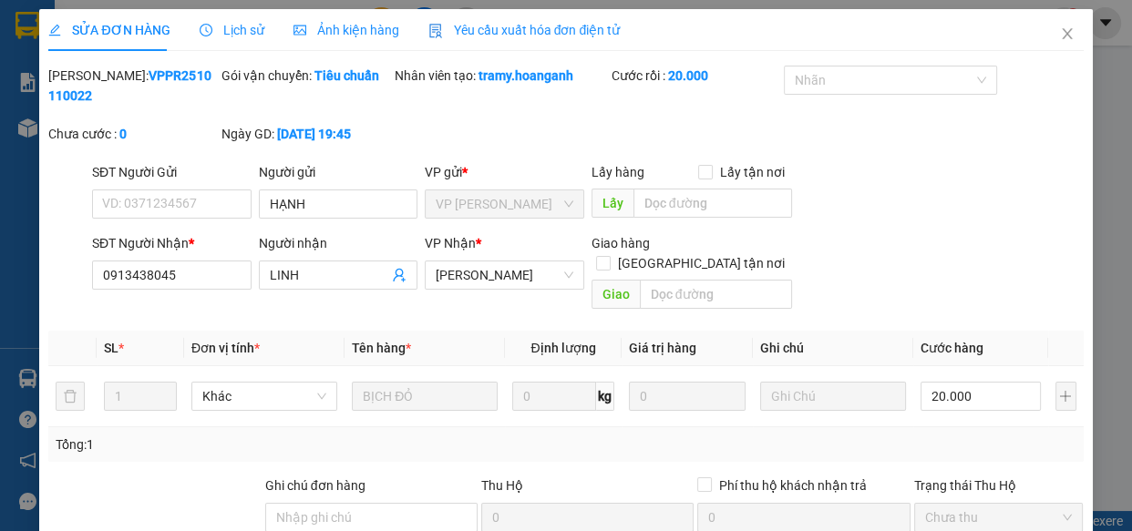
scroll to position [222, 0]
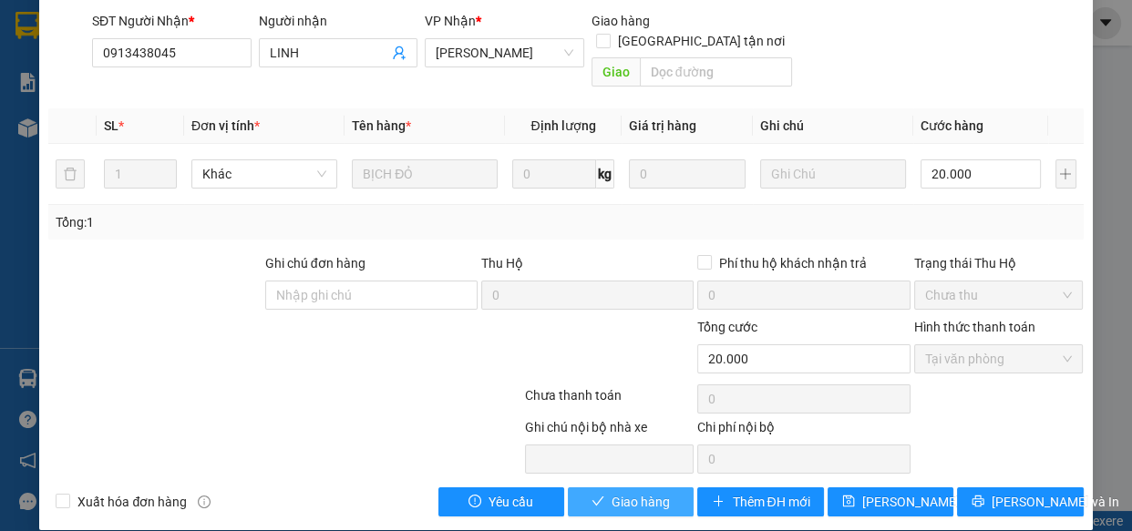
click at [665, 488] on button "Giao hàng" at bounding box center [631, 502] width 126 height 29
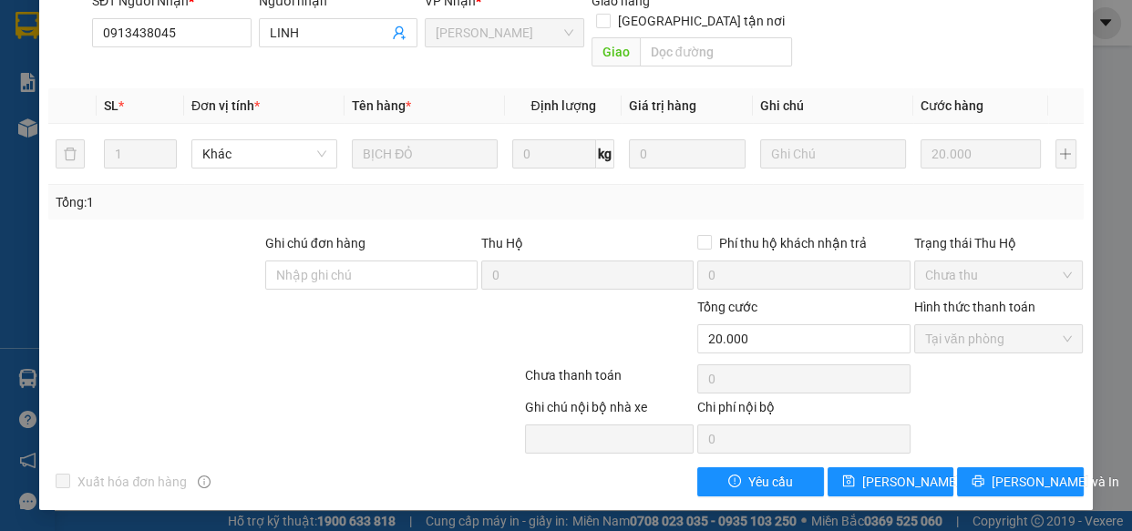
scroll to position [0, 0]
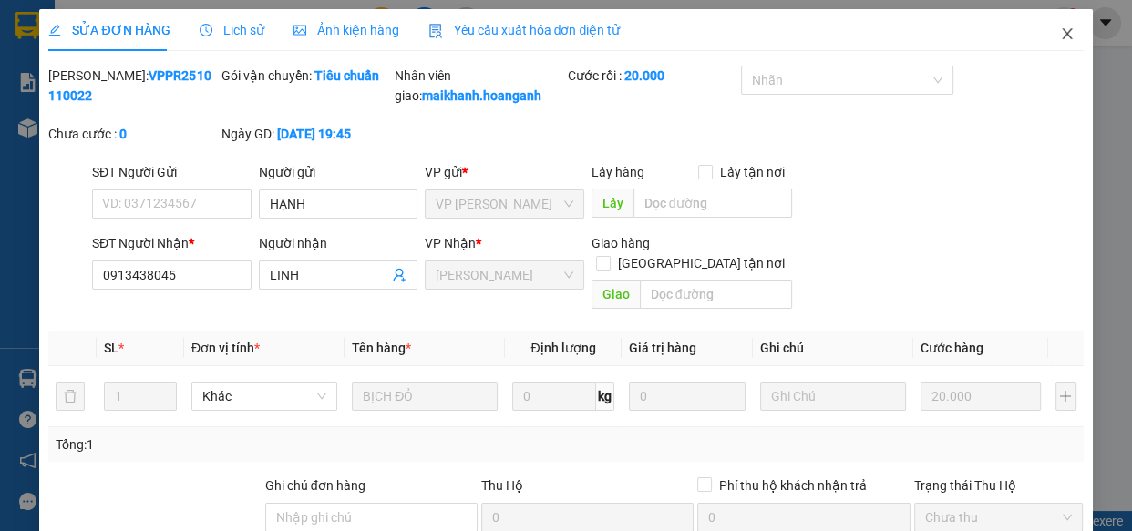
click at [1062, 35] on icon "close" at bounding box center [1067, 33] width 10 height 11
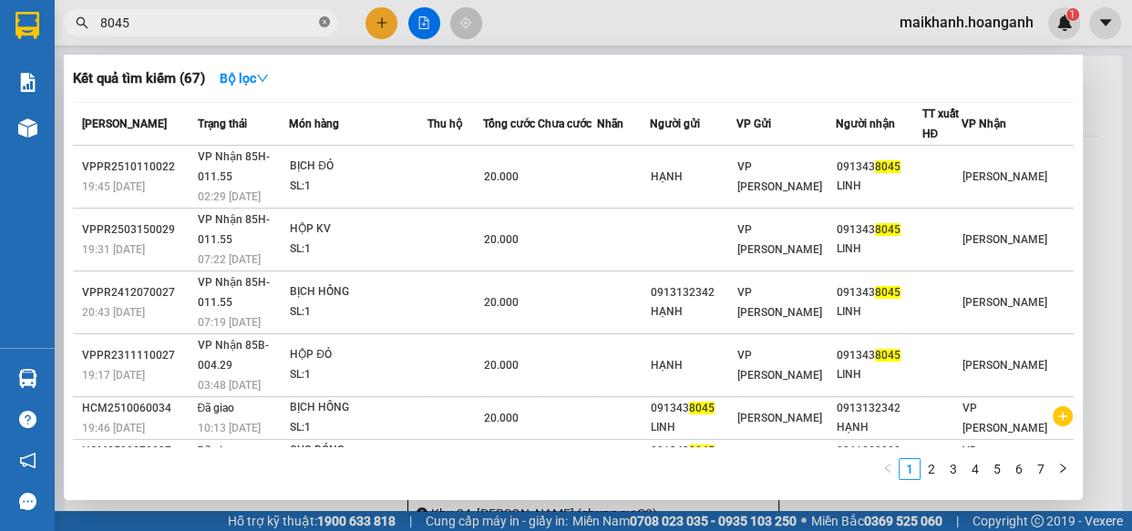
click at [322, 19] on icon "close-circle" at bounding box center [324, 21] width 11 height 11
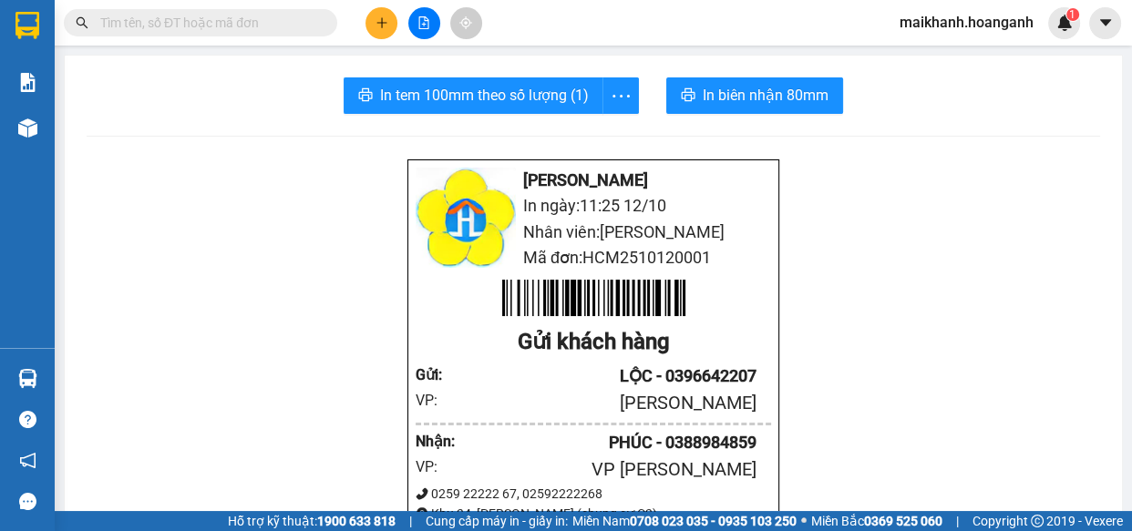
click at [302, 20] on input "text" at bounding box center [207, 23] width 215 height 20
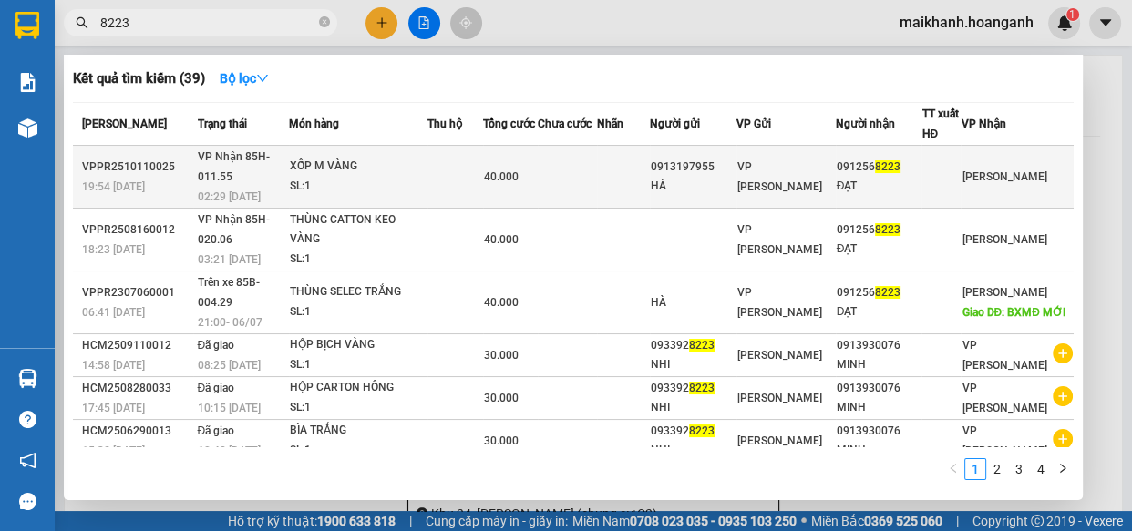
type input "8223"
click at [328, 164] on div "XỐP M VÀNG" at bounding box center [358, 167] width 137 height 20
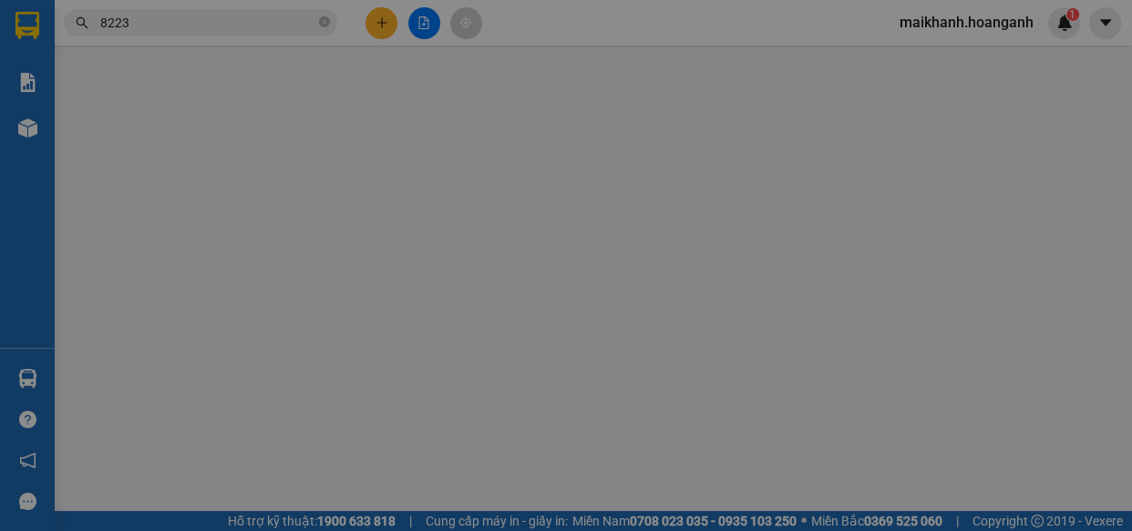
type input "0913197955"
type input "HÀ"
type input "0912568223"
type input "ĐẠT"
type input "0"
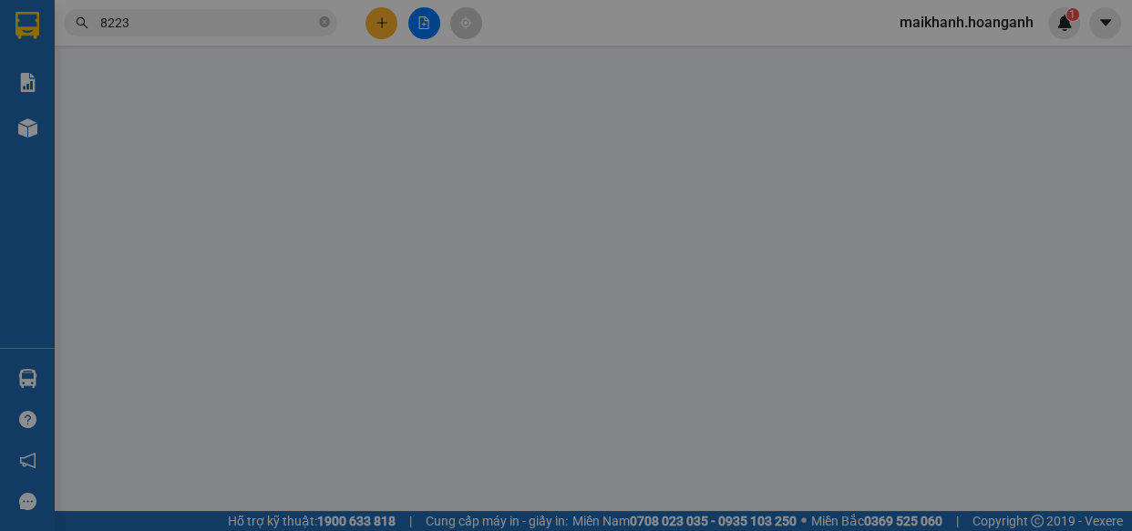
type input "40.000"
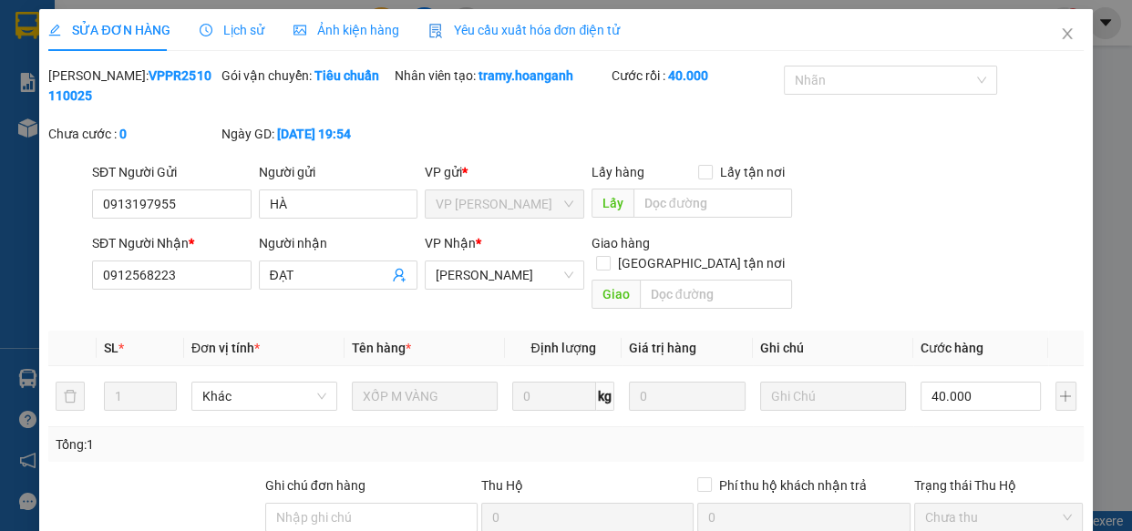
scroll to position [222, 0]
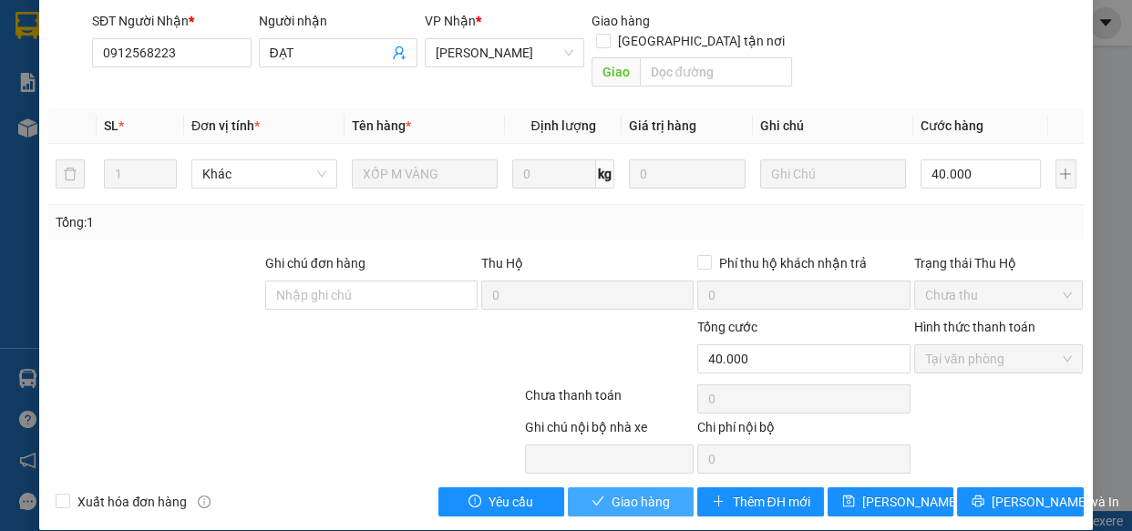
click at [663, 488] on button "Giao hàng" at bounding box center [631, 502] width 126 height 29
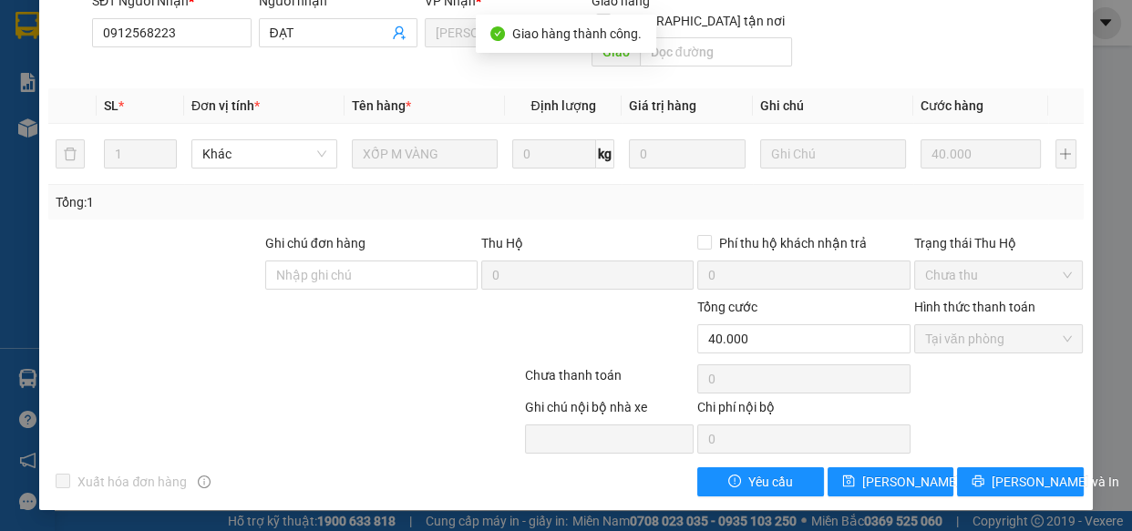
scroll to position [0, 0]
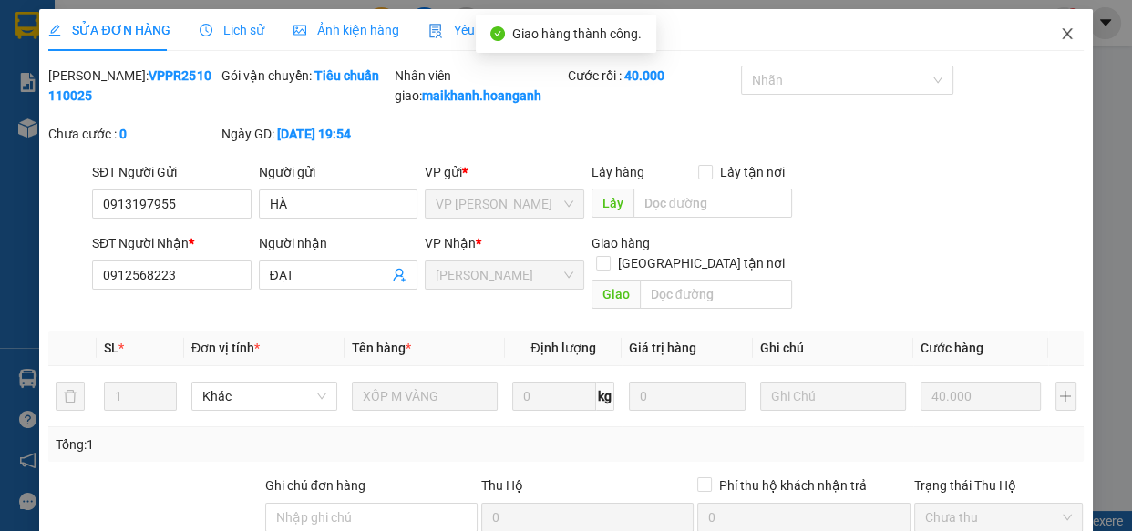
click at [1062, 34] on icon "close" at bounding box center [1067, 33] width 10 height 11
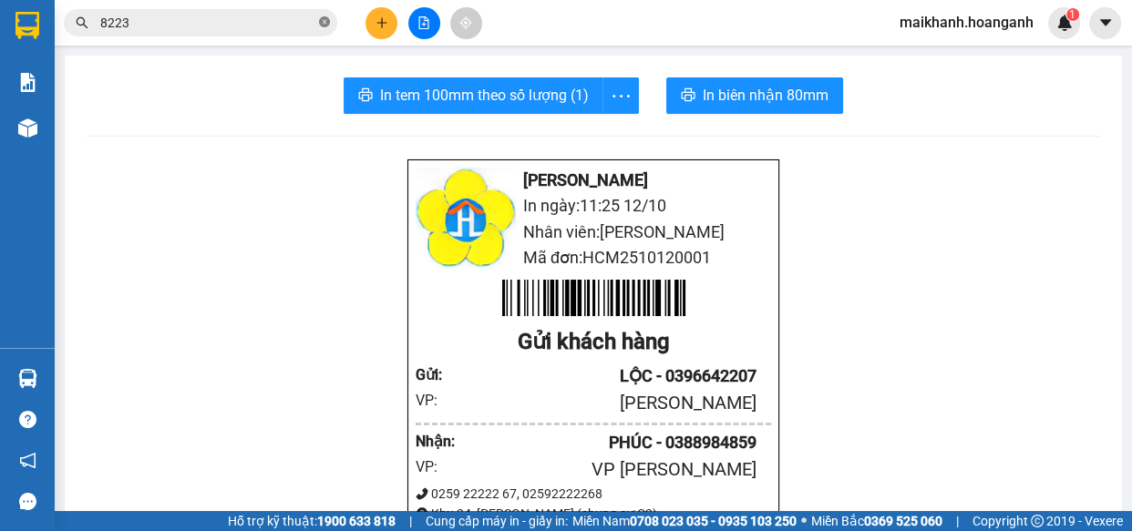
click at [321, 18] on icon "close-circle" at bounding box center [324, 21] width 11 height 11
click at [305, 15] on input "text" at bounding box center [207, 23] width 215 height 20
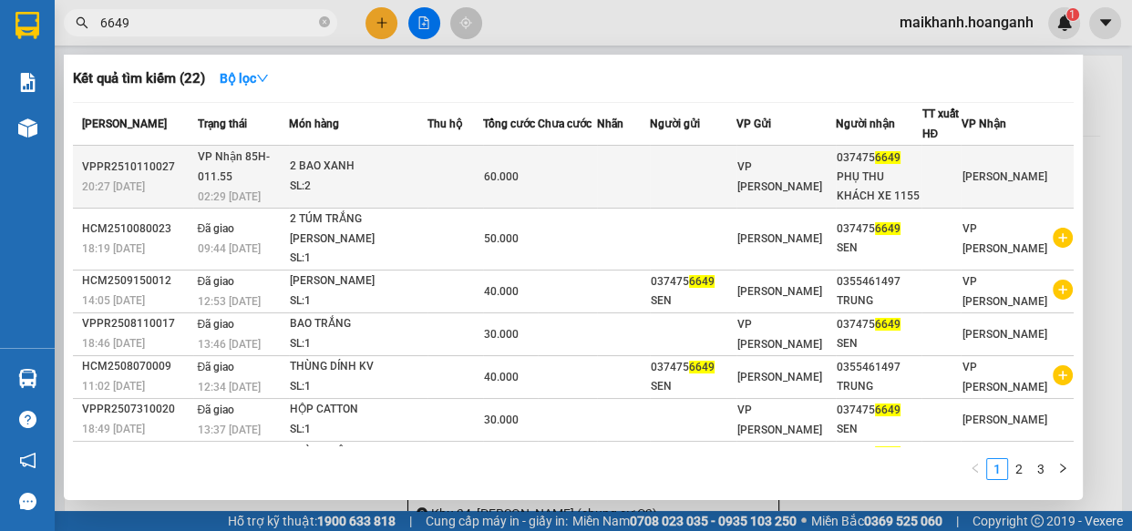
type input "6649"
click at [321, 164] on div "2 BAO XANH" at bounding box center [358, 167] width 137 height 20
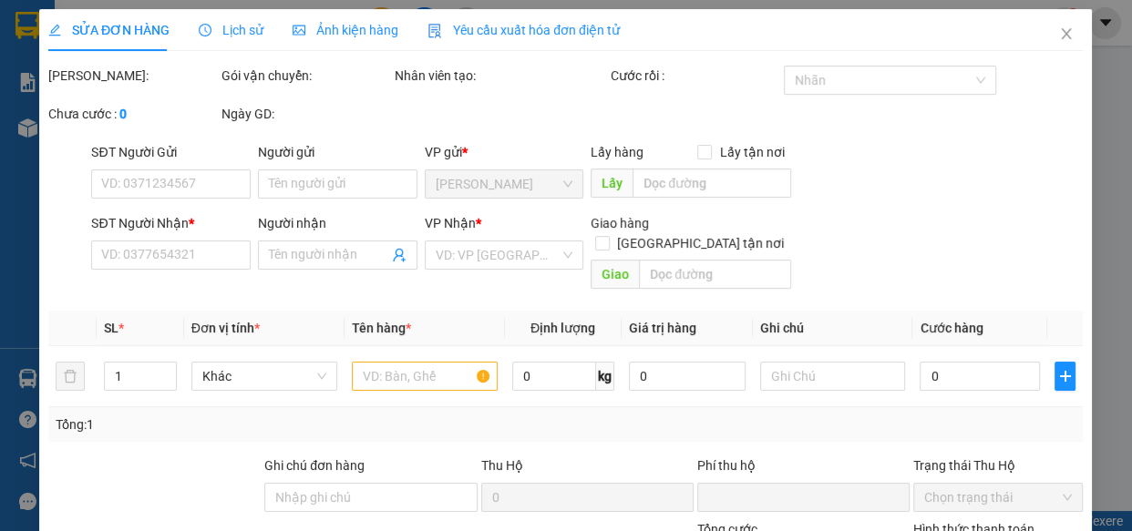
type input "0374756649"
type input "PHỤ THU KHÁCH XE 1155"
type input "0"
type input "60.000"
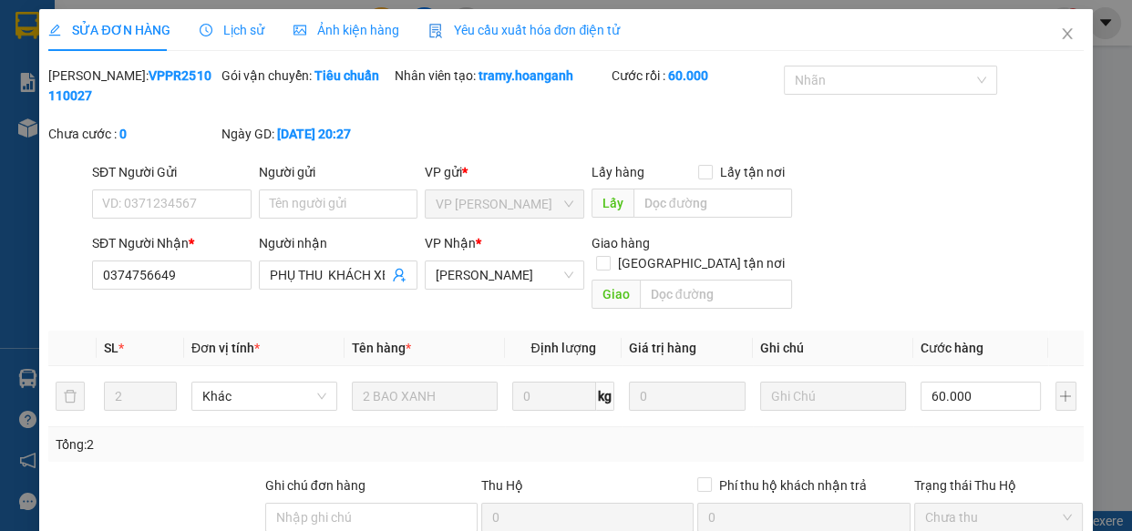
scroll to position [222, 0]
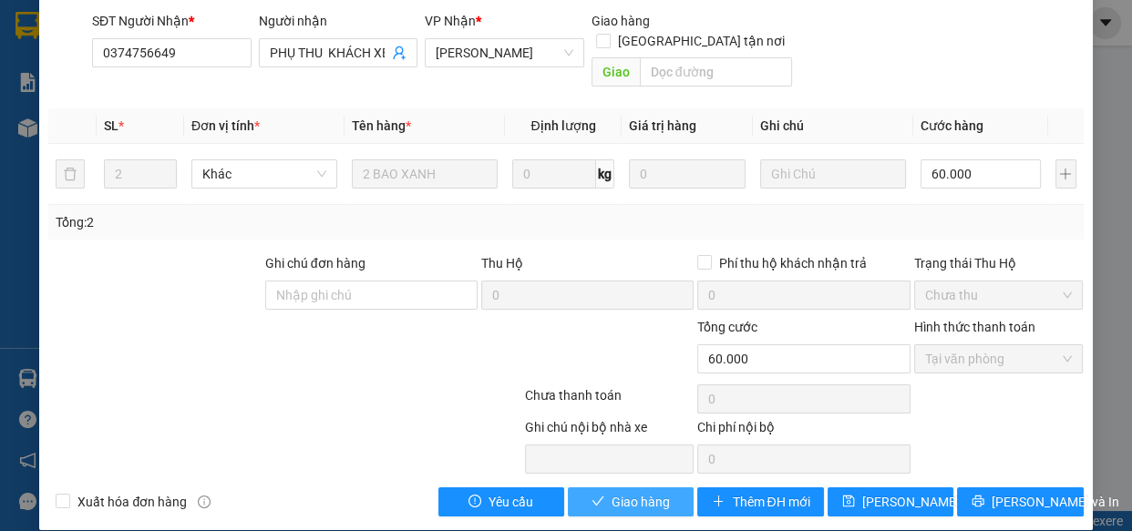
click at [649, 492] on span "Giao hàng" at bounding box center [641, 502] width 58 height 20
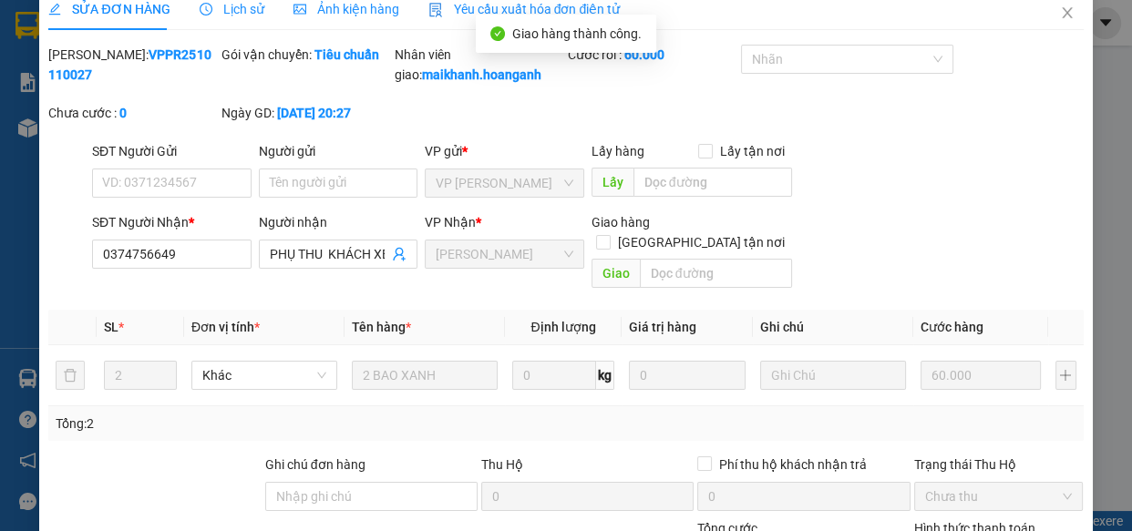
scroll to position [0, 0]
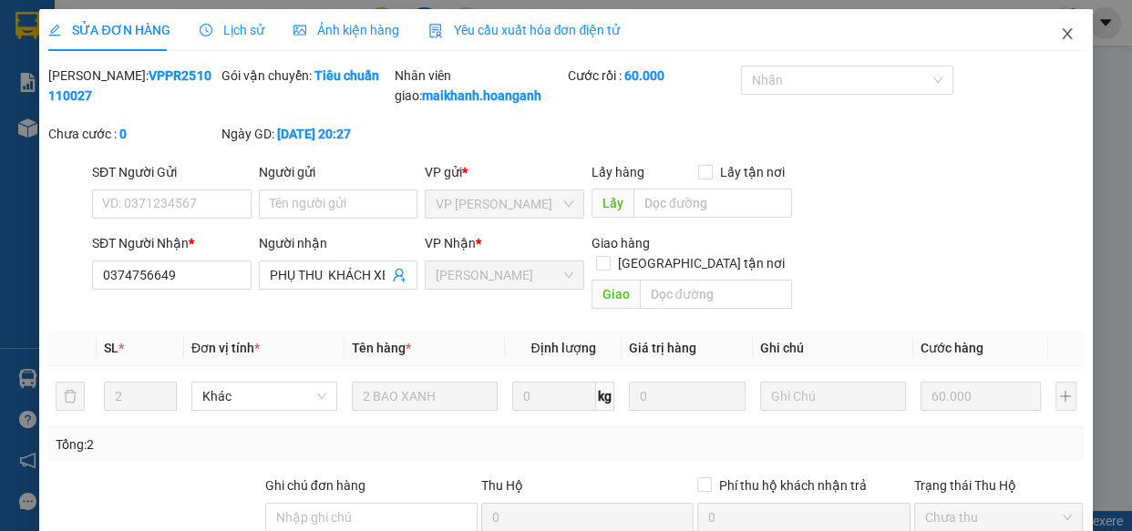
click at [1062, 36] on icon "close" at bounding box center [1067, 33] width 10 height 11
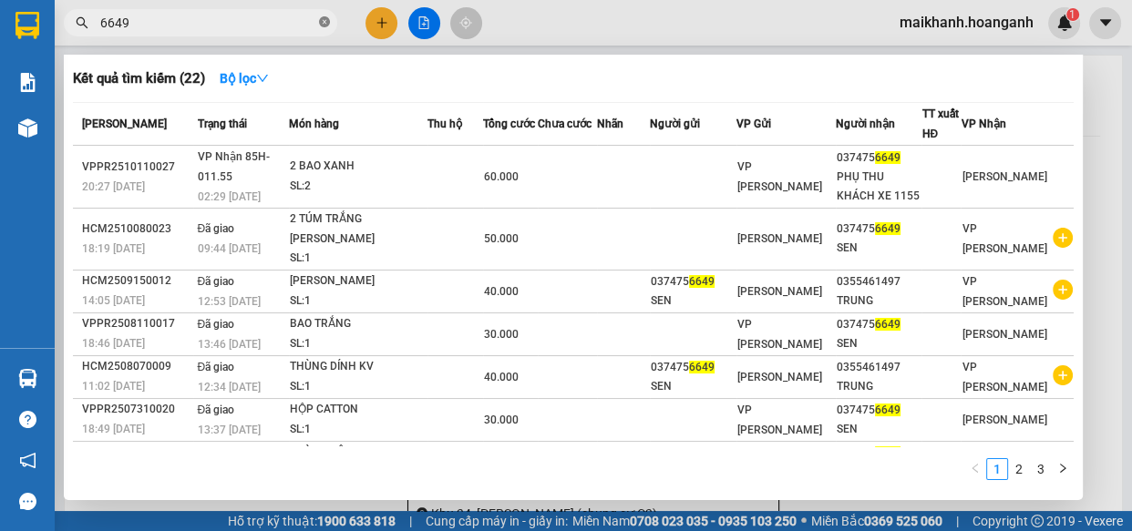
click at [325, 22] on icon "close-circle" at bounding box center [324, 21] width 11 height 11
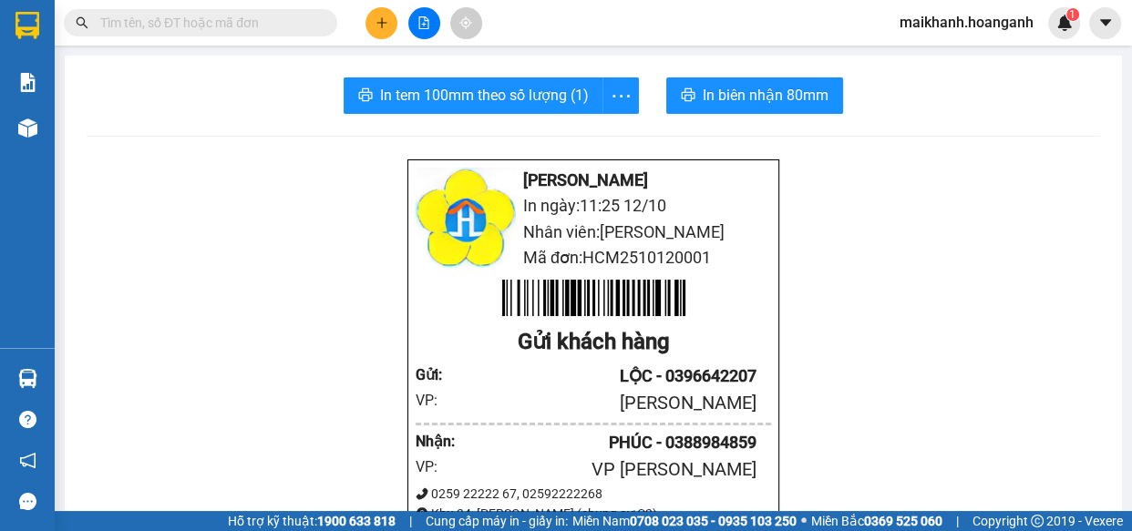
click at [292, 22] on input "text" at bounding box center [207, 23] width 215 height 20
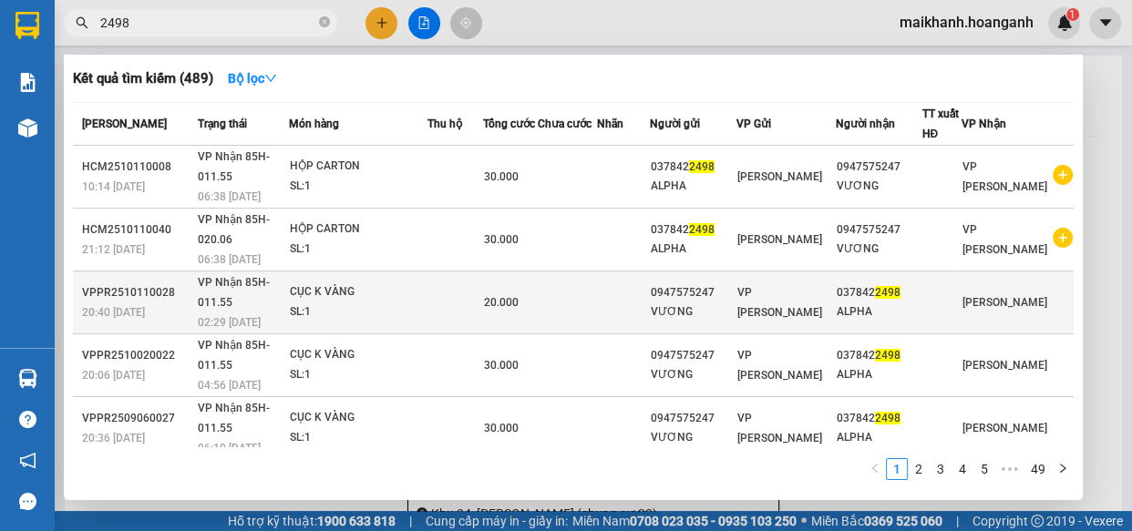
type input "2498"
click at [326, 296] on div "CỤC K VÀNG" at bounding box center [358, 293] width 137 height 20
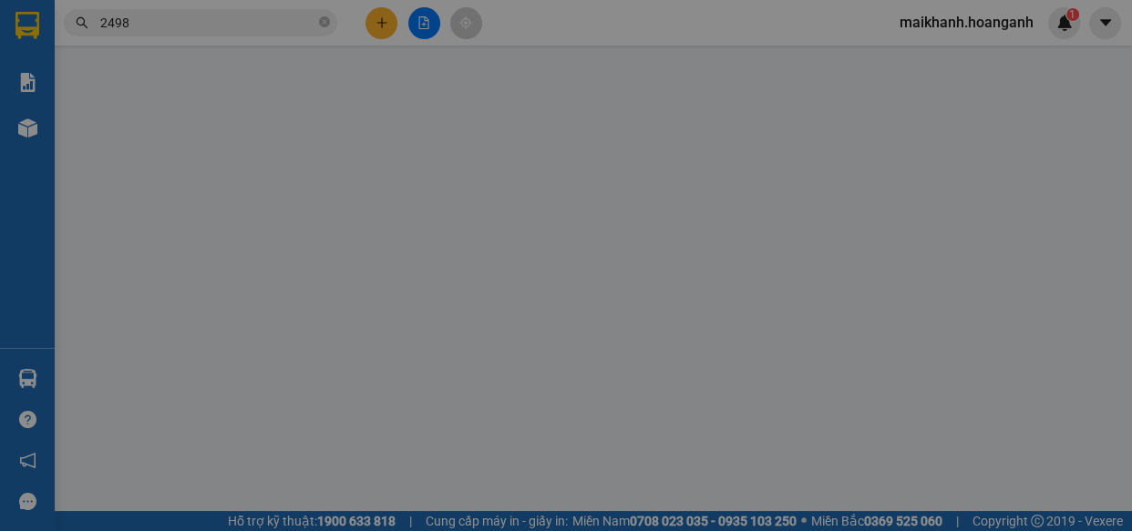
type input "0947575247"
type input "VƯƠNG"
type input "0378422498"
type input "ALPHA"
type input "0"
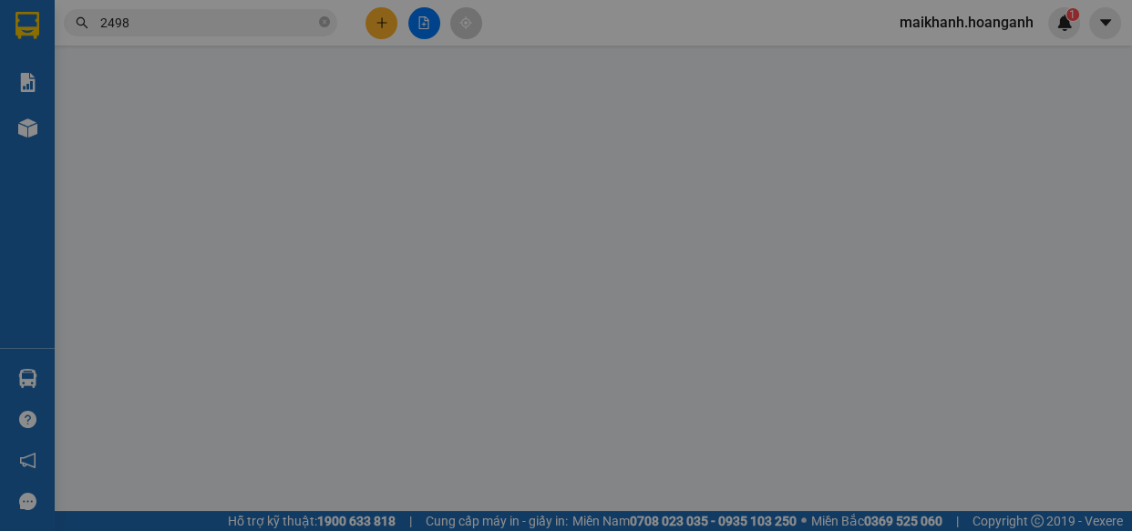
type input "20.000"
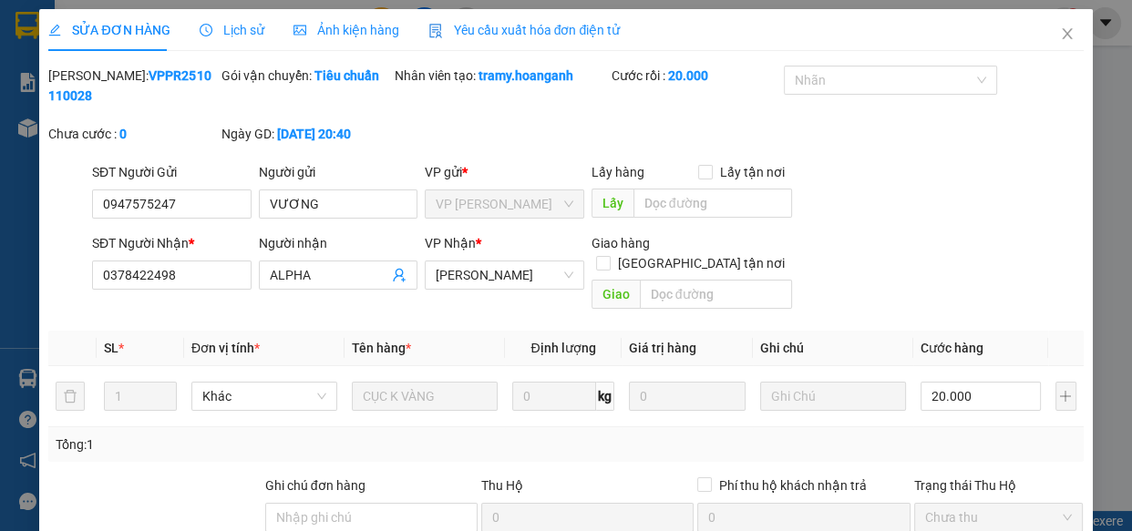
scroll to position [222, 0]
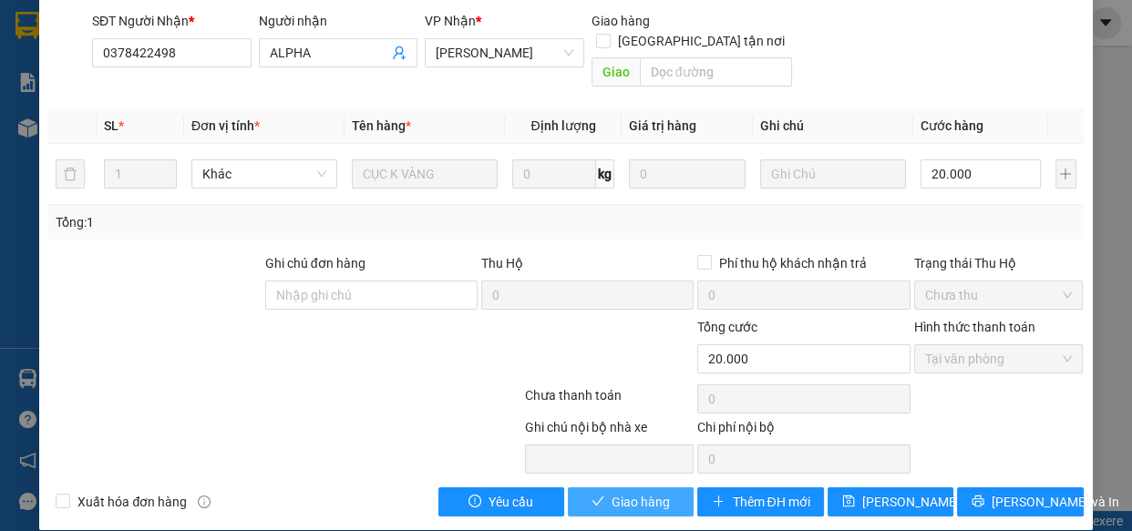
click at [621, 492] on span "Giao hàng" at bounding box center [641, 502] width 58 height 20
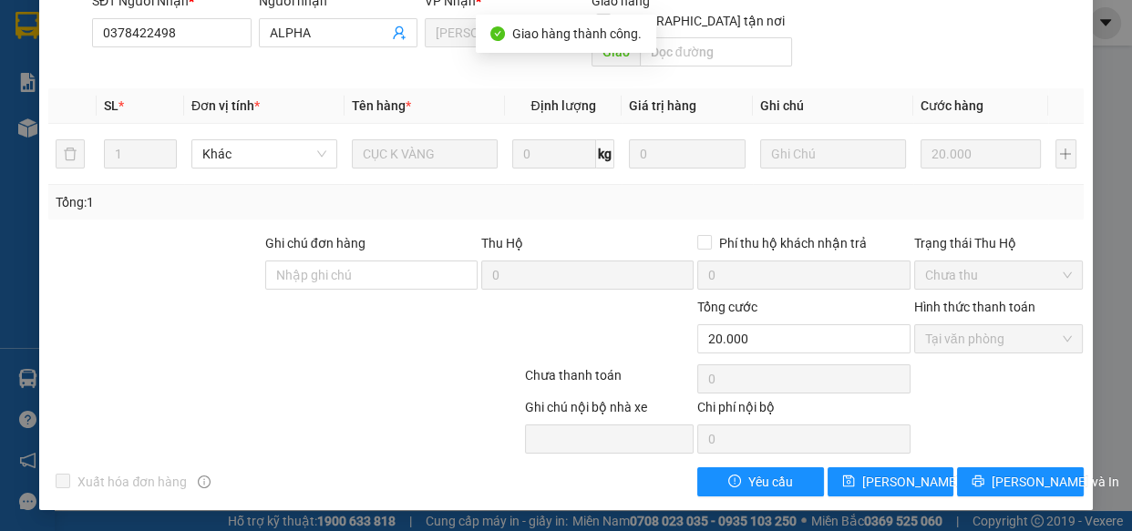
scroll to position [0, 0]
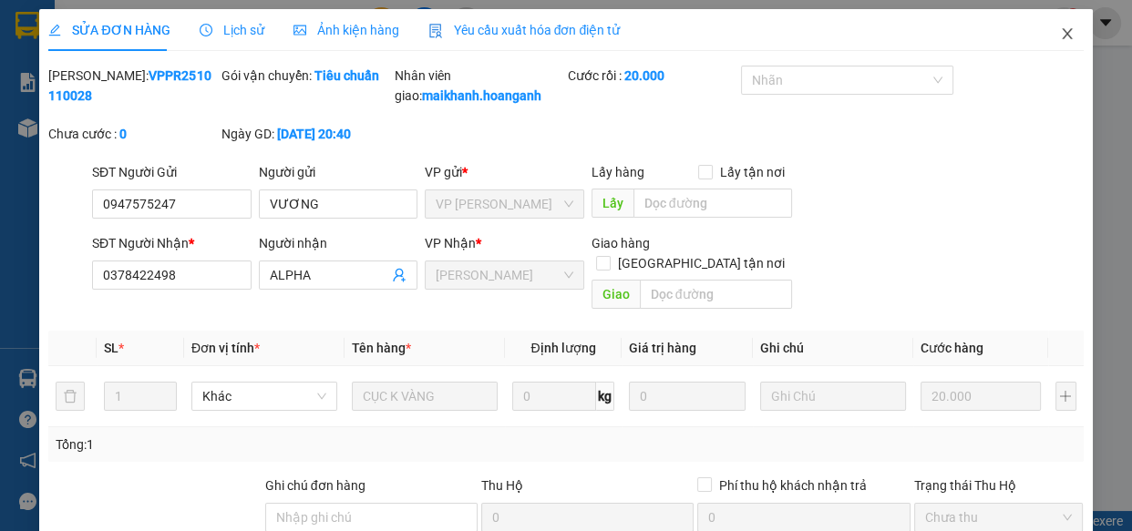
click at [1062, 33] on icon "close" at bounding box center [1067, 33] width 10 height 11
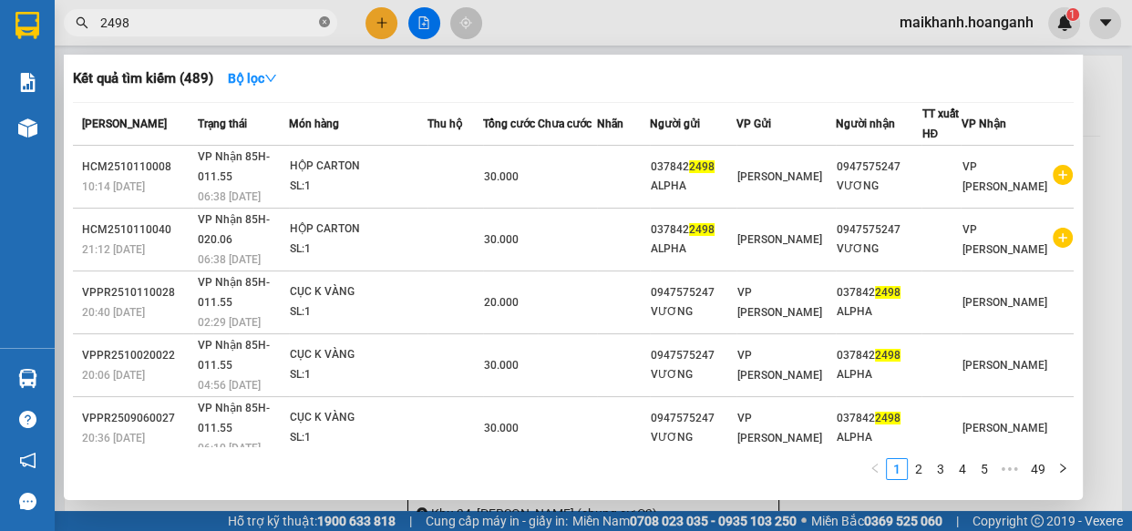
click at [324, 22] on icon "close-circle" at bounding box center [324, 21] width 11 height 11
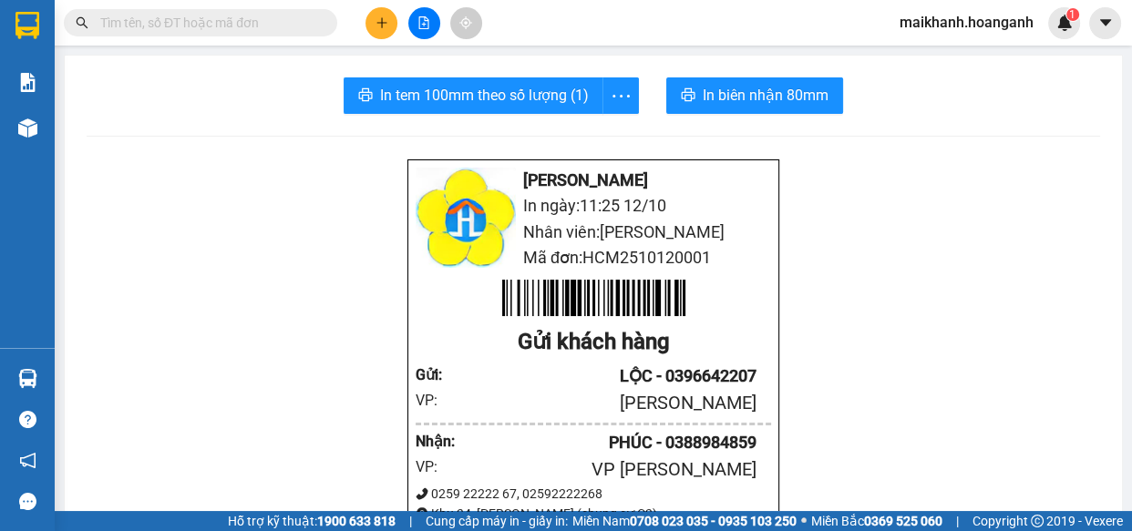
click at [303, 22] on input "text" at bounding box center [207, 23] width 215 height 20
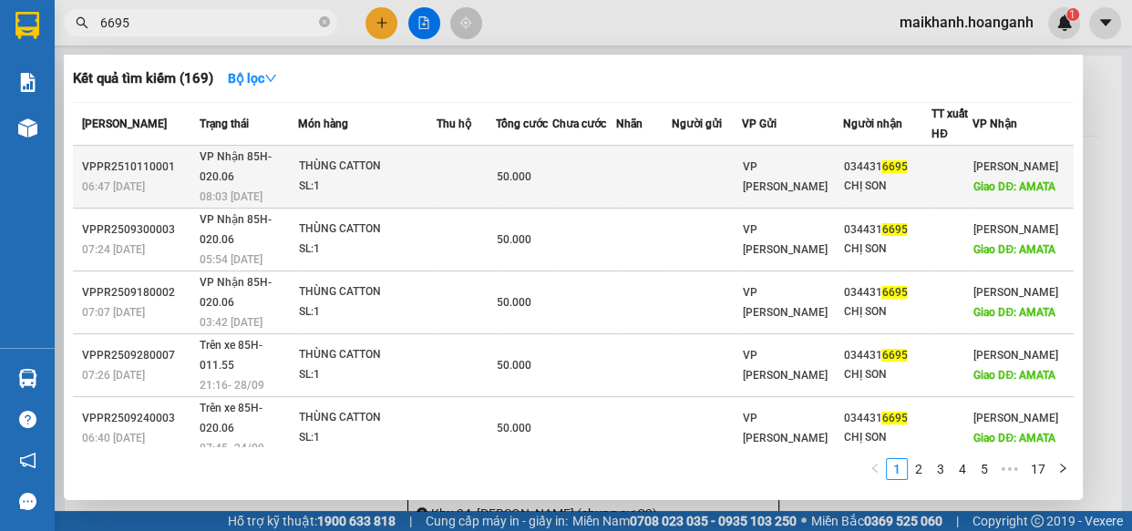
type input "6695"
click at [350, 164] on div "THÙNG CATTON" at bounding box center [367, 167] width 137 height 20
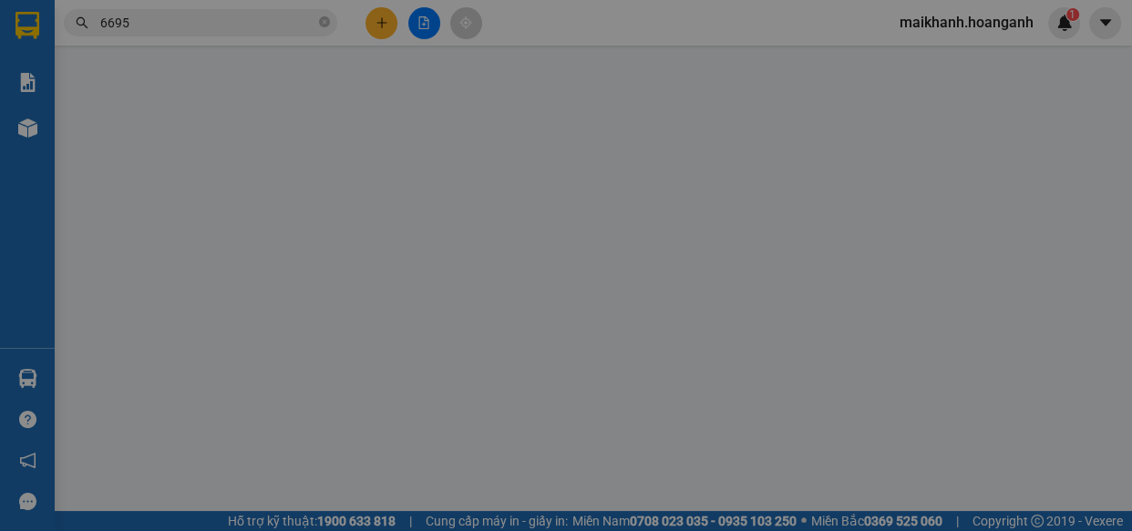
type input "0344316695"
type input "CHỊ SON"
type input "AMATA"
type input "0"
type input "50.000"
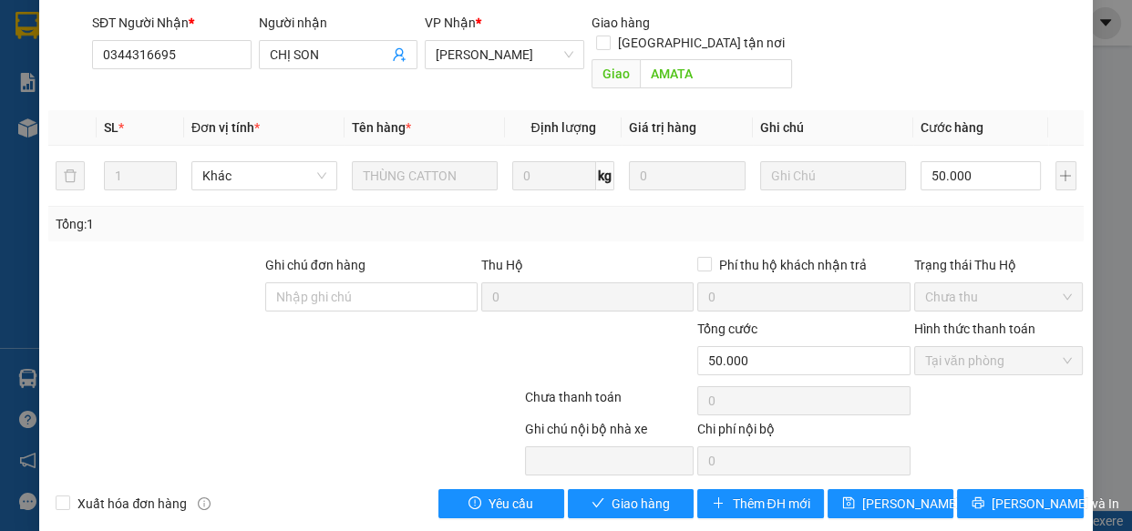
scroll to position [222, 0]
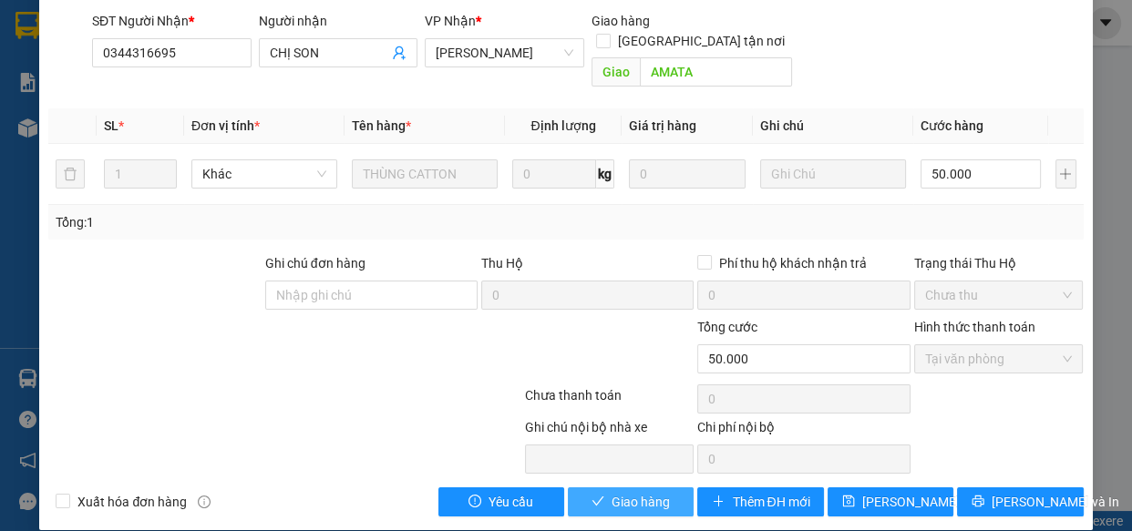
click at [642, 492] on span "Giao hàng" at bounding box center [641, 502] width 58 height 20
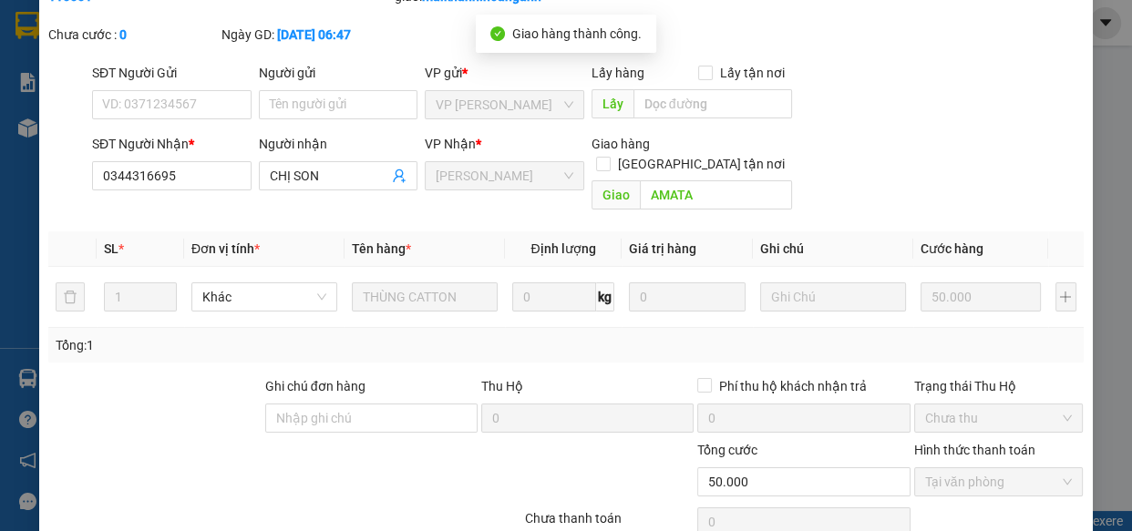
scroll to position [0, 0]
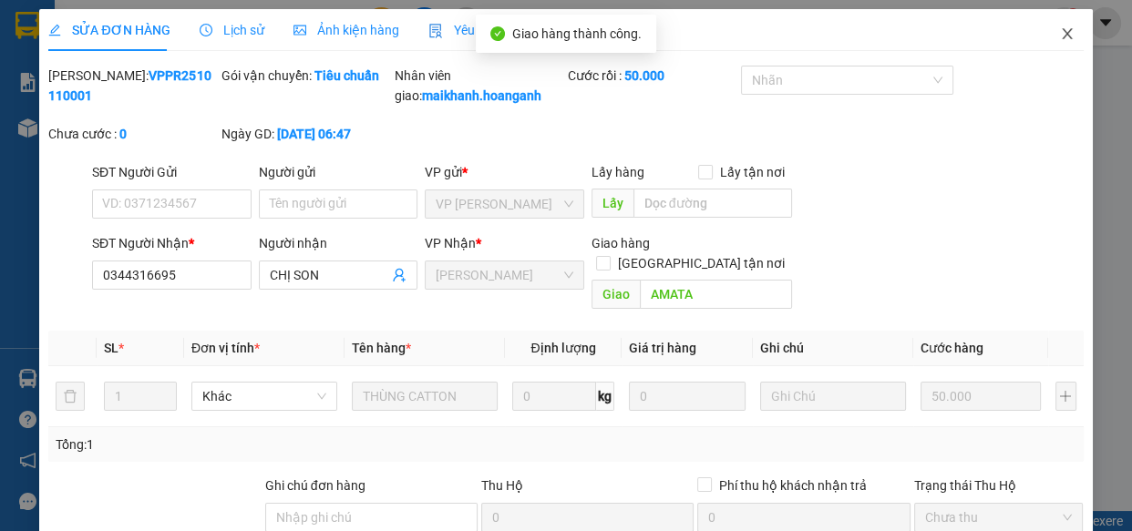
click at [1062, 34] on icon "close" at bounding box center [1067, 33] width 10 height 11
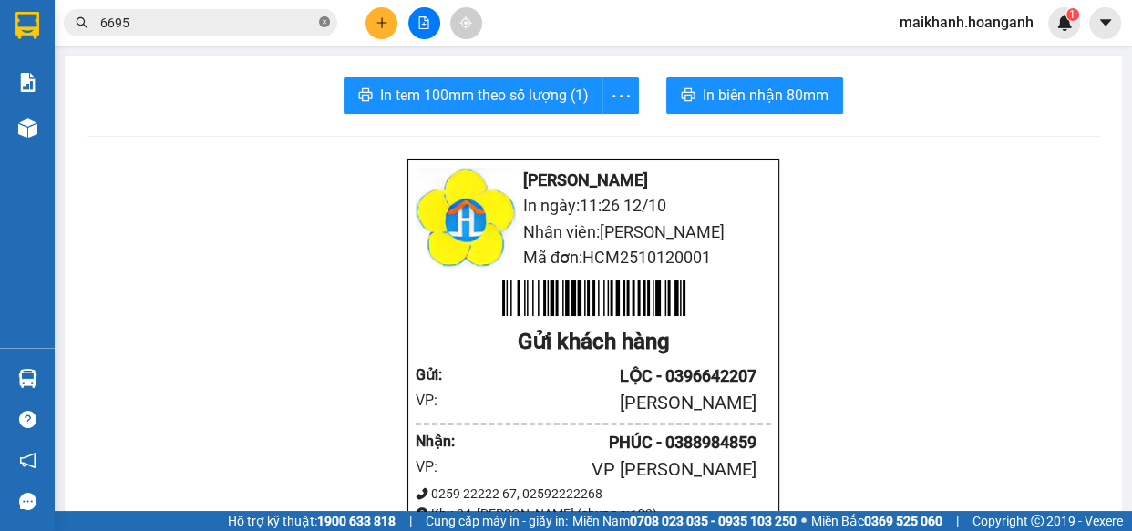
click at [326, 18] on icon "close-circle" at bounding box center [324, 21] width 11 height 11
click at [292, 19] on input "text" at bounding box center [207, 23] width 215 height 20
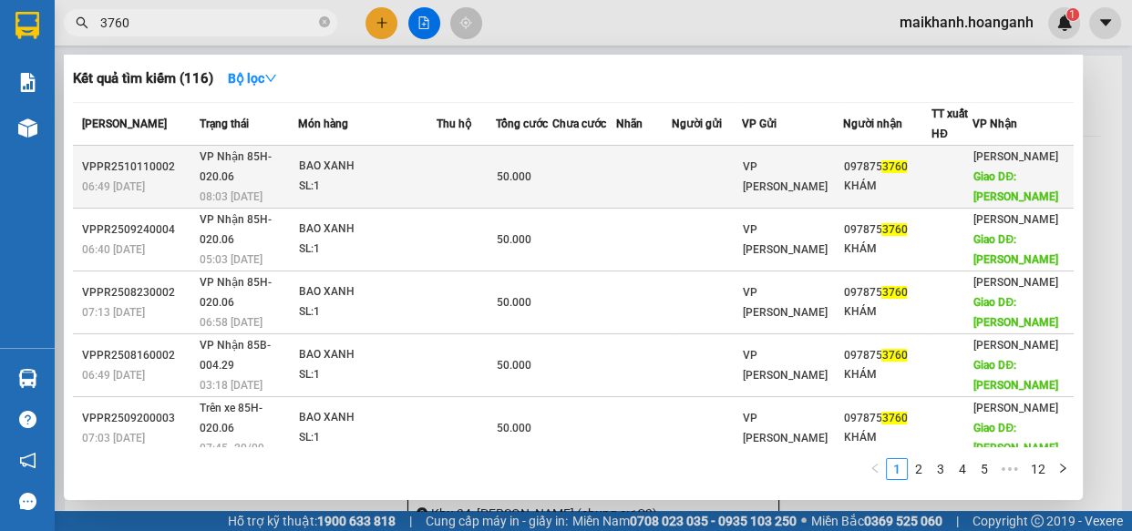
type input "3760"
click at [325, 160] on div "BAO XANH" at bounding box center [367, 167] width 137 height 20
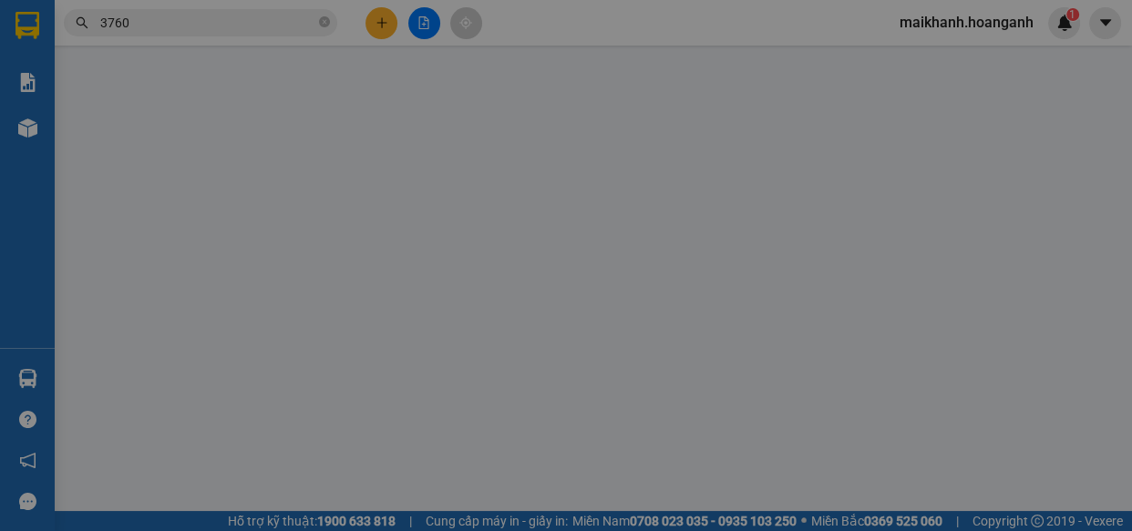
type input "0978753760"
type input "KHÁM"
type input "[PERSON_NAME]"
type input "0"
type input "50.000"
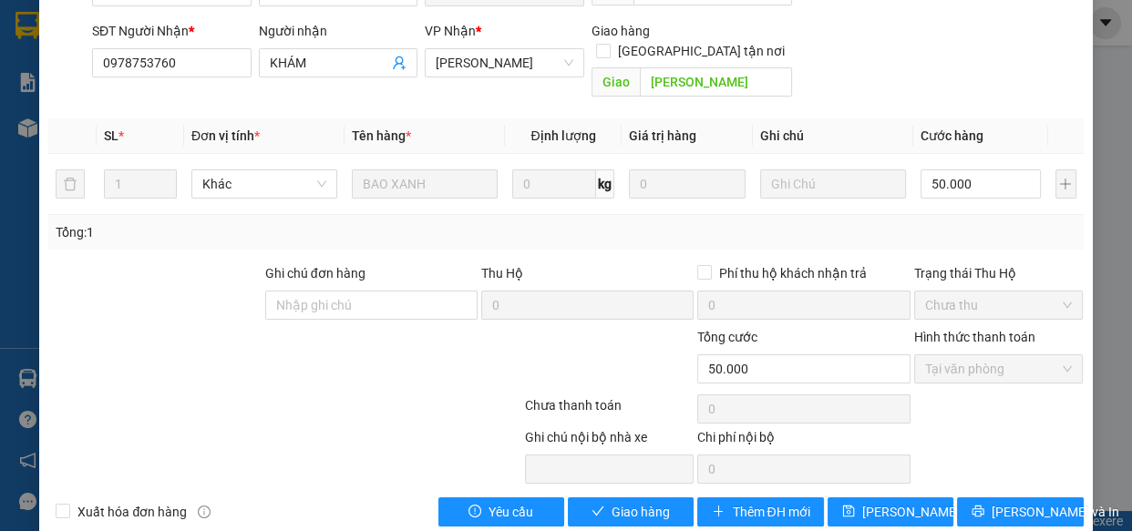
scroll to position [222, 0]
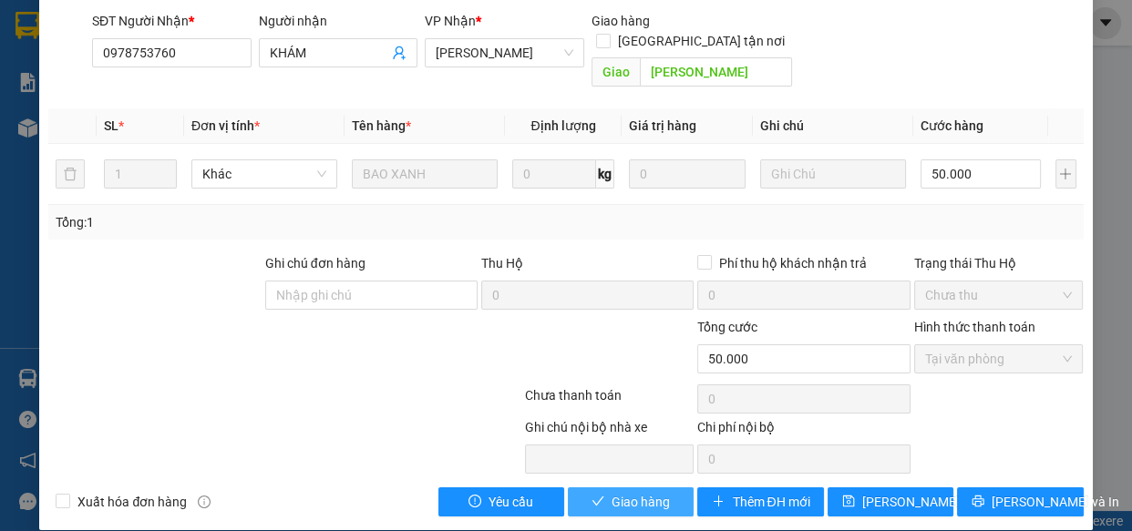
click at [624, 492] on span "Giao hàng" at bounding box center [641, 502] width 58 height 20
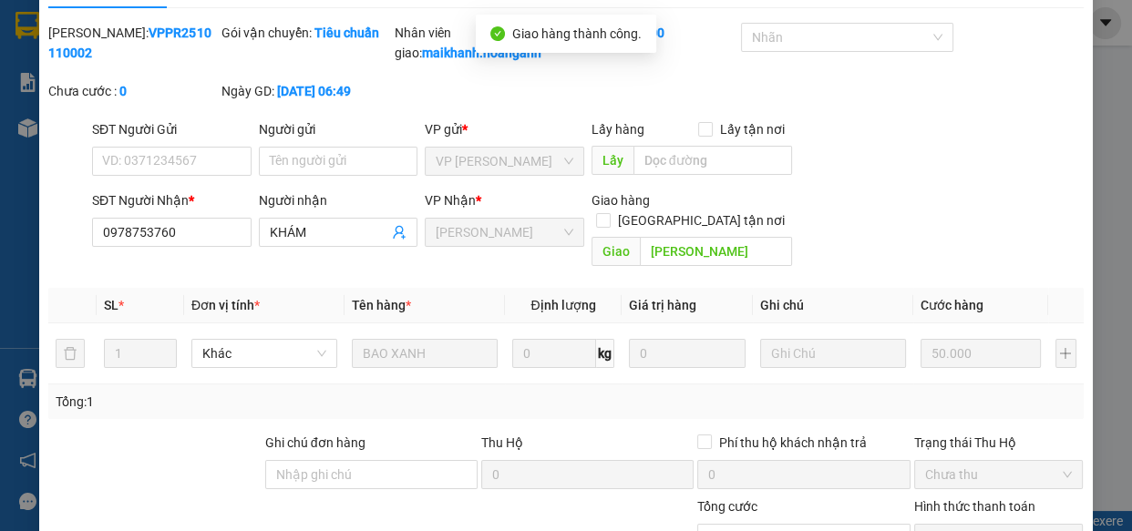
scroll to position [0, 0]
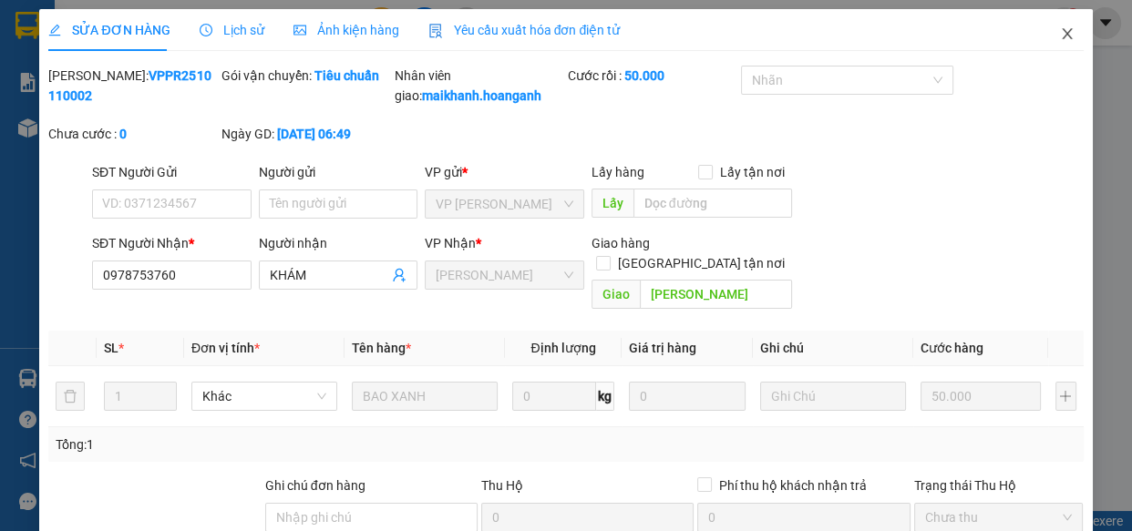
click at [1060, 33] on icon "close" at bounding box center [1067, 33] width 15 height 15
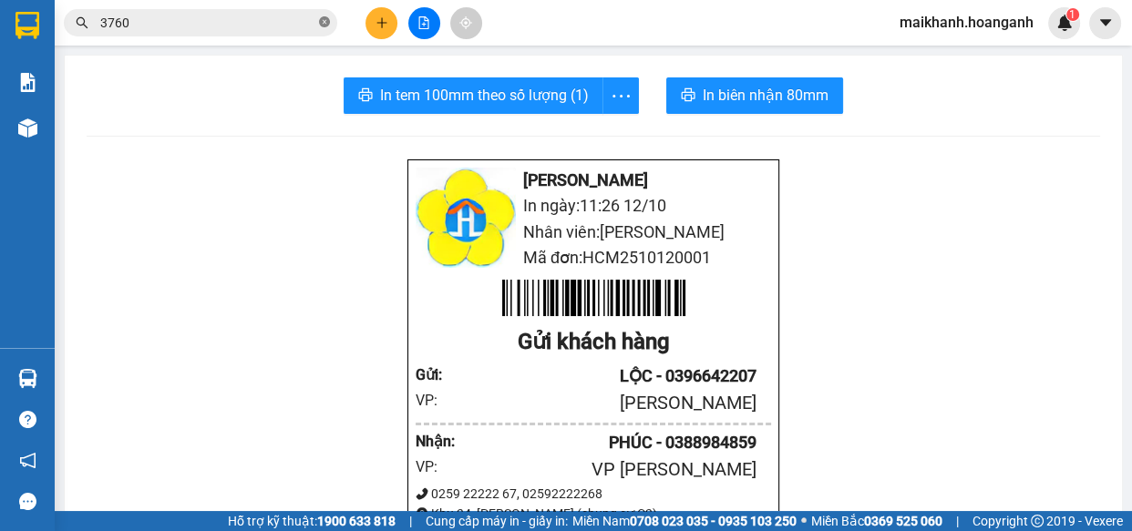
click at [325, 20] on icon "close-circle" at bounding box center [324, 21] width 11 height 11
click at [278, 23] on input "text" at bounding box center [207, 23] width 215 height 20
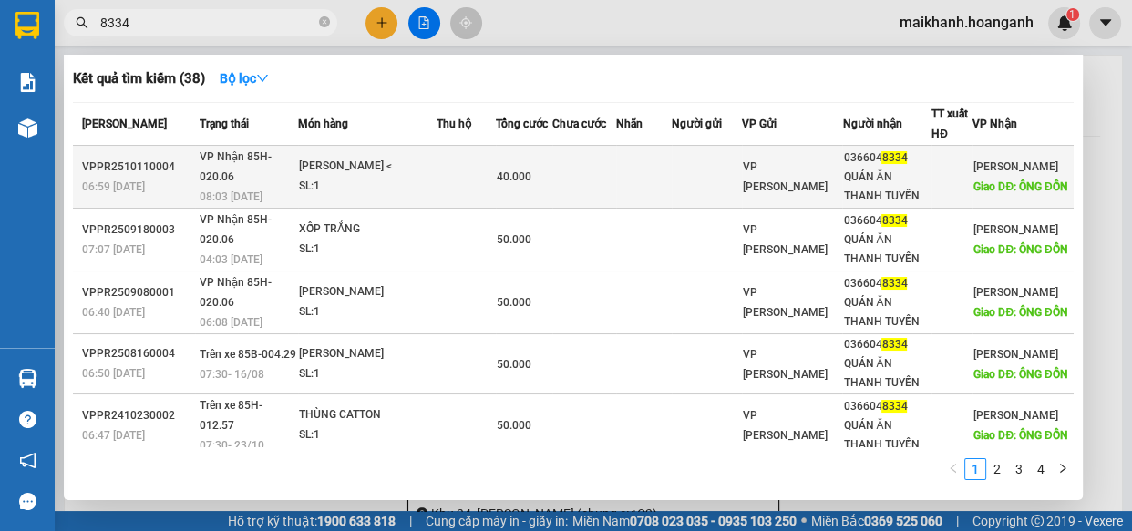
type input "8334"
click at [331, 163] on div "[PERSON_NAME] <" at bounding box center [367, 167] width 137 height 20
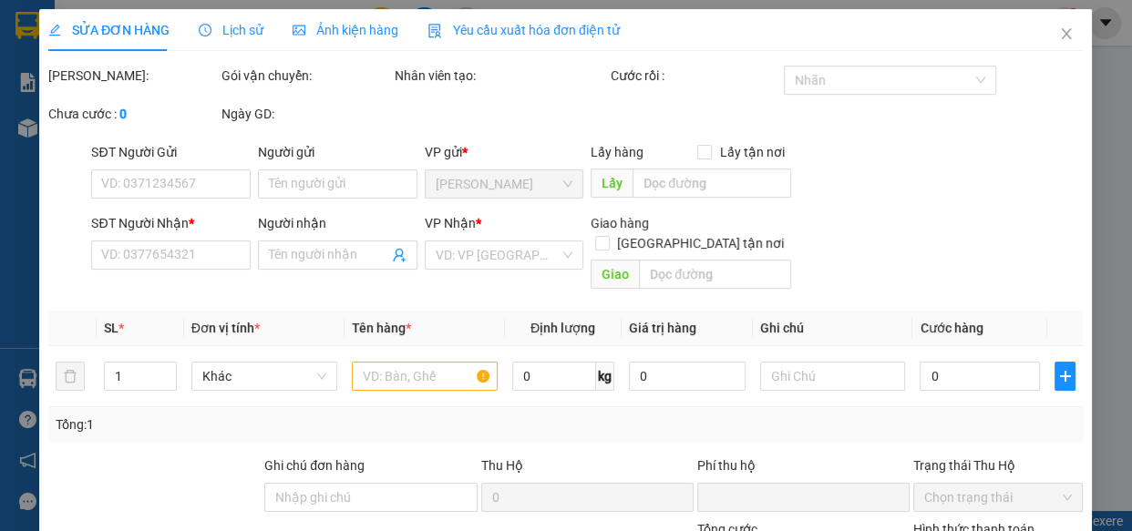
type input "0366048334"
type input "QUÁN ĂN THANH TUYỀN"
type input "ÔNG ĐỒN"
type input "0"
type input "40.000"
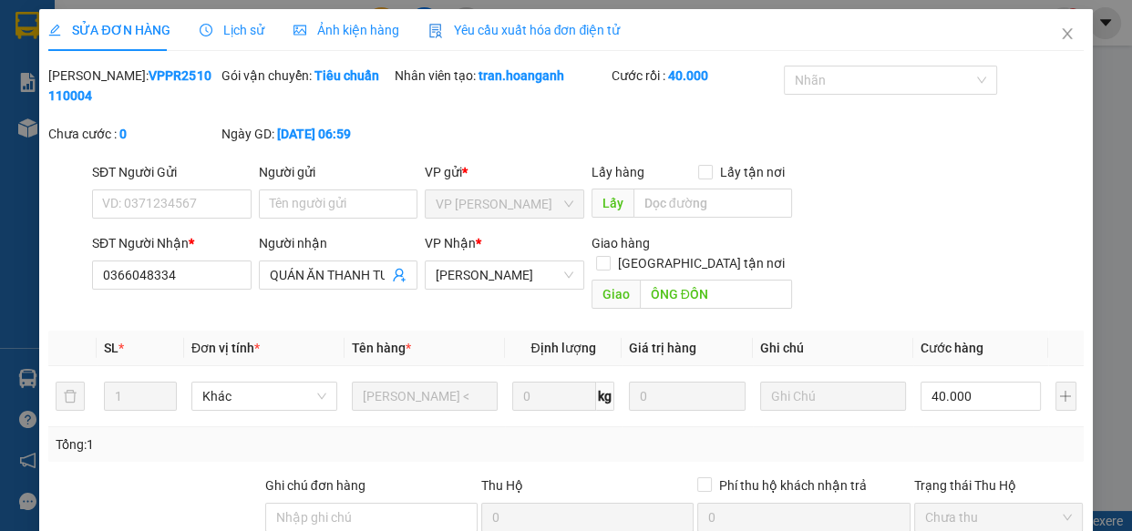
scroll to position [222, 0]
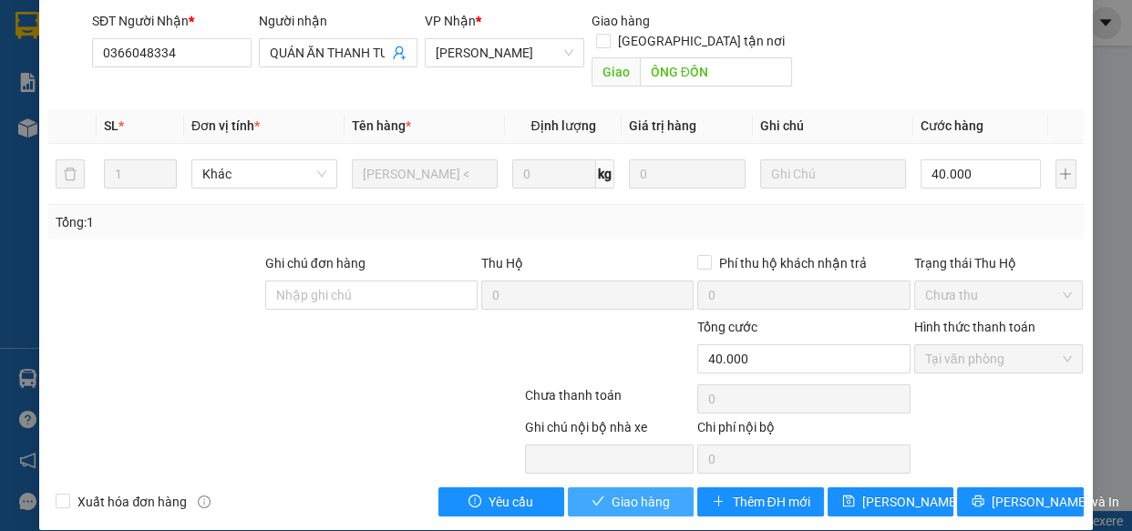
click at [641, 492] on span "Giao hàng" at bounding box center [641, 502] width 58 height 20
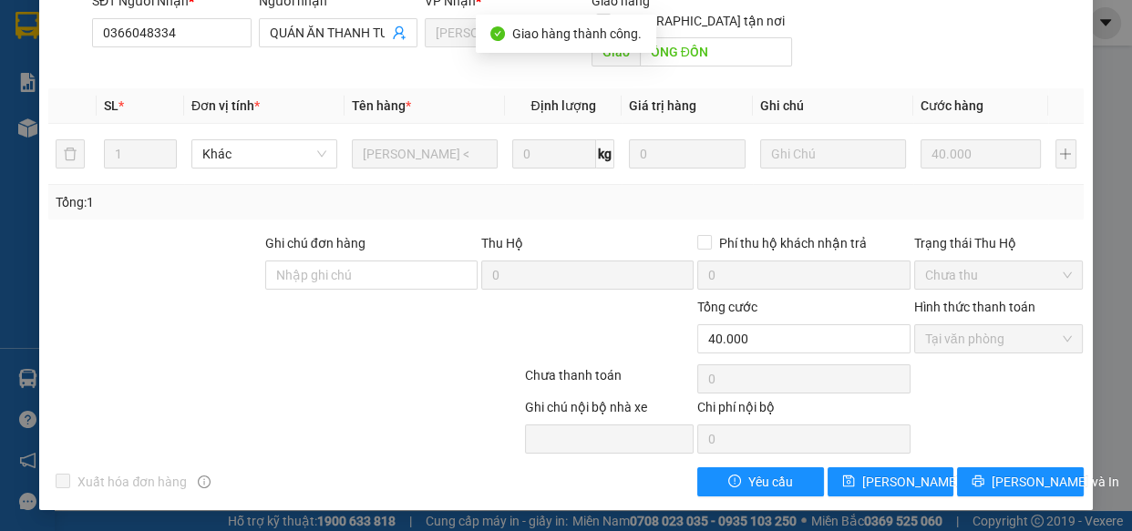
scroll to position [0, 0]
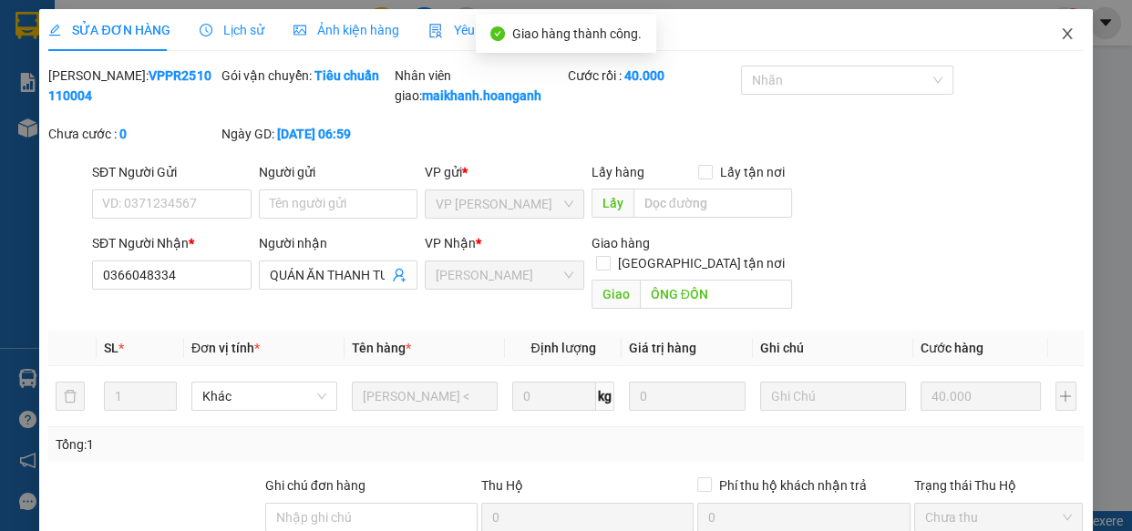
click at [1062, 33] on icon "close" at bounding box center [1067, 33] width 10 height 11
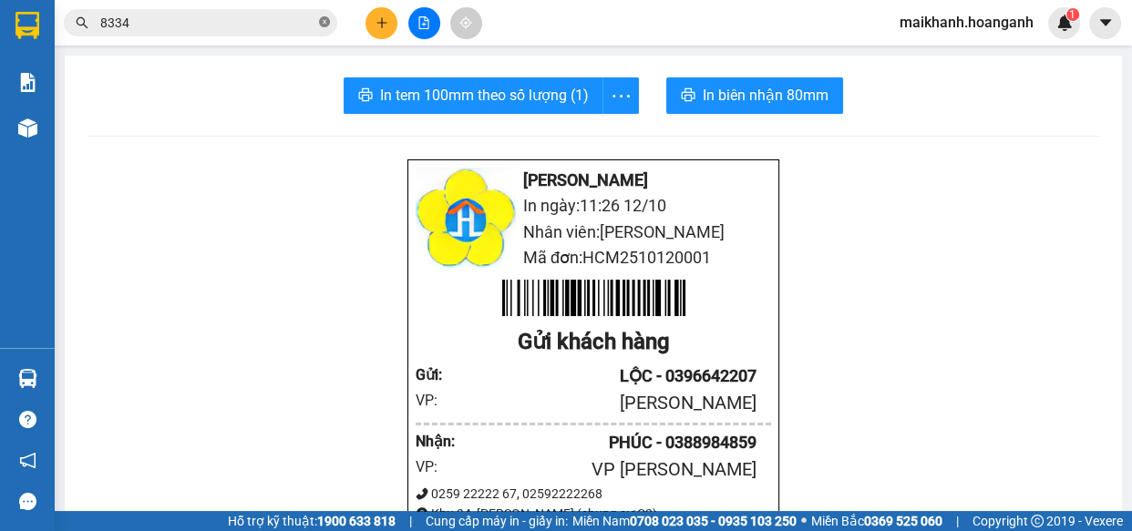
click at [323, 23] on icon "close-circle" at bounding box center [324, 21] width 11 height 11
click at [288, 20] on input "text" at bounding box center [207, 23] width 215 height 20
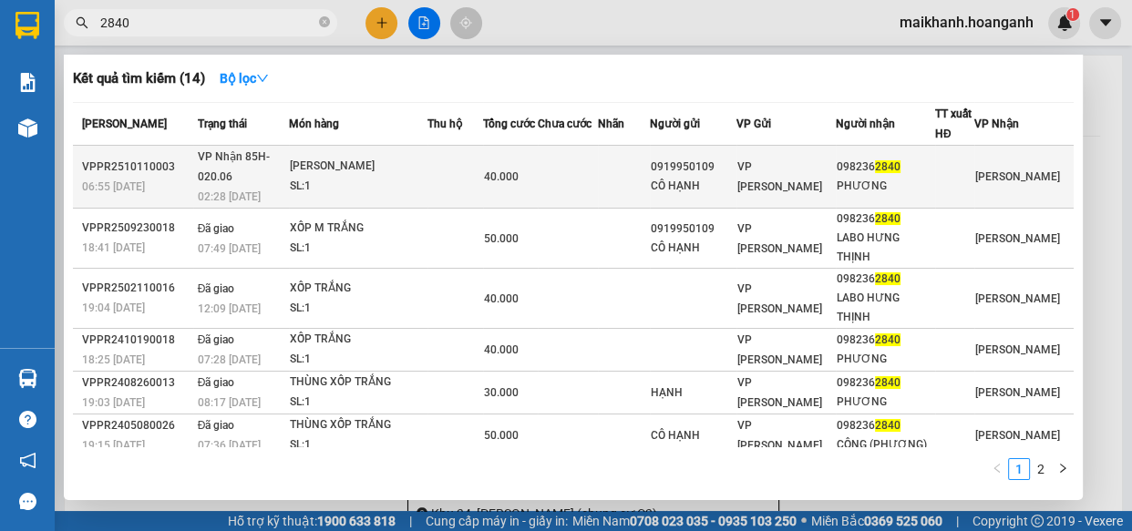
type input "2840"
click at [344, 157] on div "[PERSON_NAME]" at bounding box center [358, 167] width 137 height 20
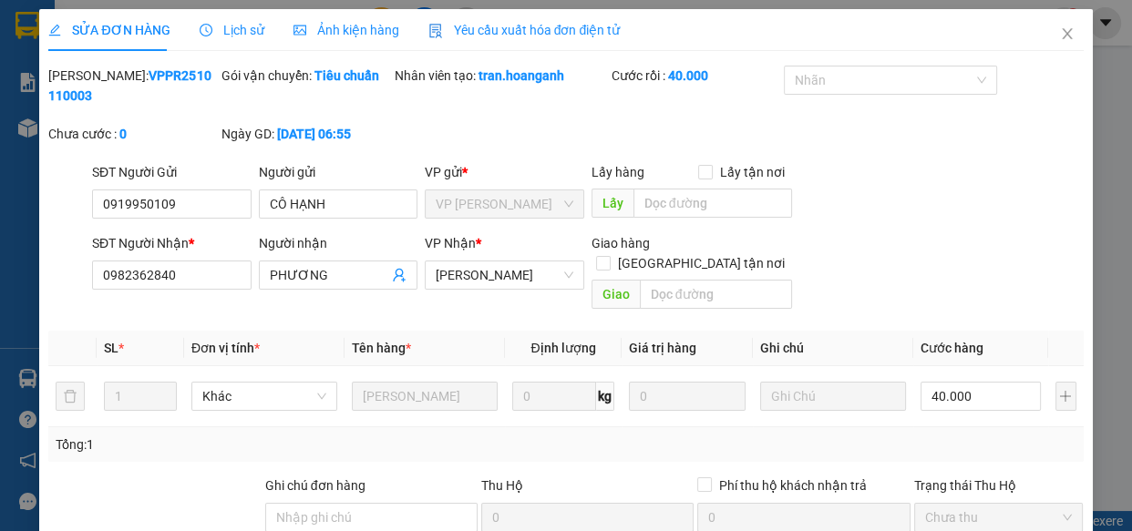
scroll to position [222, 0]
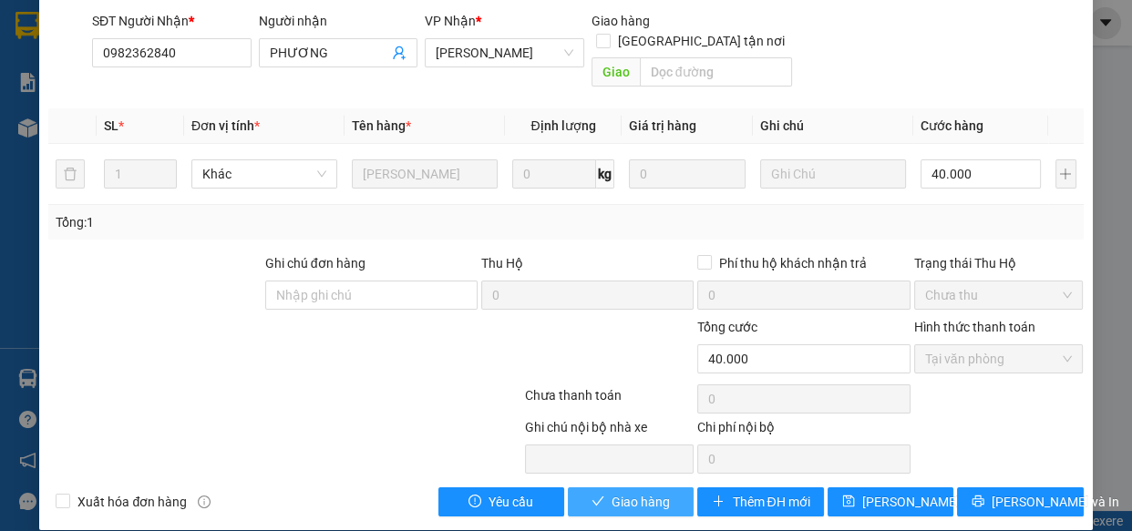
click at [639, 492] on span "Giao hàng" at bounding box center [641, 502] width 58 height 20
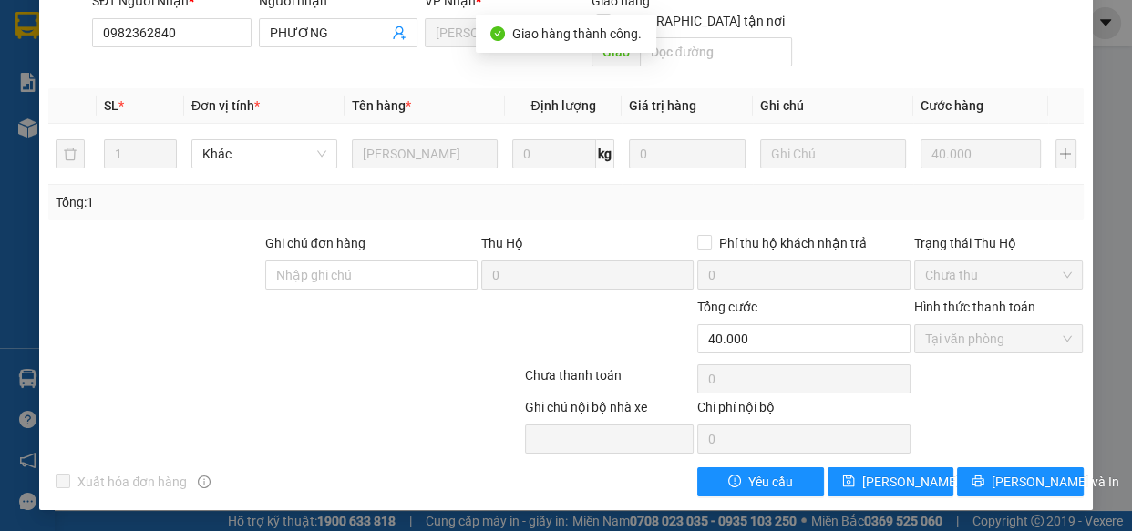
scroll to position [0, 0]
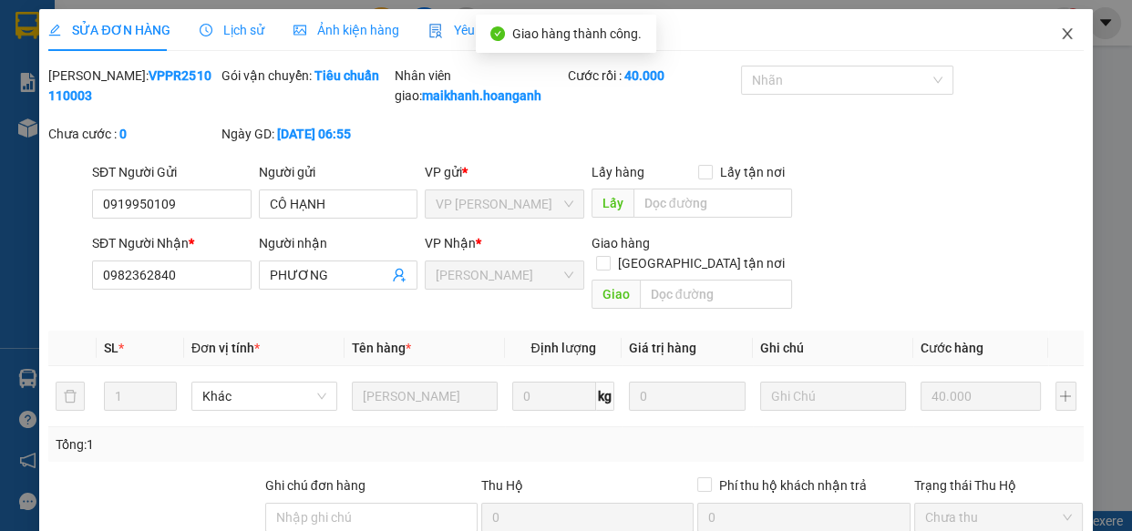
click at [1060, 32] on icon "close" at bounding box center [1067, 33] width 15 height 15
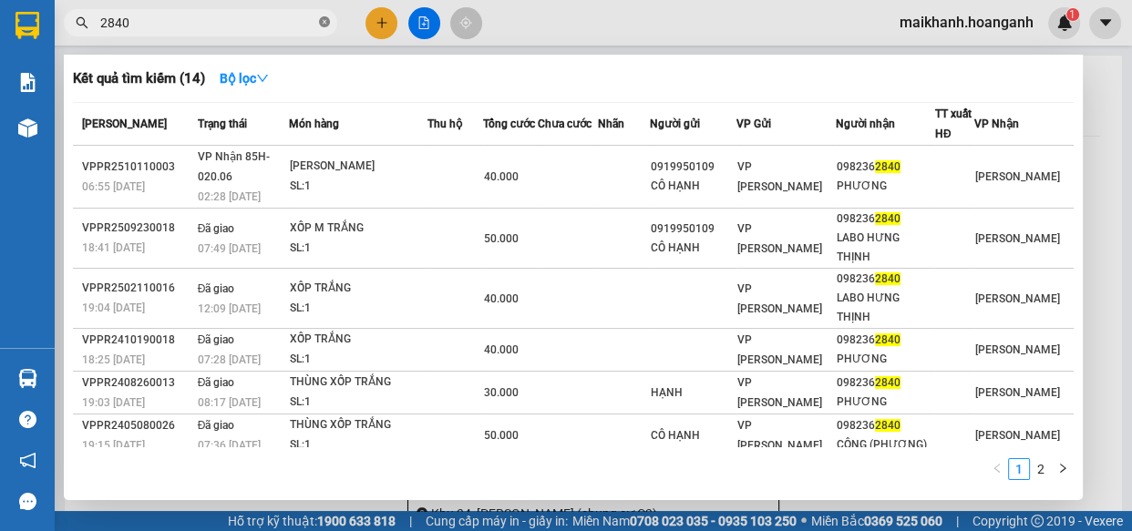
click at [323, 18] on icon "close-circle" at bounding box center [324, 21] width 11 height 11
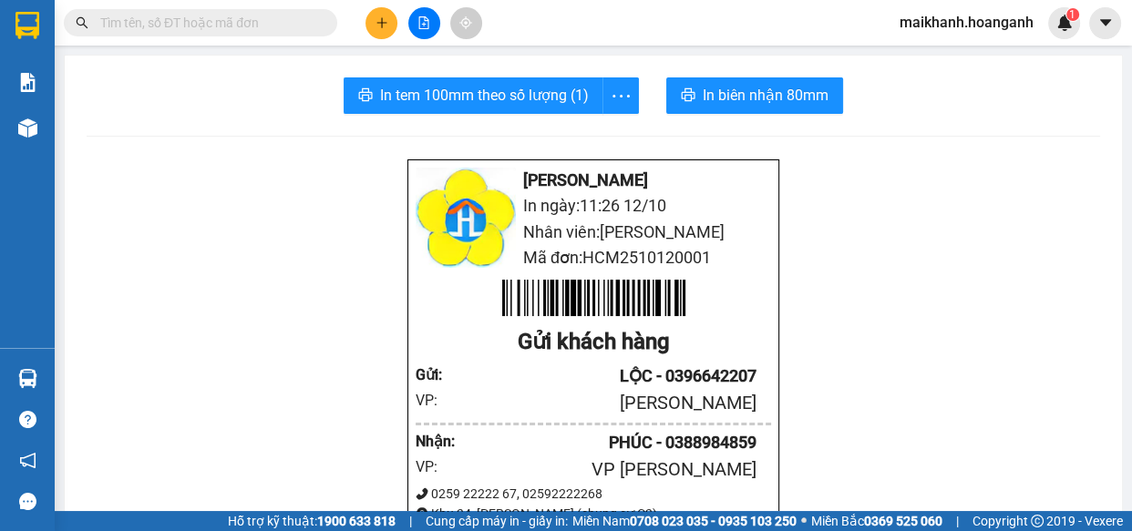
click at [303, 20] on input "text" at bounding box center [207, 23] width 215 height 20
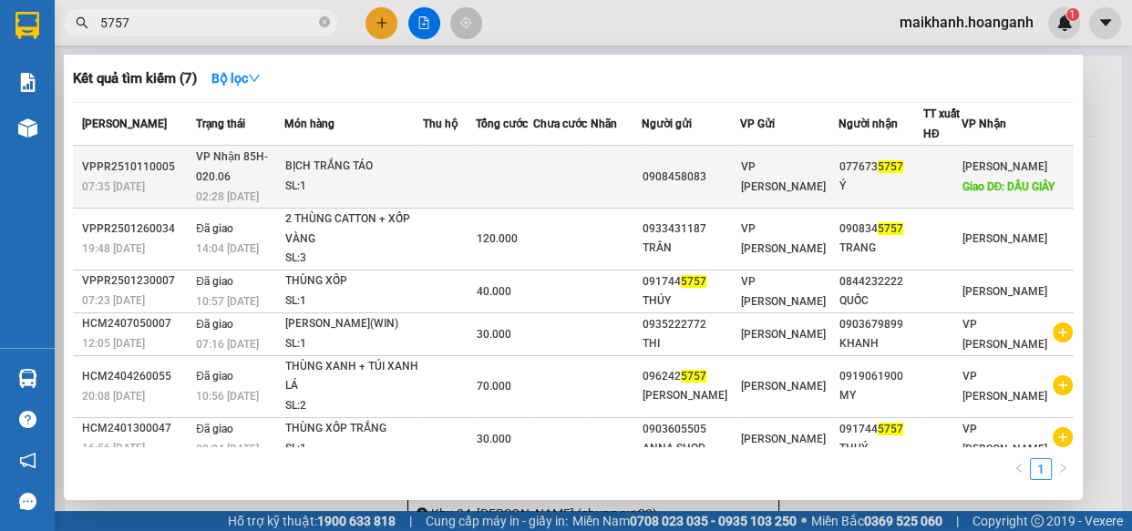
type input "5757"
click at [365, 160] on div "BỊCH TRẮNG TÁO" at bounding box center [353, 167] width 137 height 20
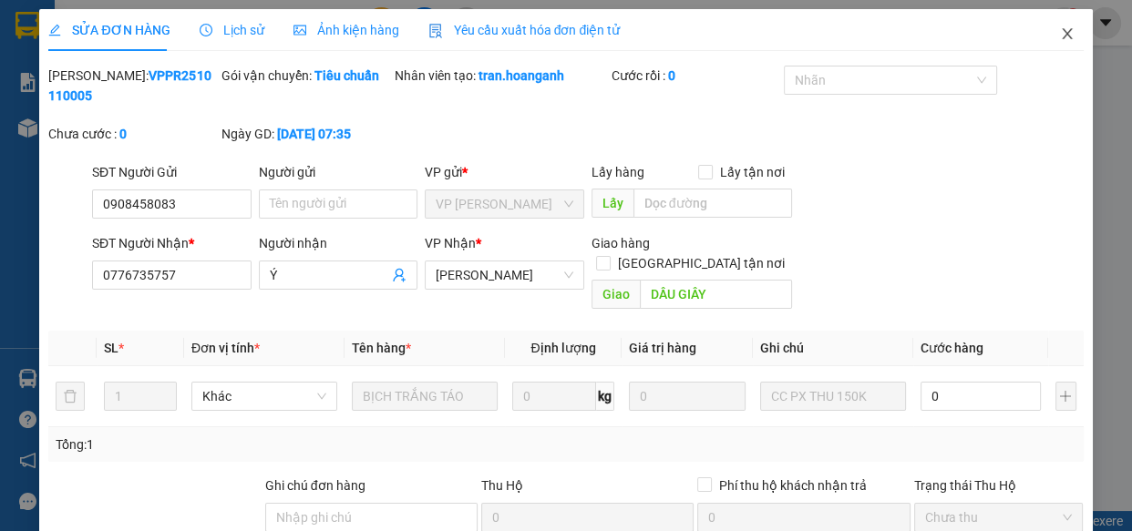
click at [1062, 34] on icon "close" at bounding box center [1067, 33] width 10 height 11
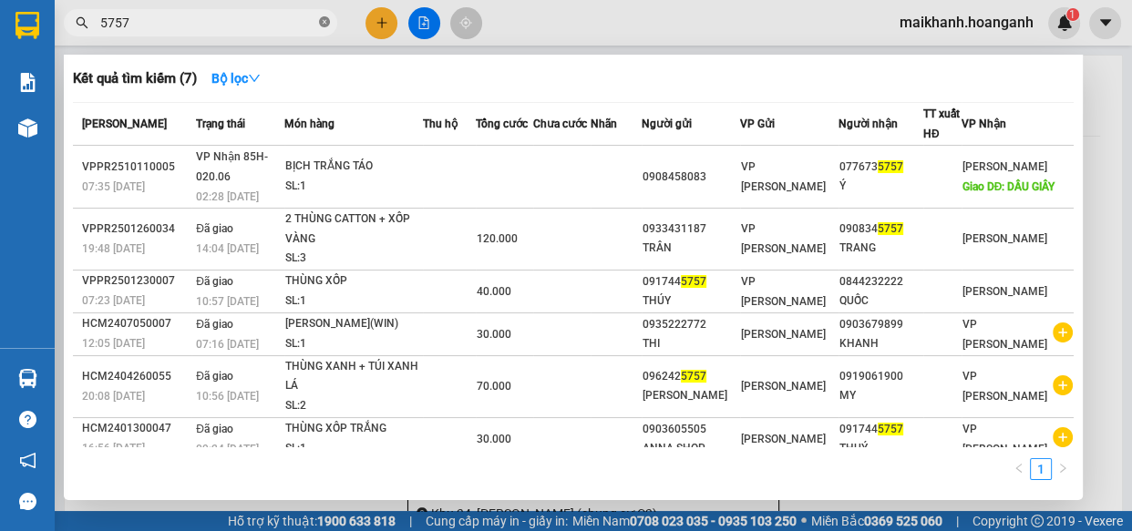
click at [327, 21] on icon "close-circle" at bounding box center [324, 21] width 11 height 11
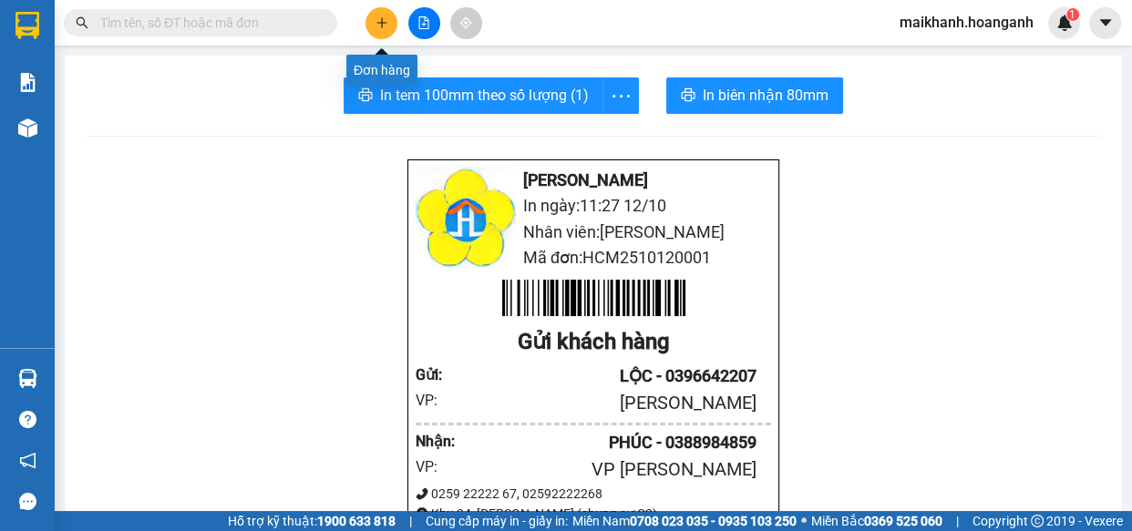
click at [383, 19] on icon "plus" at bounding box center [382, 22] width 13 height 13
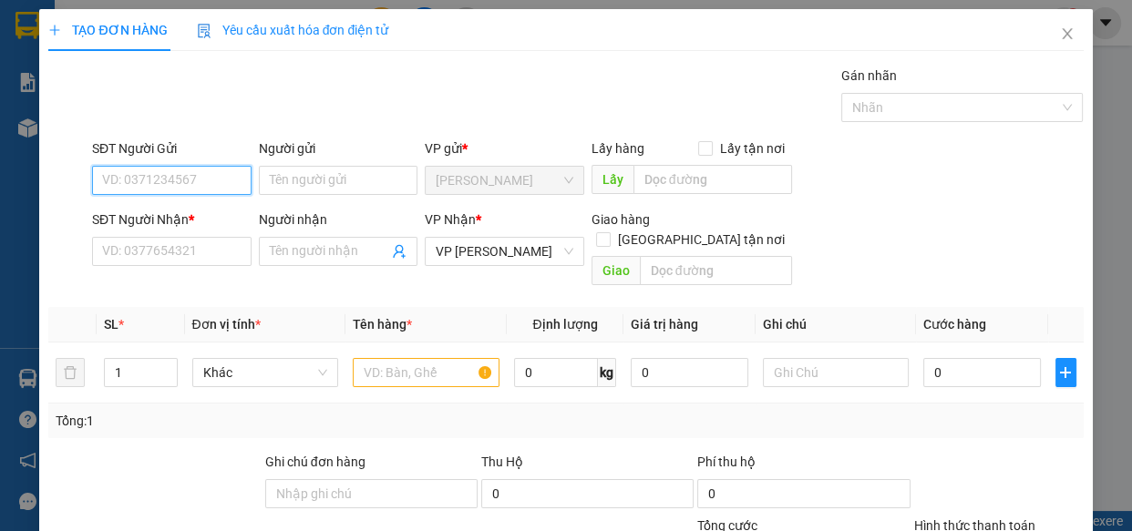
click at [200, 173] on input "SĐT Người Gửi" at bounding box center [172, 180] width 160 height 29
type input "2"
type input "0987052861"
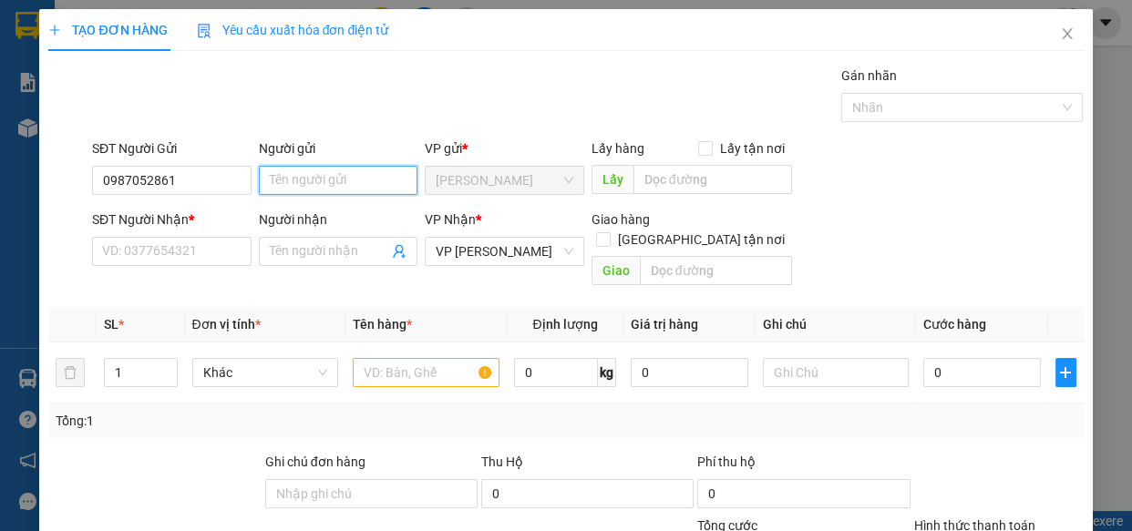
click at [345, 187] on input "Người gửi" at bounding box center [339, 180] width 160 height 29
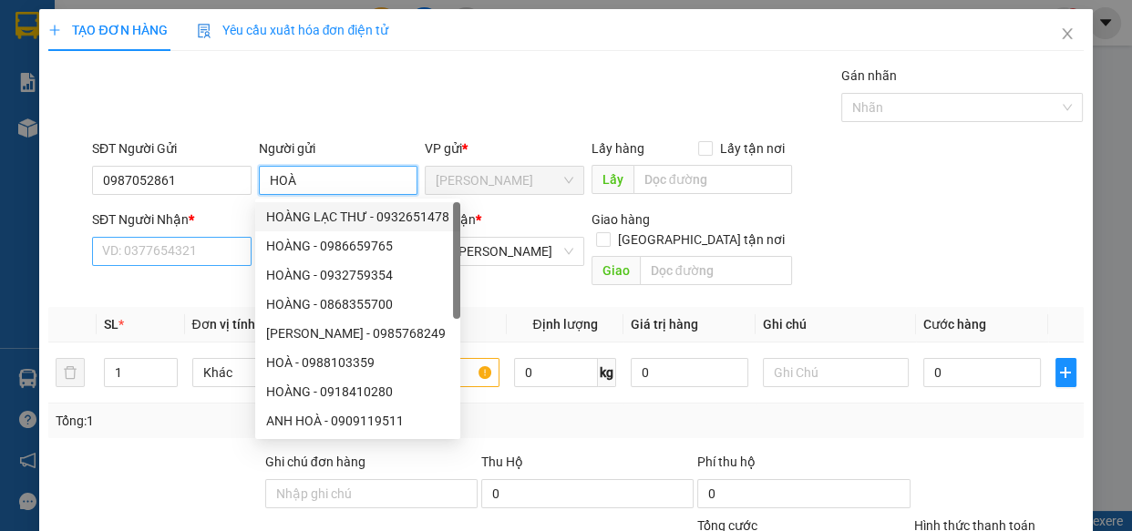
type input "HOÀ"
click at [186, 251] on input "SĐT Người Nhận *" at bounding box center [172, 251] width 160 height 29
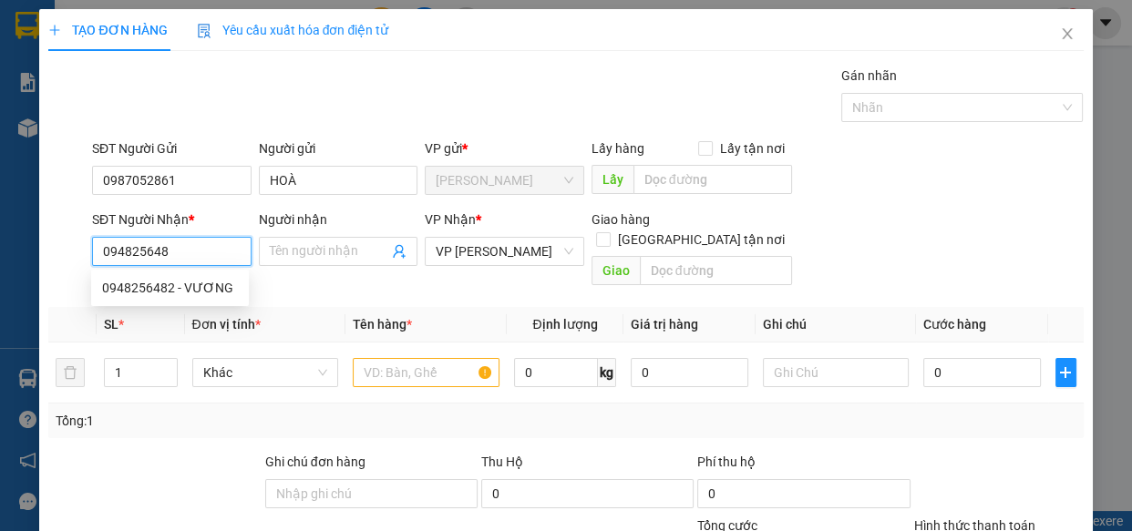
type input "0948256482"
click at [206, 290] on div "0948256482 - VƯƠNG" at bounding box center [170, 288] width 136 height 20
type input "VƯƠNG"
type input "BÒ SỮA 2"
type input "100.000"
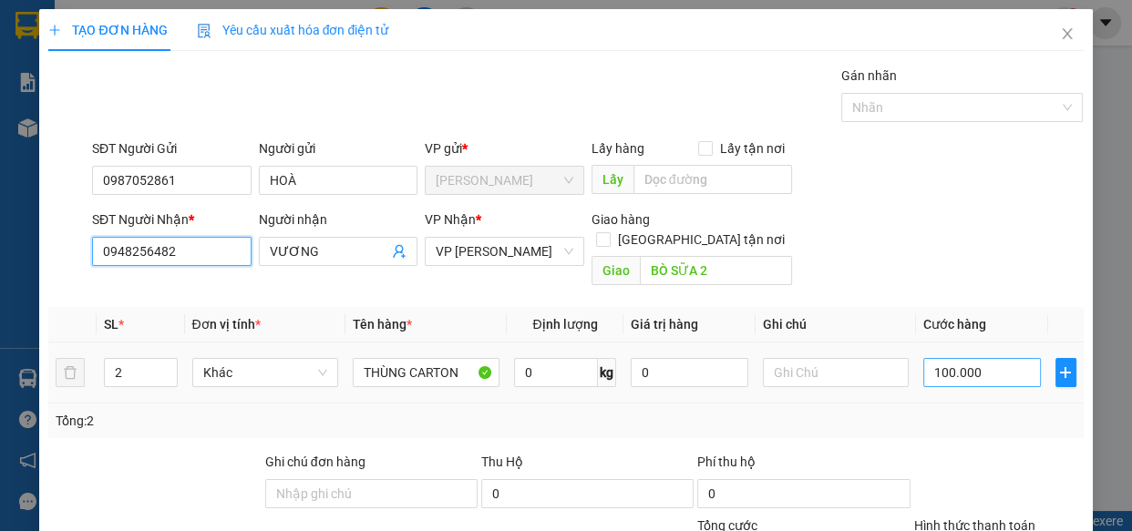
type input "0948256482"
click at [998, 358] on input "100.000" at bounding box center [982, 372] width 118 height 29
type input "5"
type input "50"
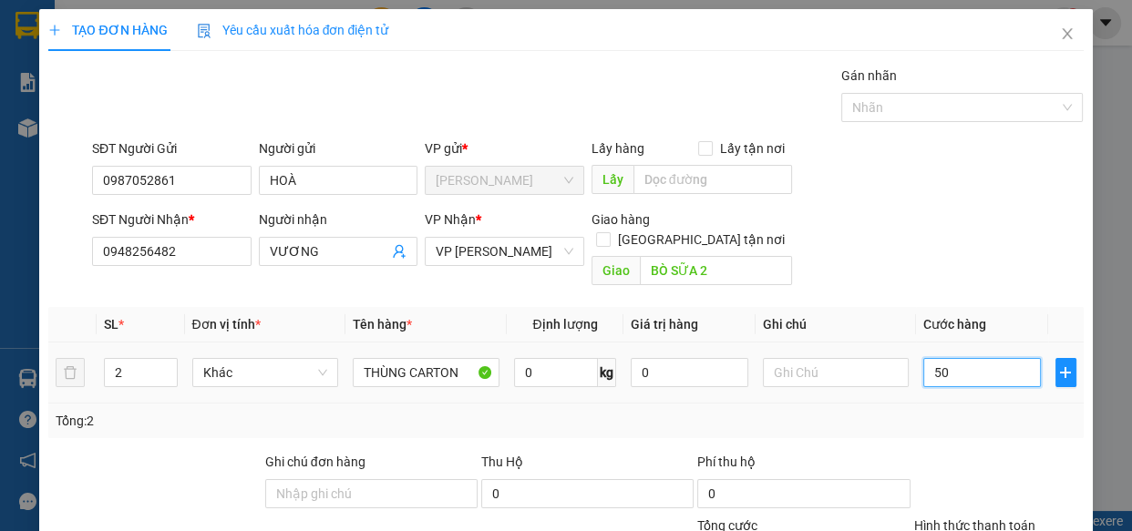
type input "50"
type input "50.000"
click at [128, 359] on input "2" at bounding box center [140, 372] width 71 height 27
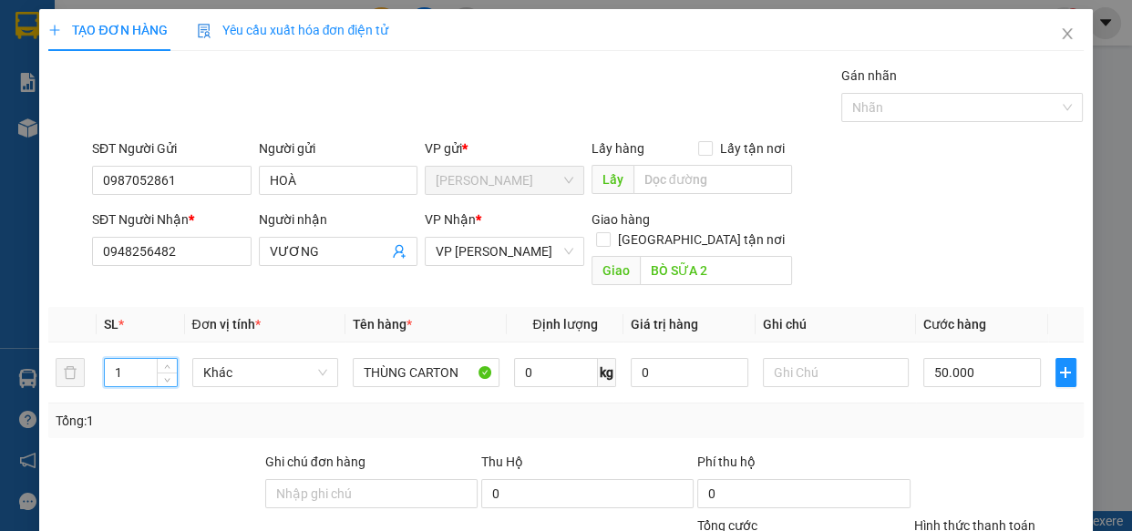
type input "1"
type input "0"
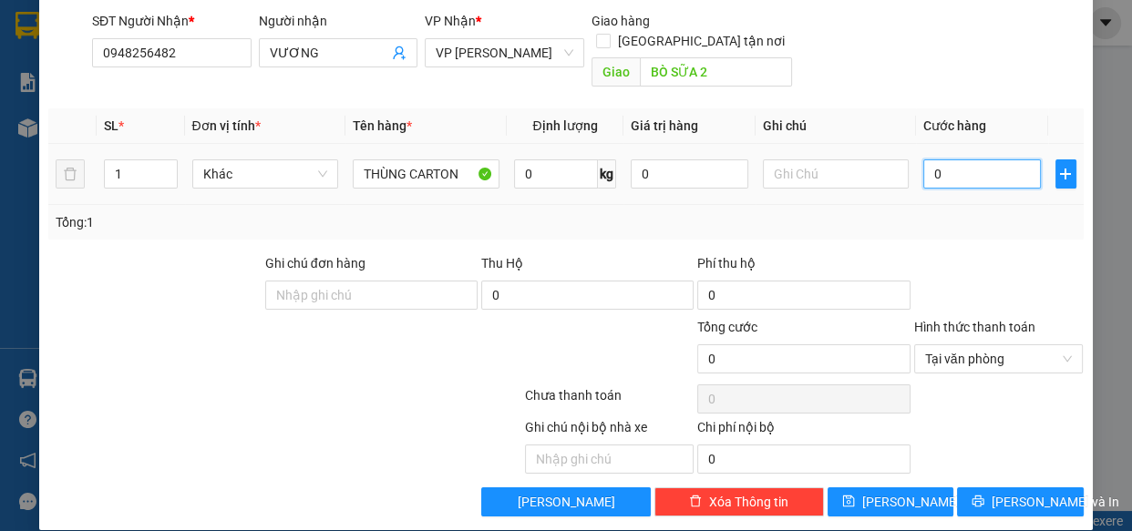
click at [950, 160] on input "0" at bounding box center [982, 174] width 118 height 29
type input "5"
type input "50"
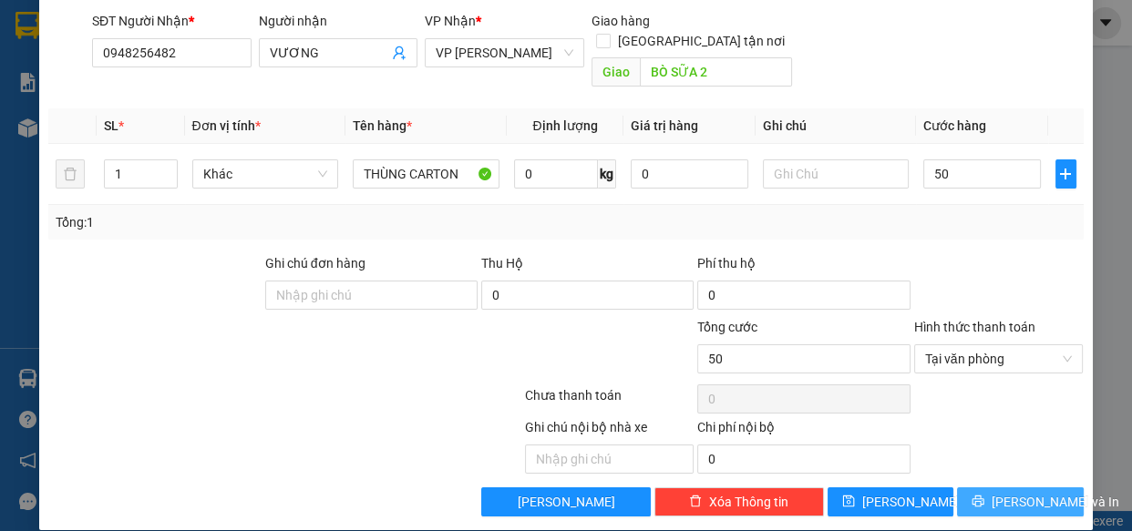
type input "50.000"
click at [1015, 492] on span "[PERSON_NAME] và In" at bounding box center [1056, 502] width 128 height 20
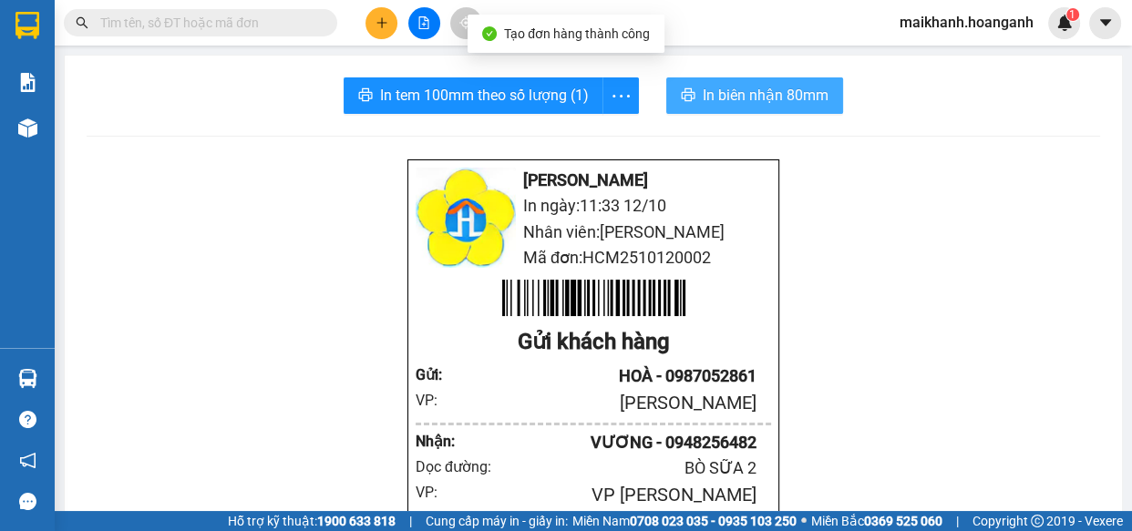
click at [723, 86] on span "In biên nhận 80mm" at bounding box center [766, 95] width 126 height 23
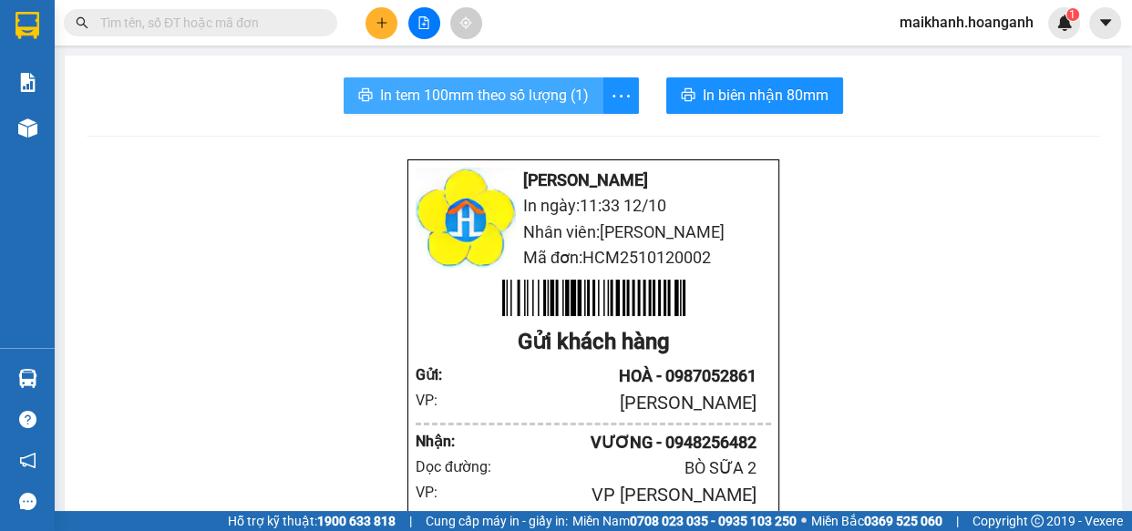
click at [483, 100] on span "In tem 100mm theo số lượng (1)" at bounding box center [484, 95] width 209 height 23
